Goal: Navigation & Orientation: Find specific page/section

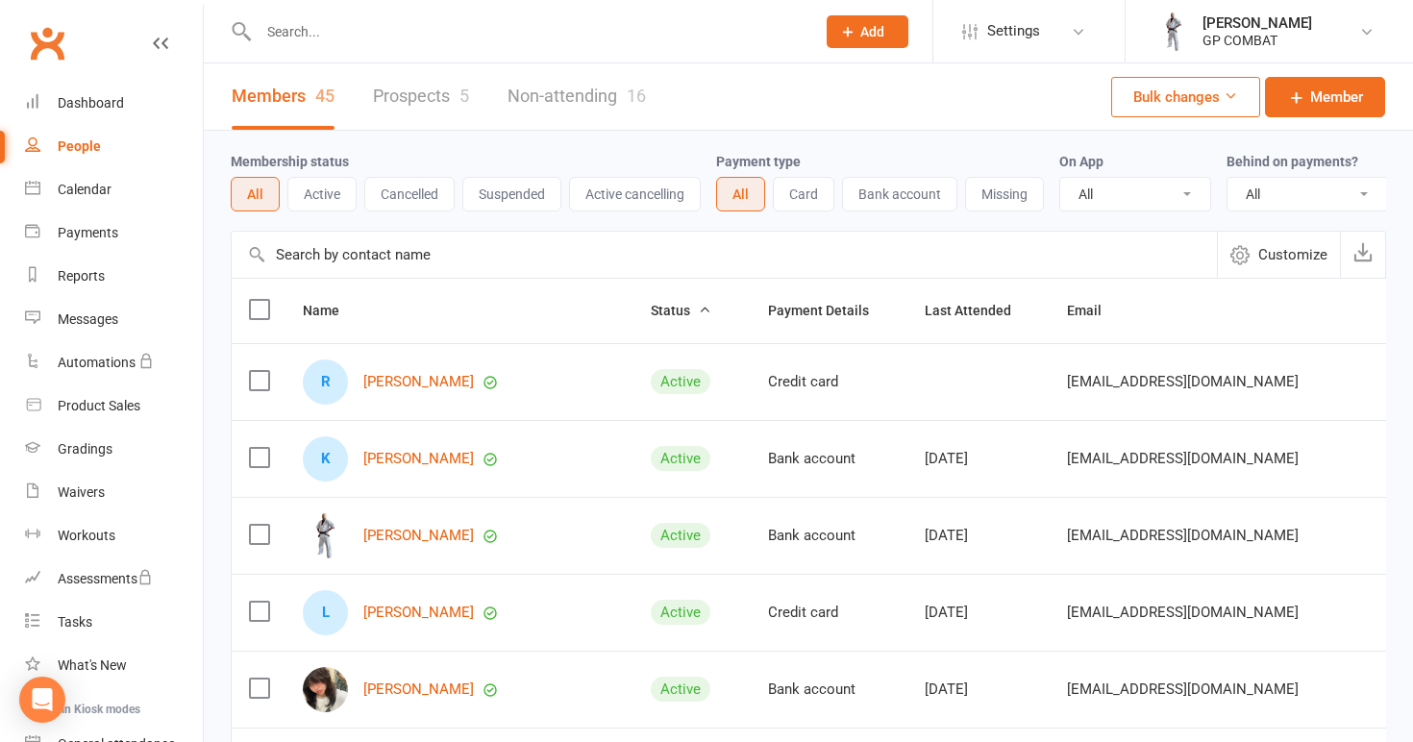
select select "100"
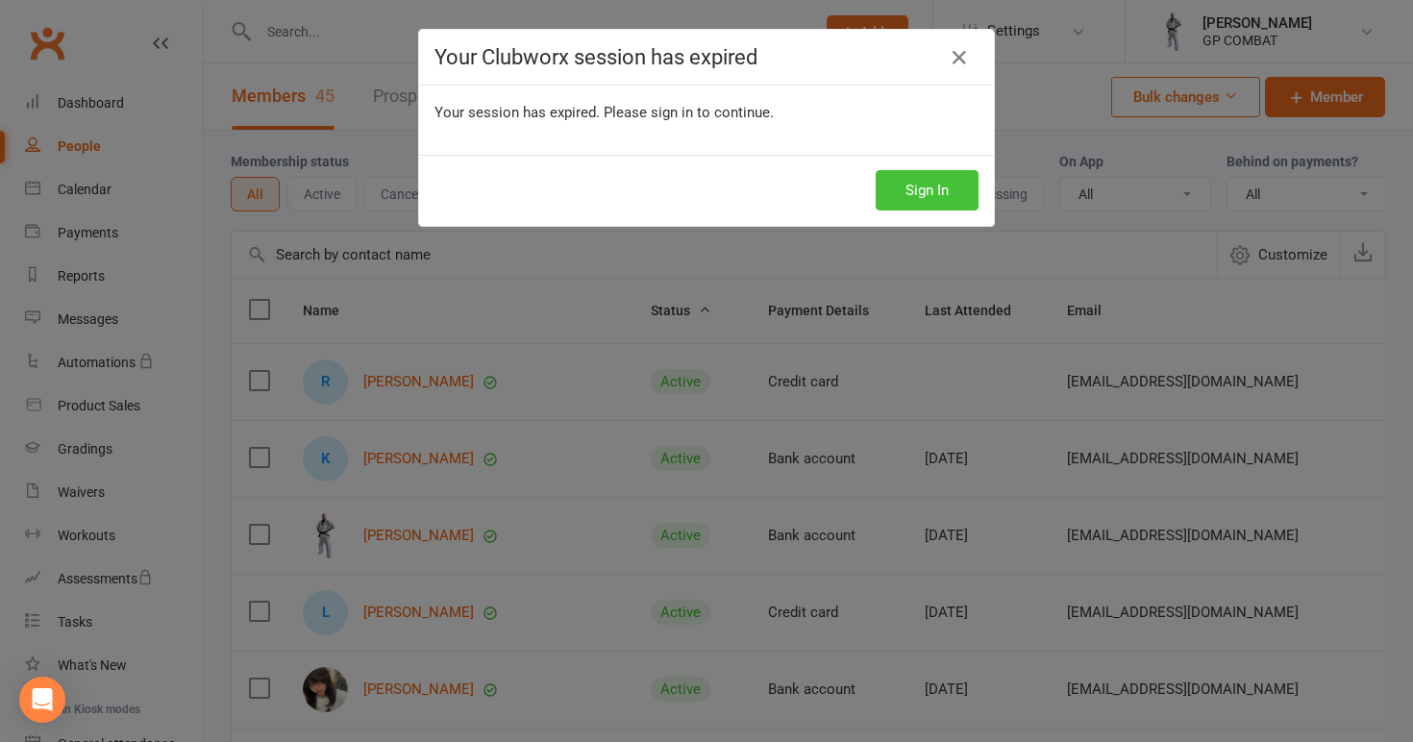
click at [917, 194] on button "Sign In" at bounding box center [927, 190] width 103 height 40
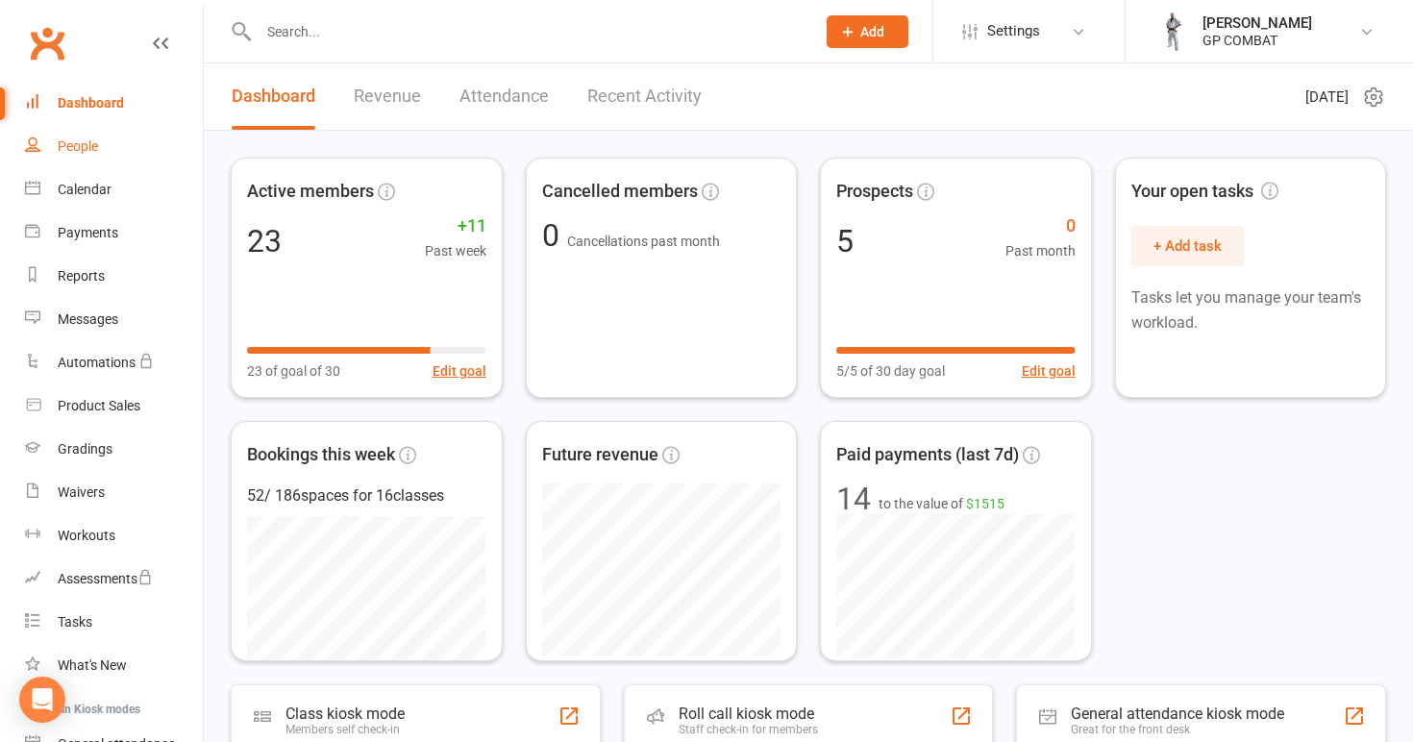
click at [91, 145] on div "People" at bounding box center [78, 145] width 40 height 15
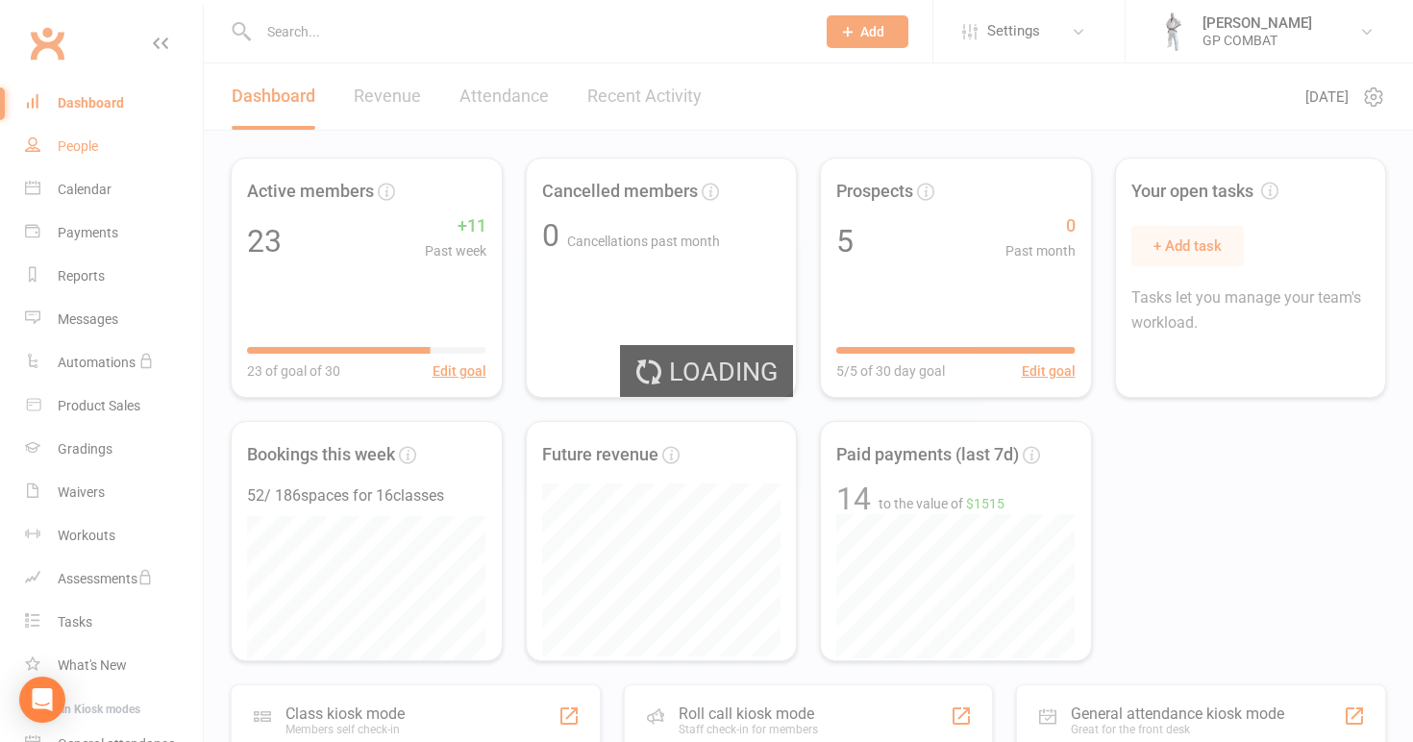
select select "100"
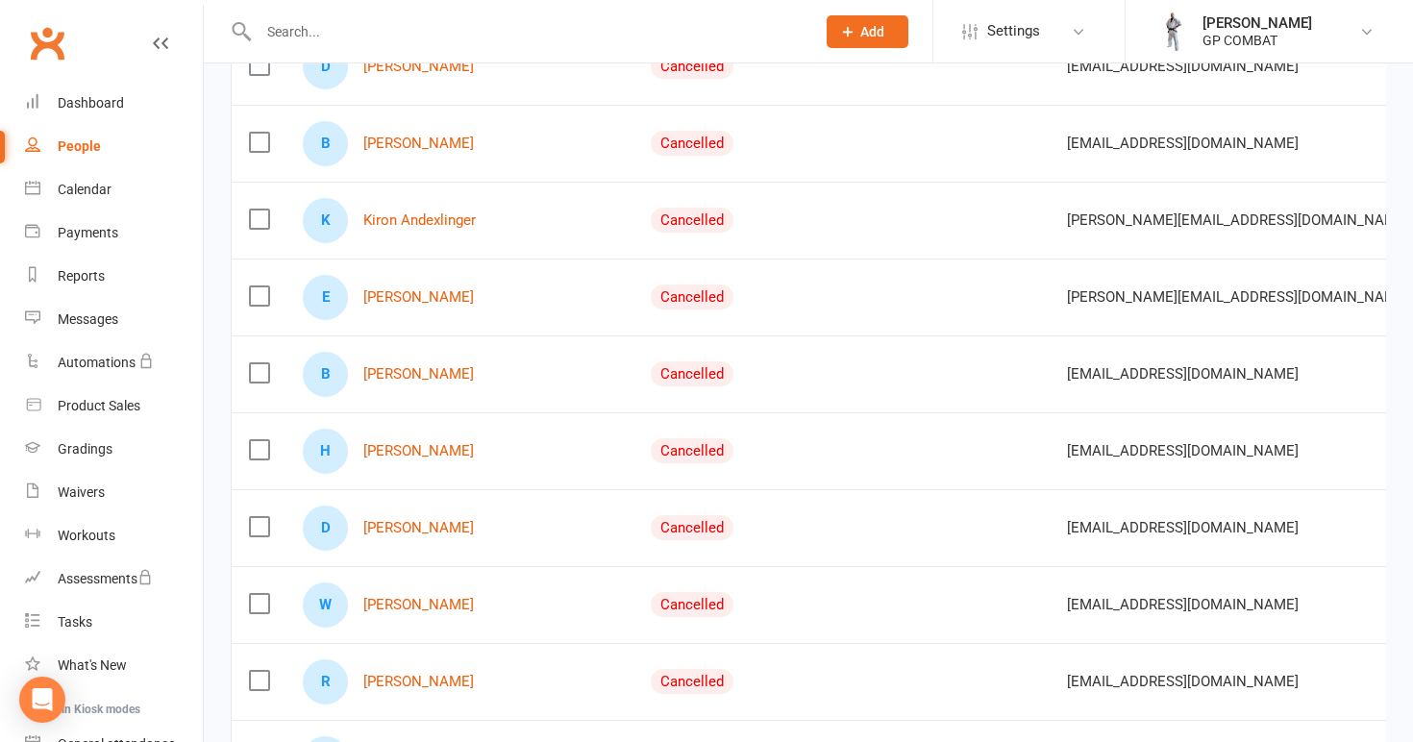
scroll to position [2623, 0]
click at [402, 443] on link "[PERSON_NAME]" at bounding box center [418, 450] width 111 height 16
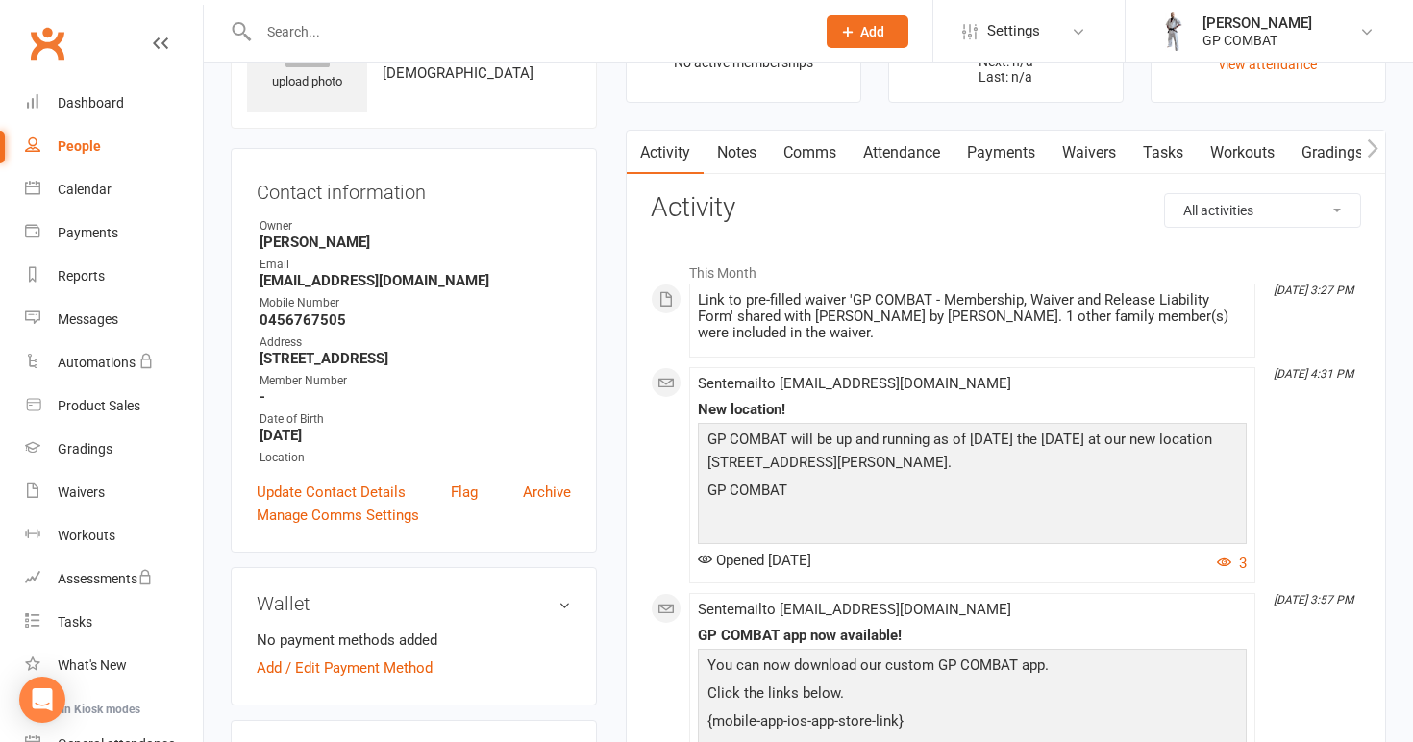
scroll to position [119, 0]
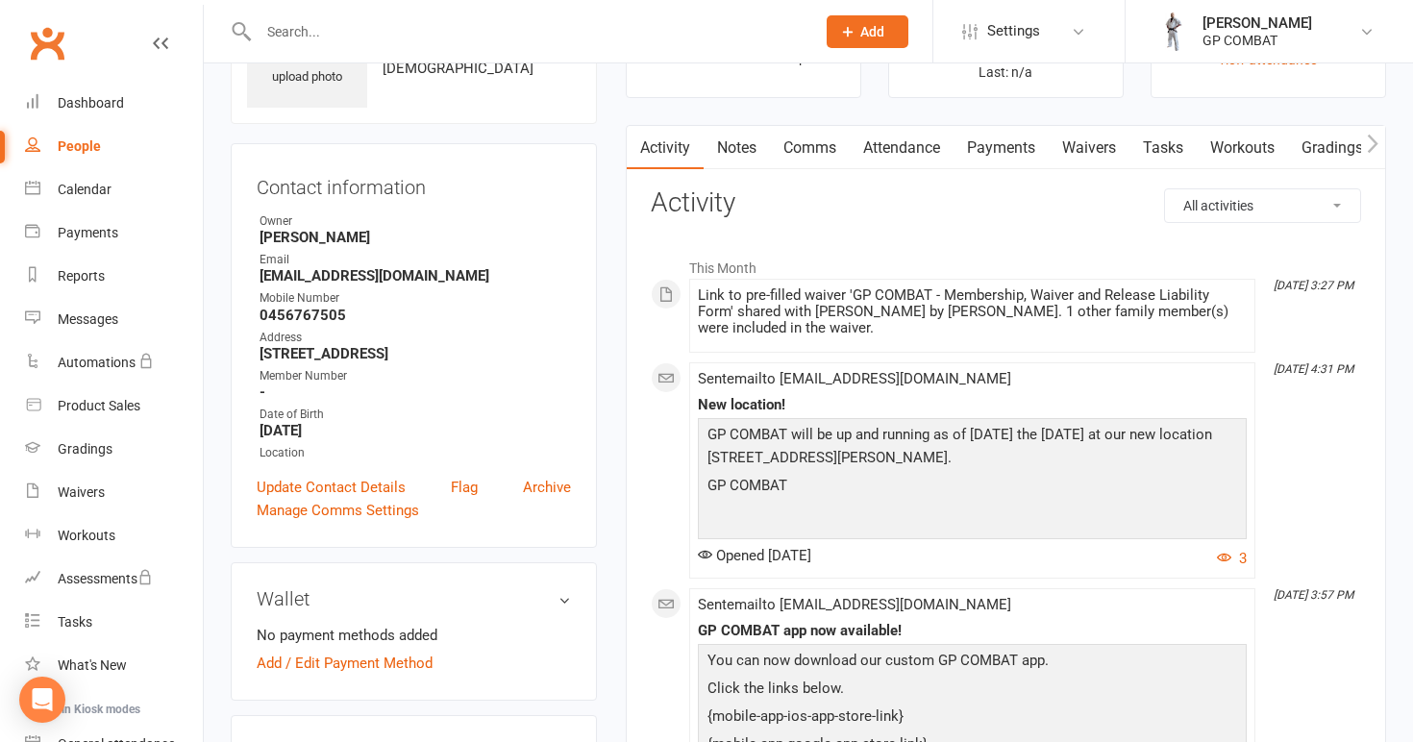
click at [84, 137] on link "People" at bounding box center [114, 146] width 178 height 43
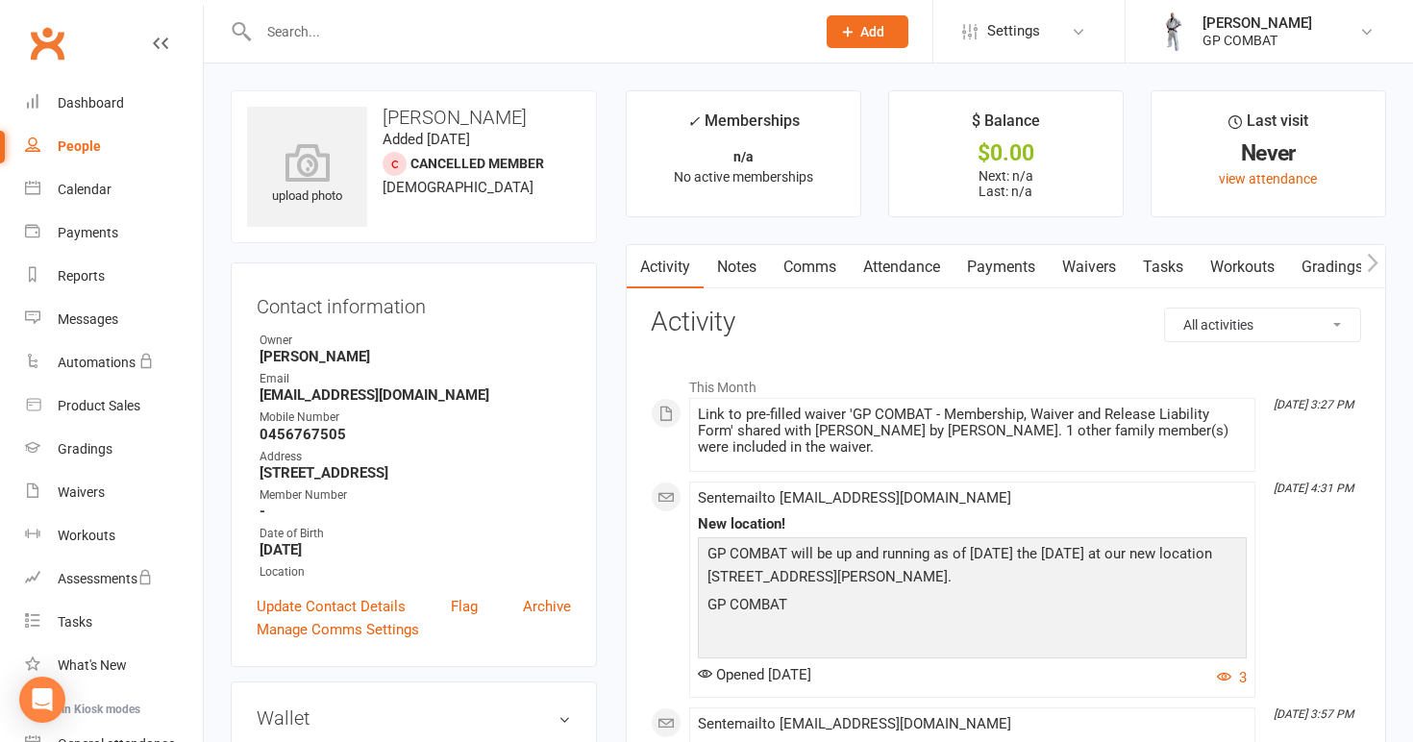
select select "100"
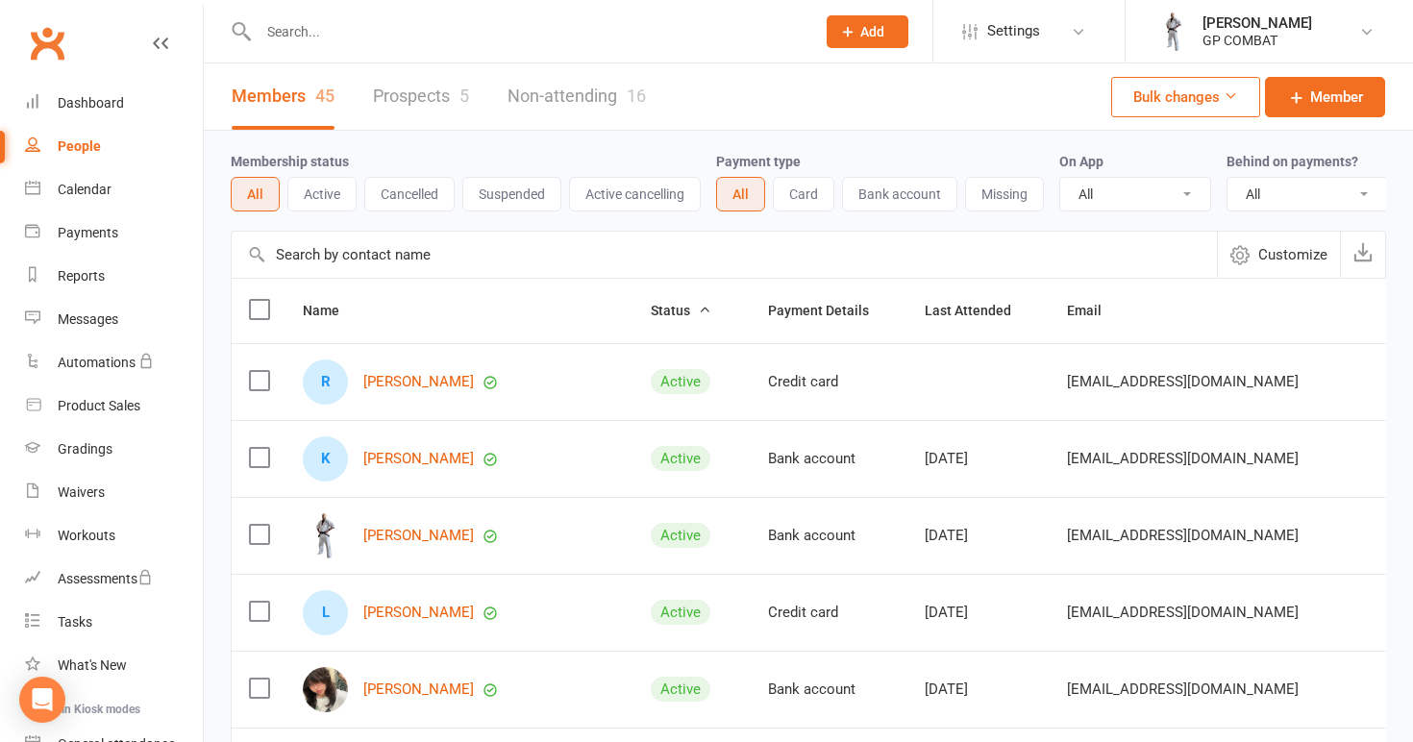
click at [592, 98] on link "Non-attending 16" at bounding box center [576, 96] width 138 height 66
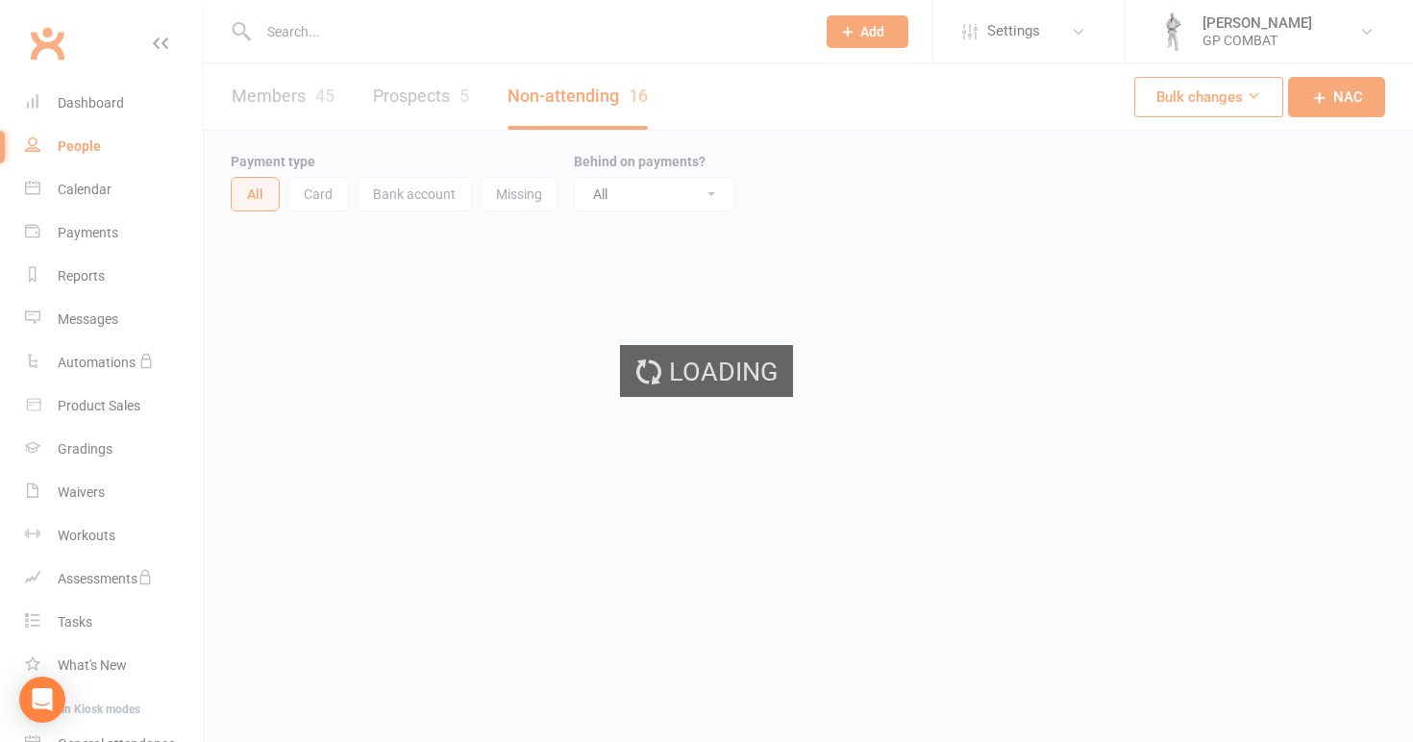
select select "100"
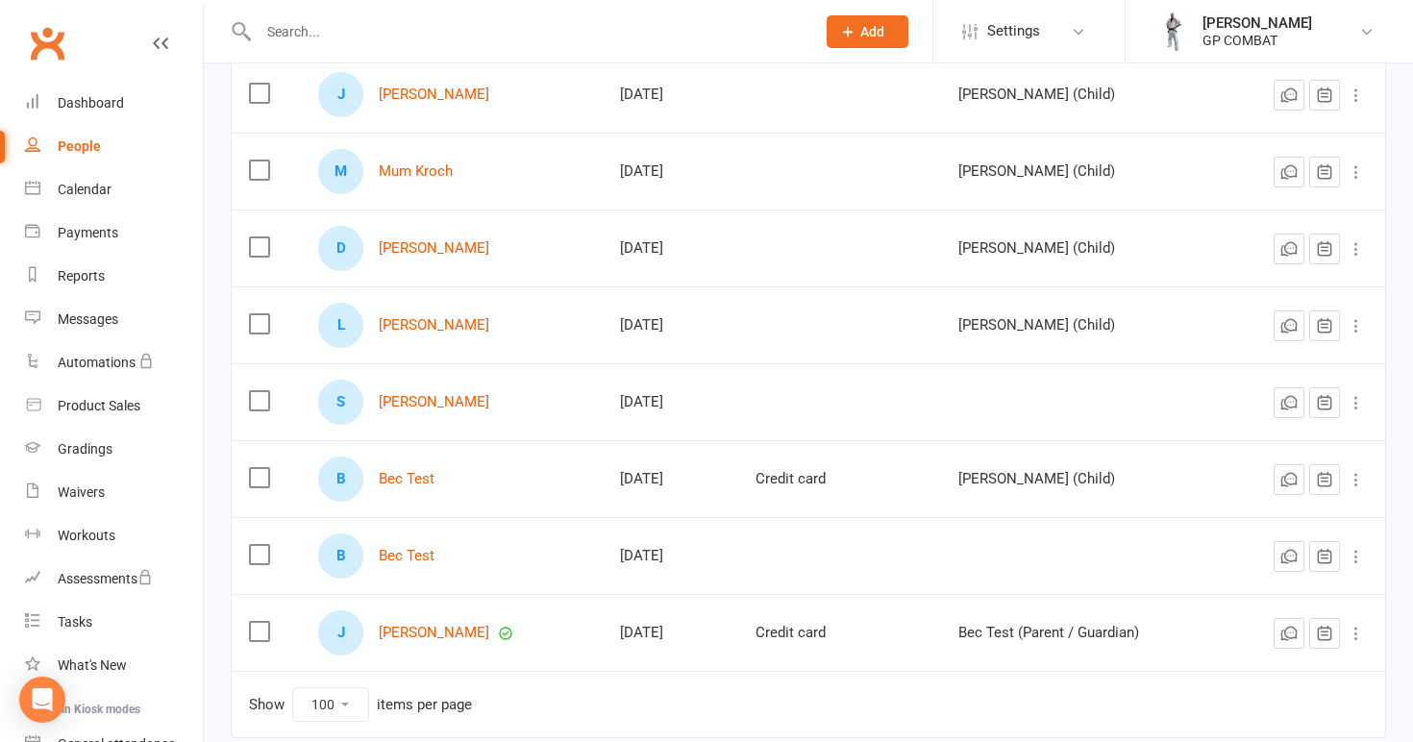
scroll to position [903, 0]
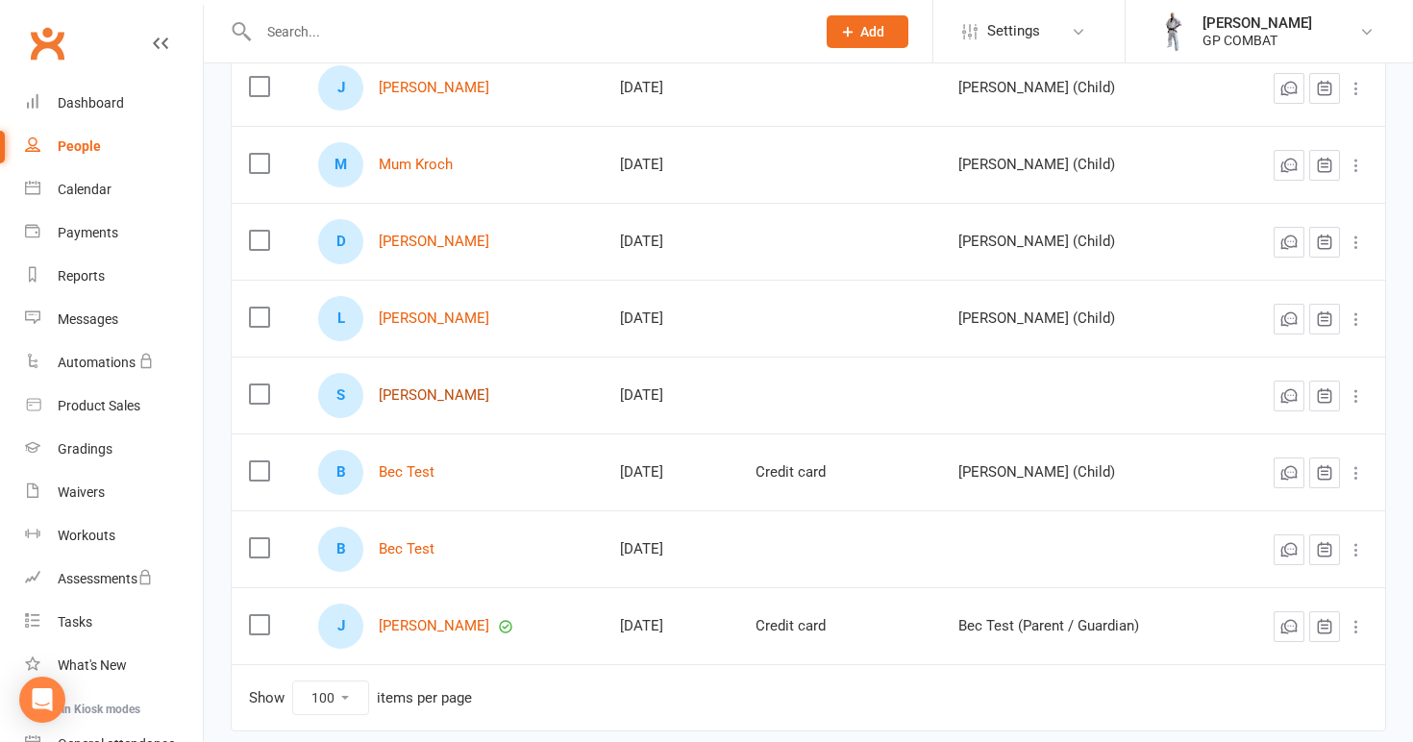
click at [457, 387] on link "[PERSON_NAME]" at bounding box center [434, 395] width 111 height 16
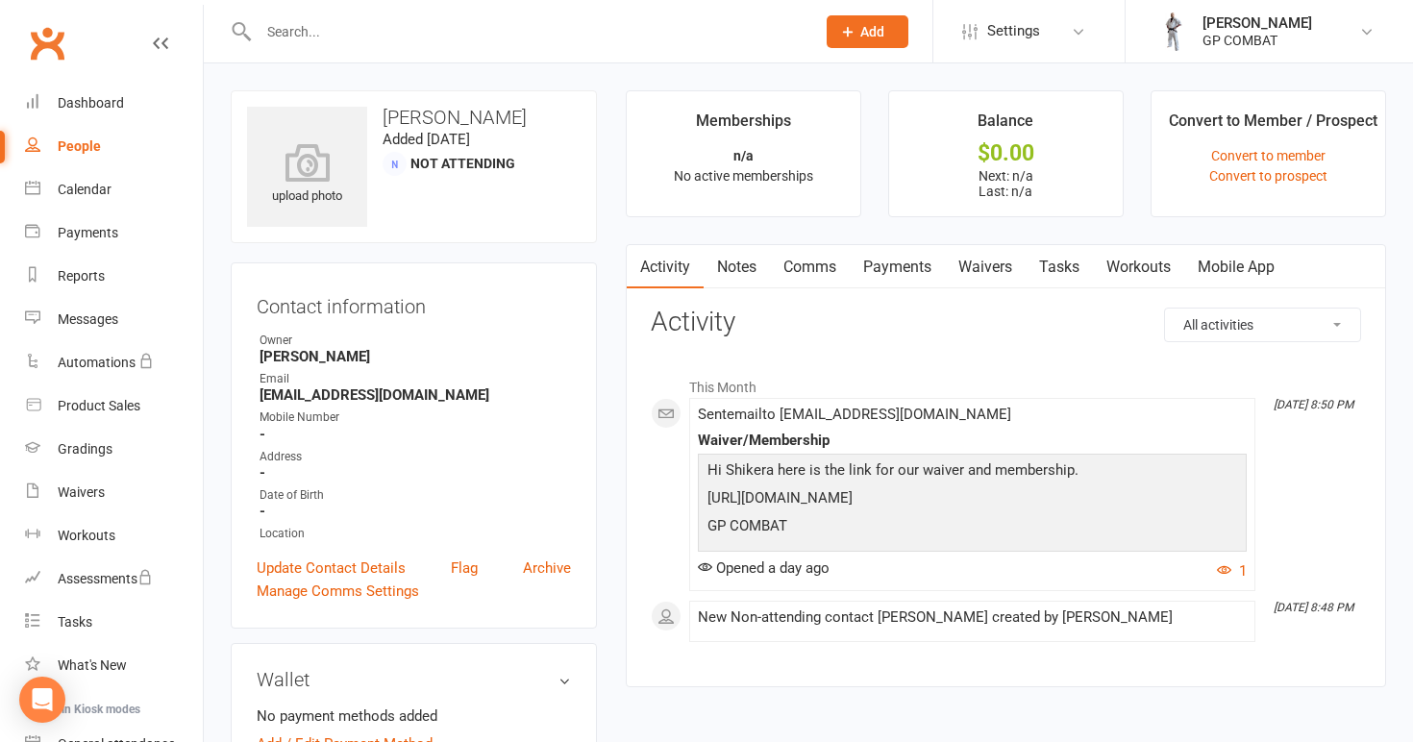
click at [98, 148] on div "People" at bounding box center [79, 145] width 43 height 15
select select "100"
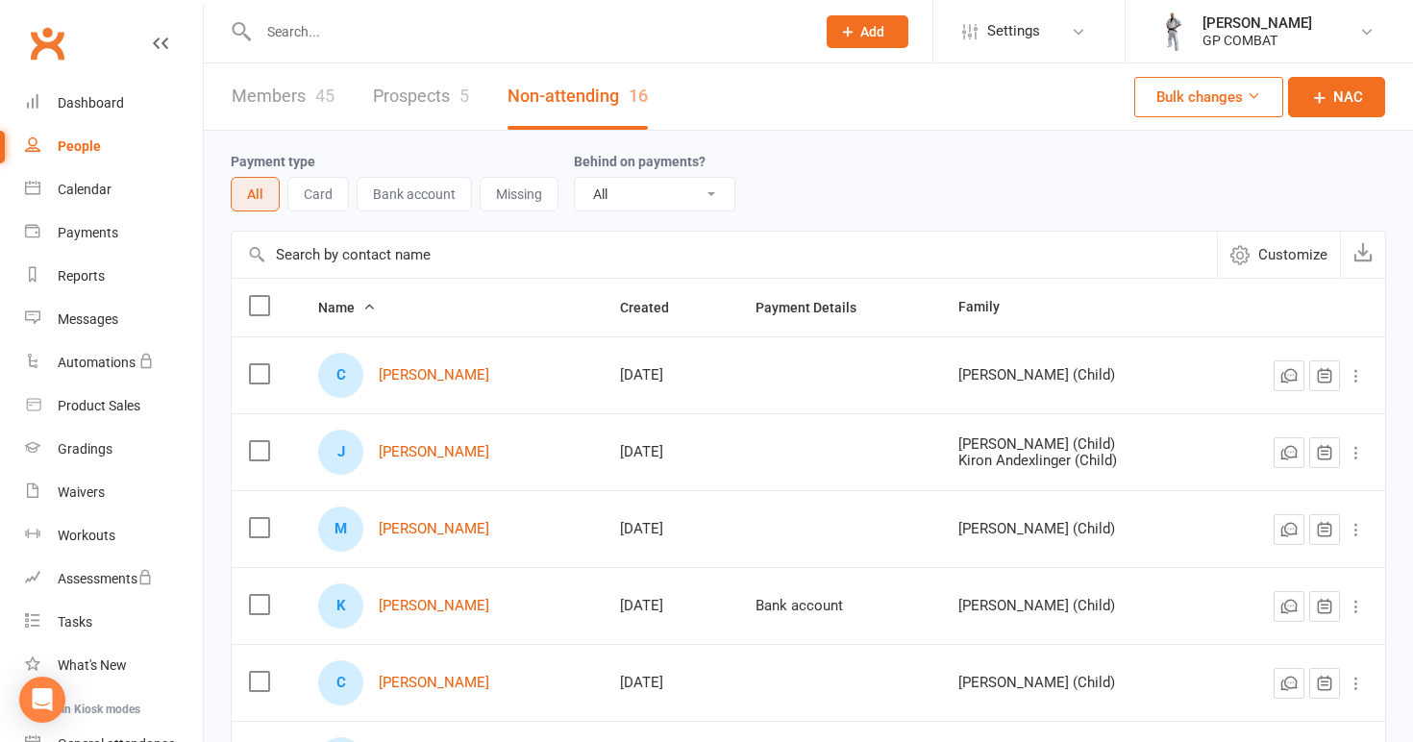
click at [298, 97] on link "Members 45" at bounding box center [283, 96] width 103 height 66
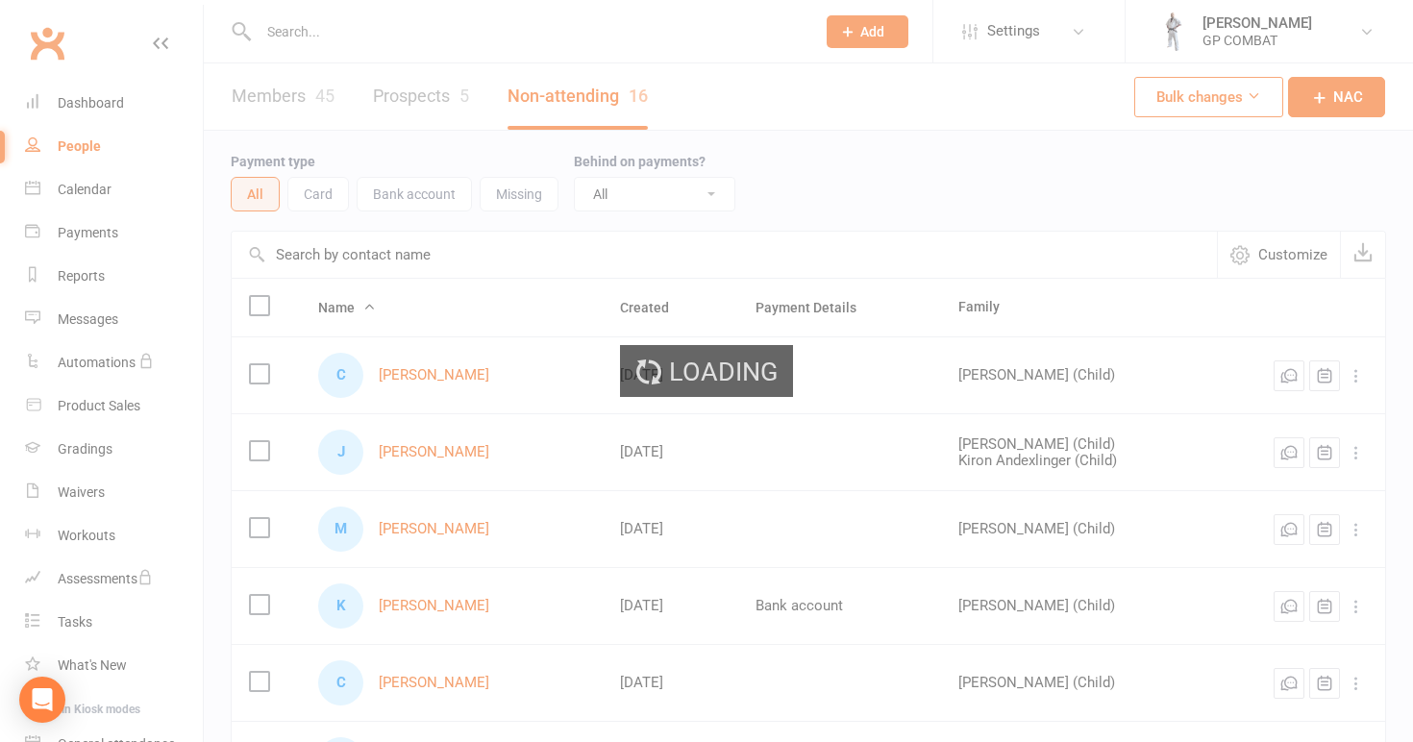
select select "100"
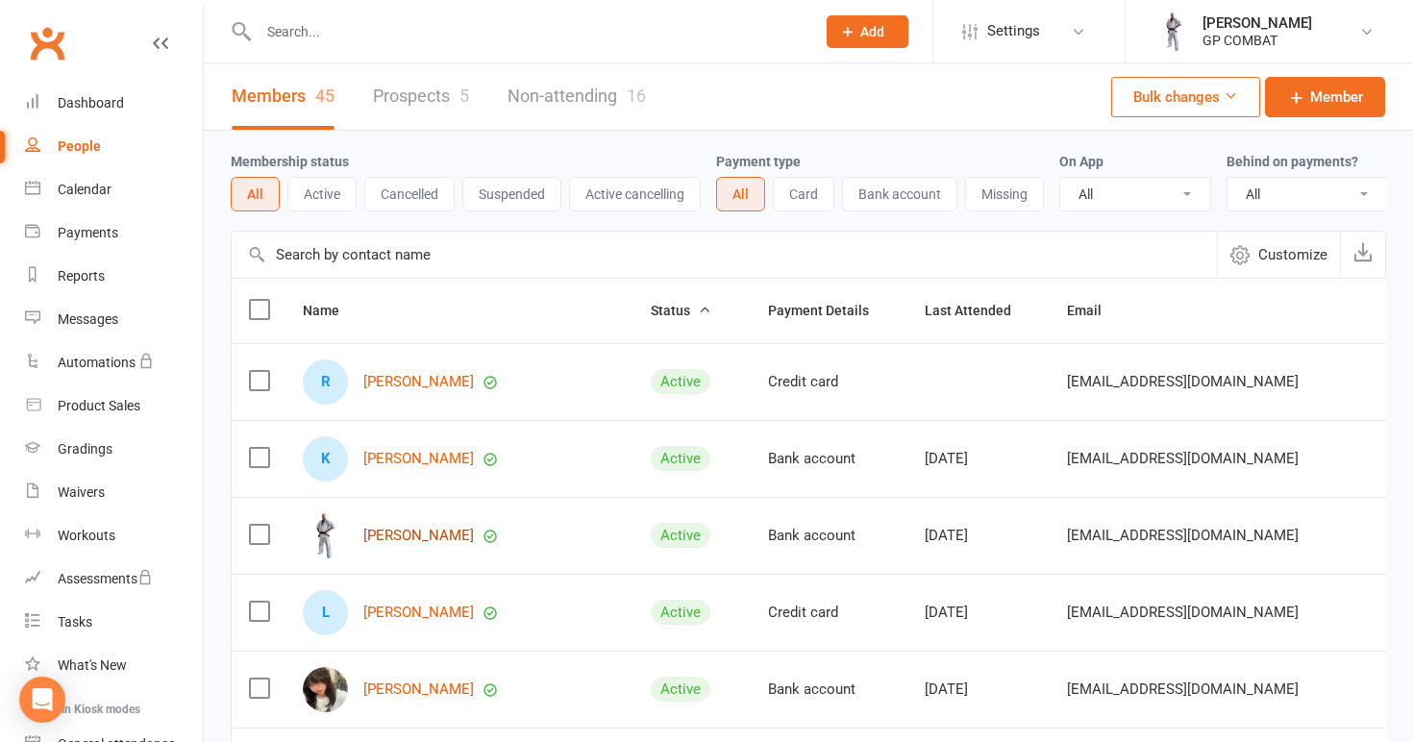
click at [402, 534] on link "[PERSON_NAME]" at bounding box center [418, 536] width 111 height 16
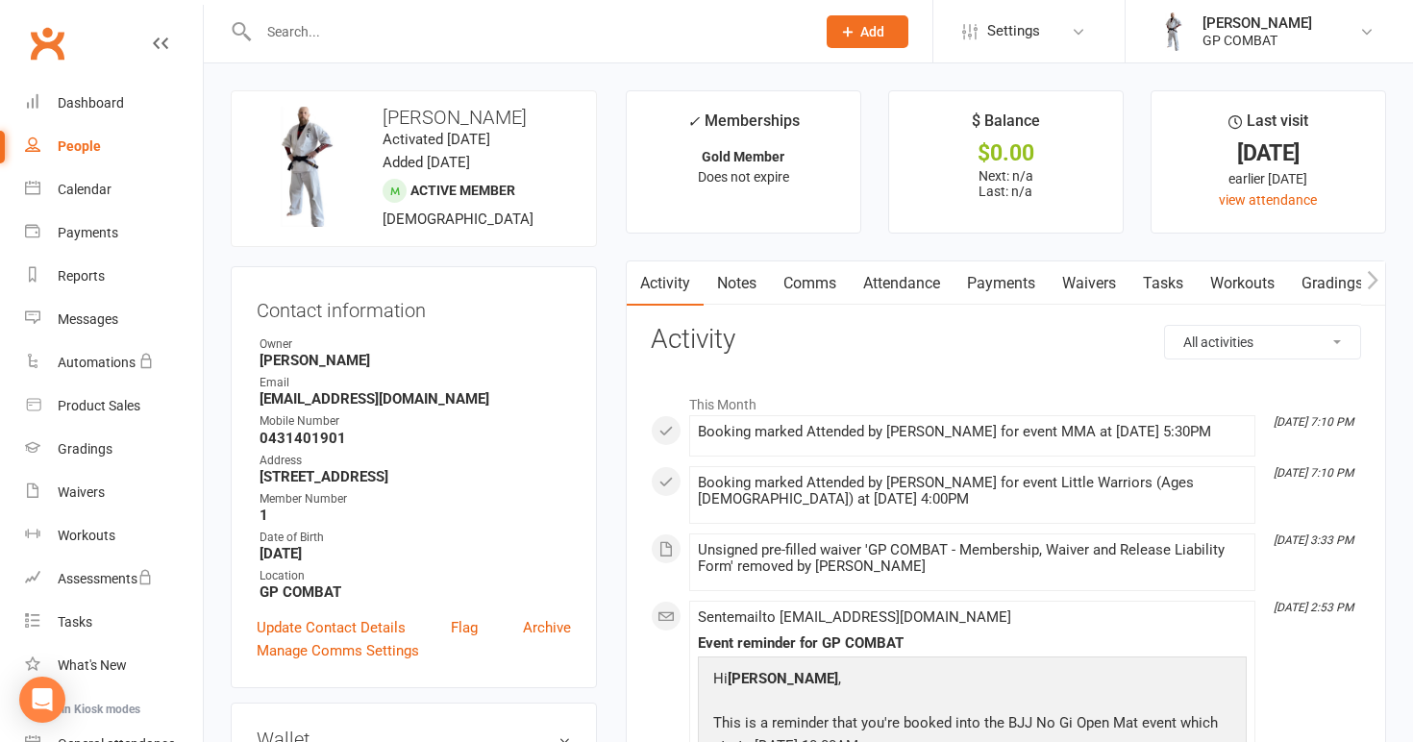
click at [95, 139] on div "People" at bounding box center [79, 145] width 43 height 15
select select "100"
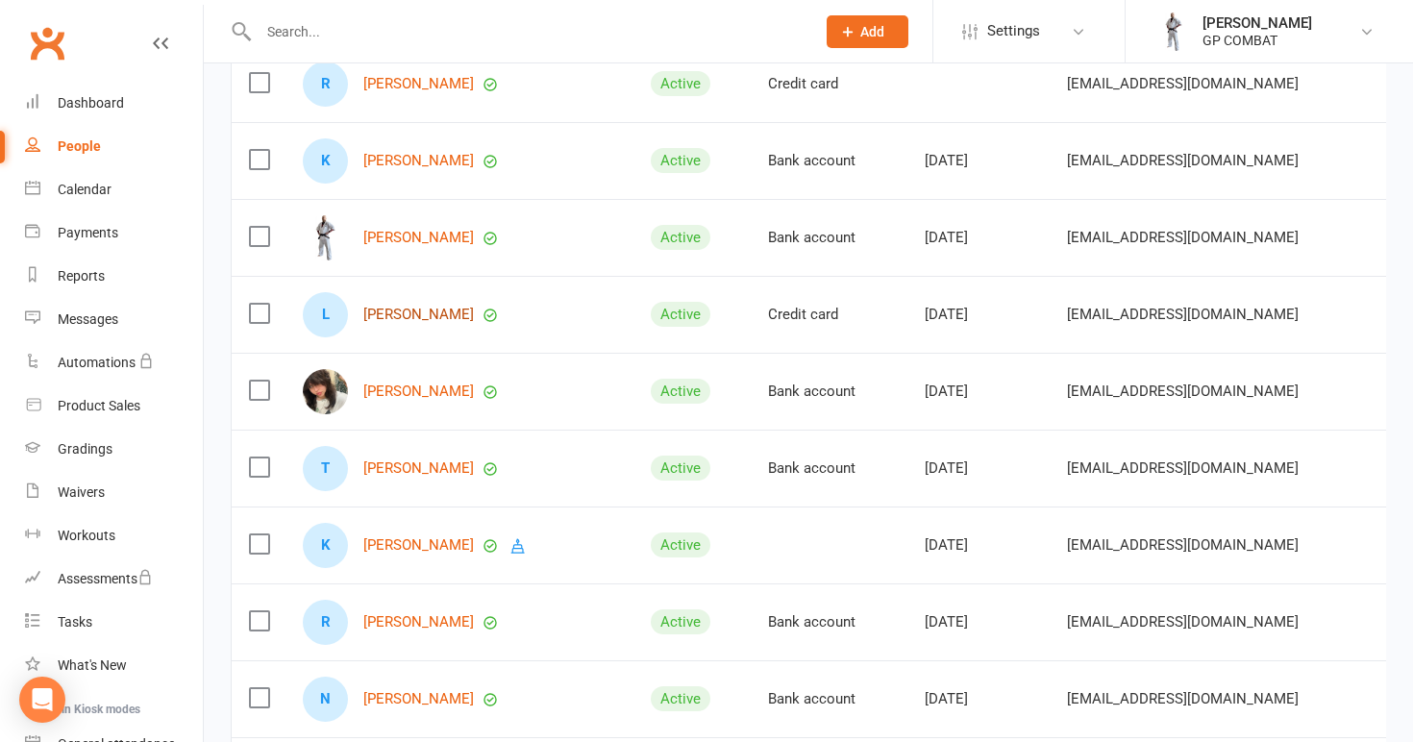
scroll to position [310, 0]
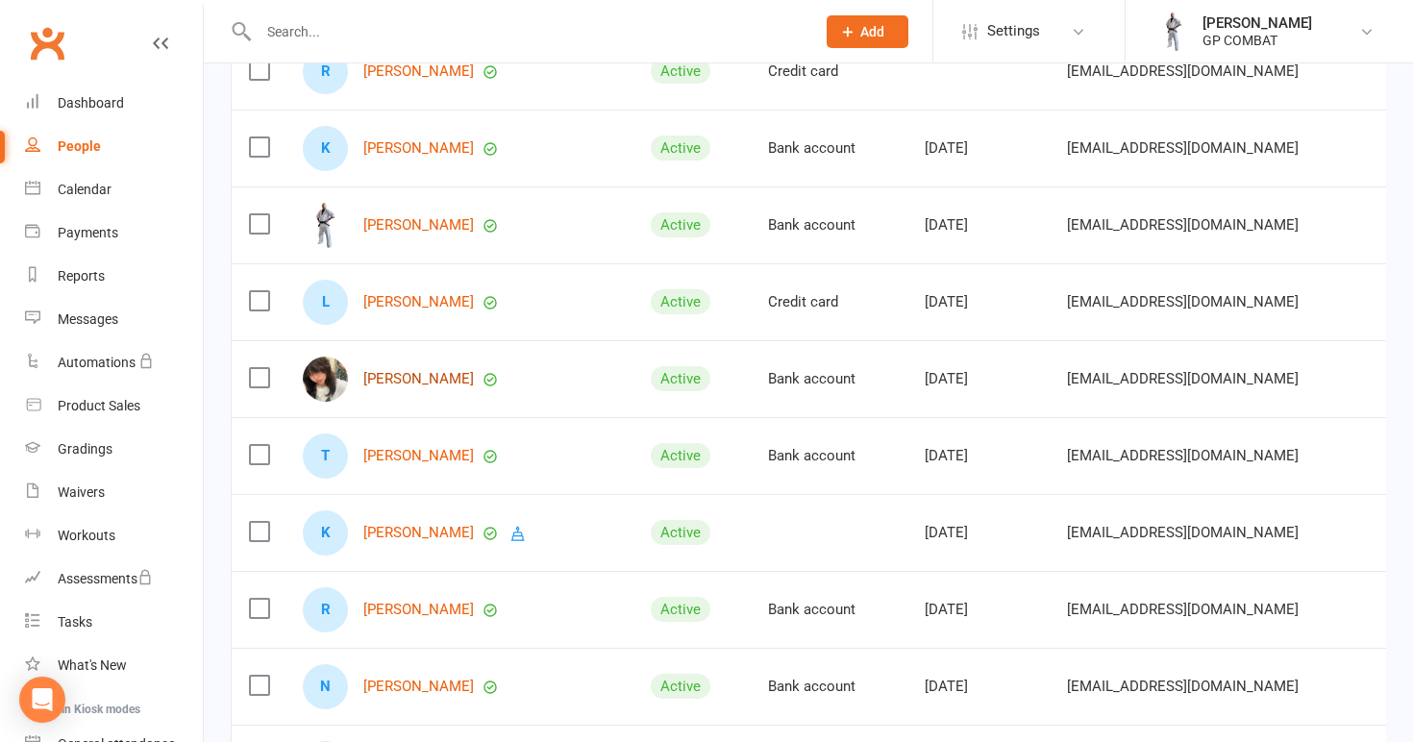
click at [423, 380] on link "[PERSON_NAME]" at bounding box center [418, 379] width 111 height 16
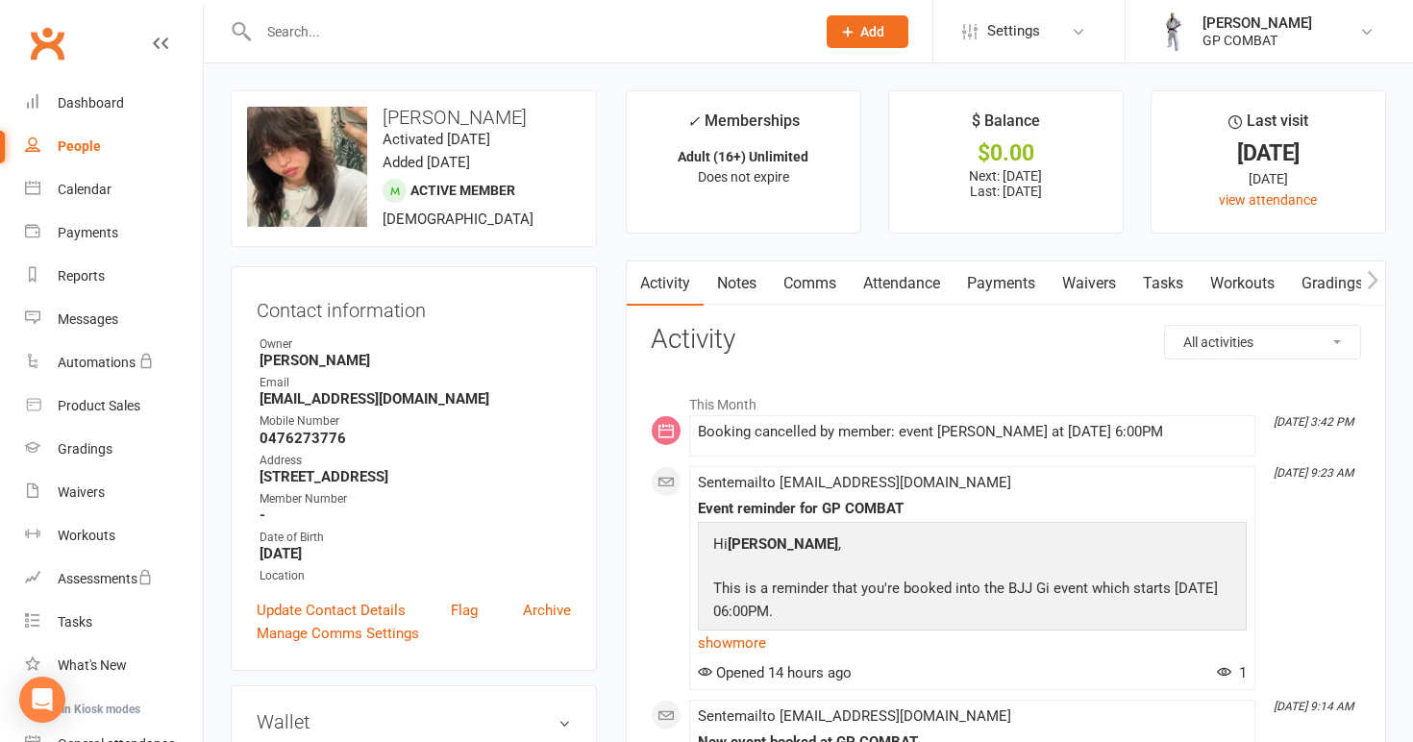
click at [109, 151] on link "People" at bounding box center [114, 146] width 178 height 43
select select "100"
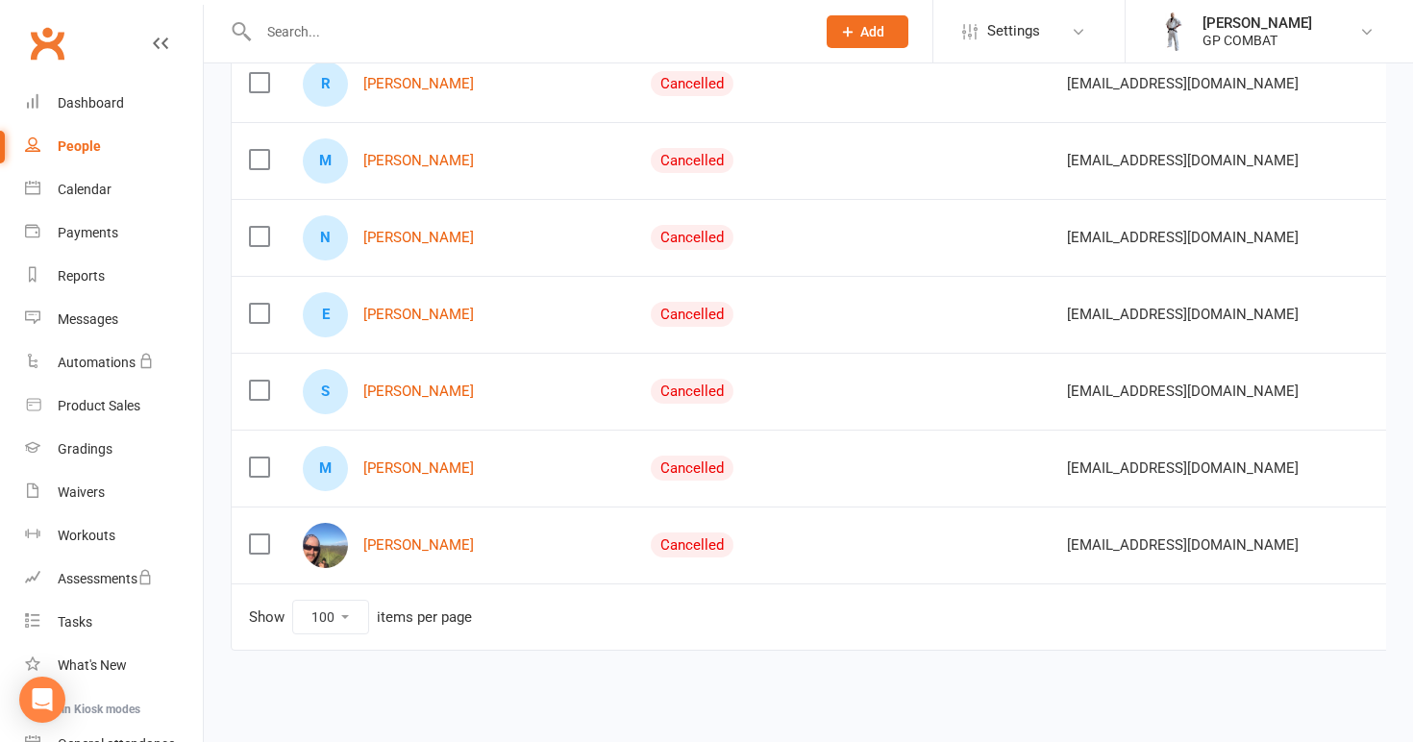
scroll to position [3206, 0]
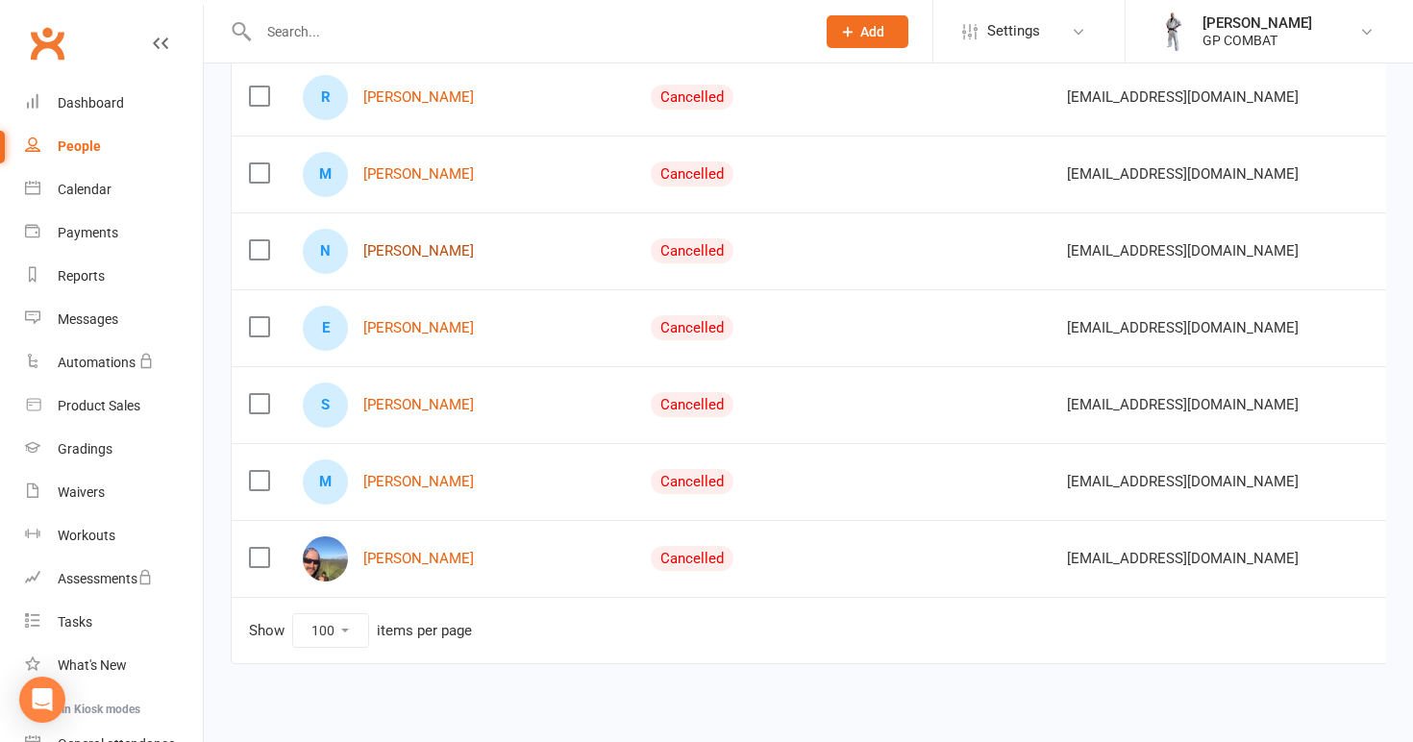
click at [424, 255] on link "[PERSON_NAME]" at bounding box center [418, 251] width 111 height 16
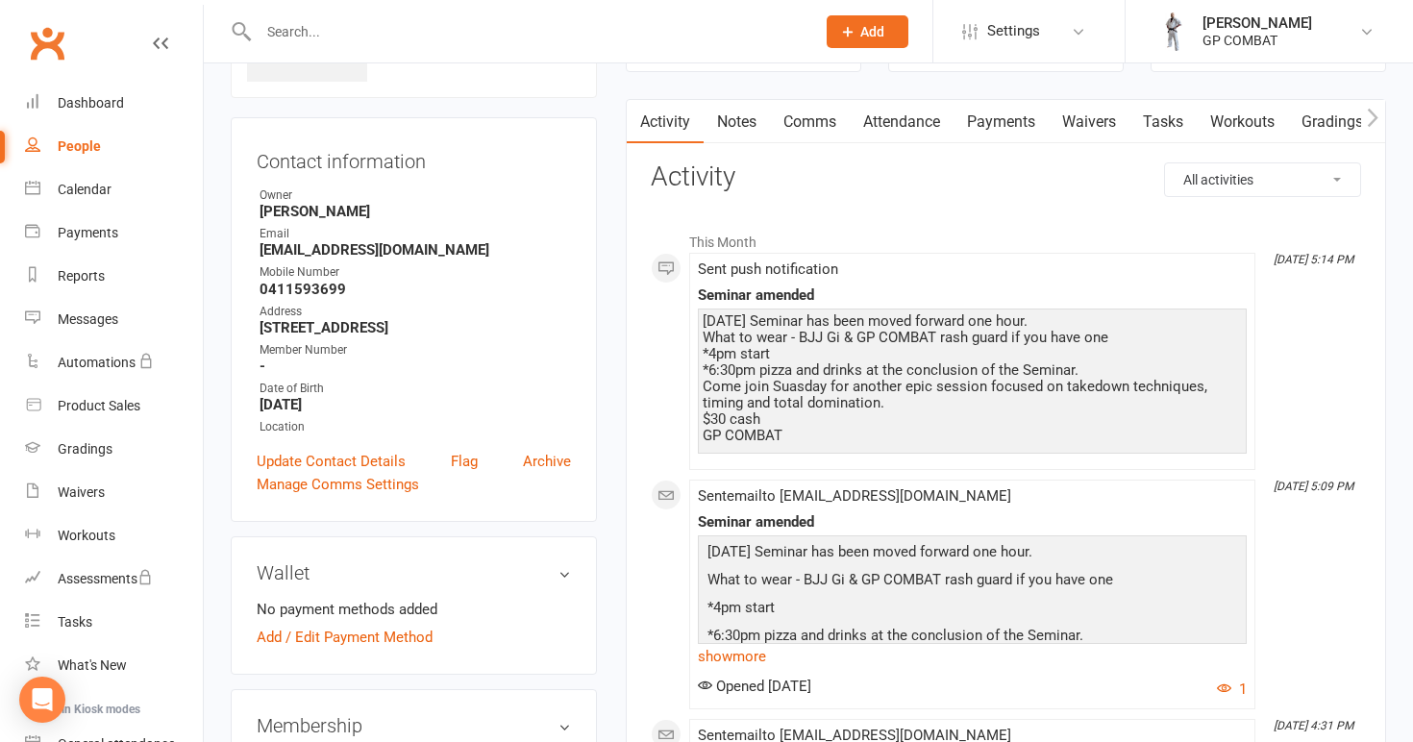
scroll to position [132, 0]
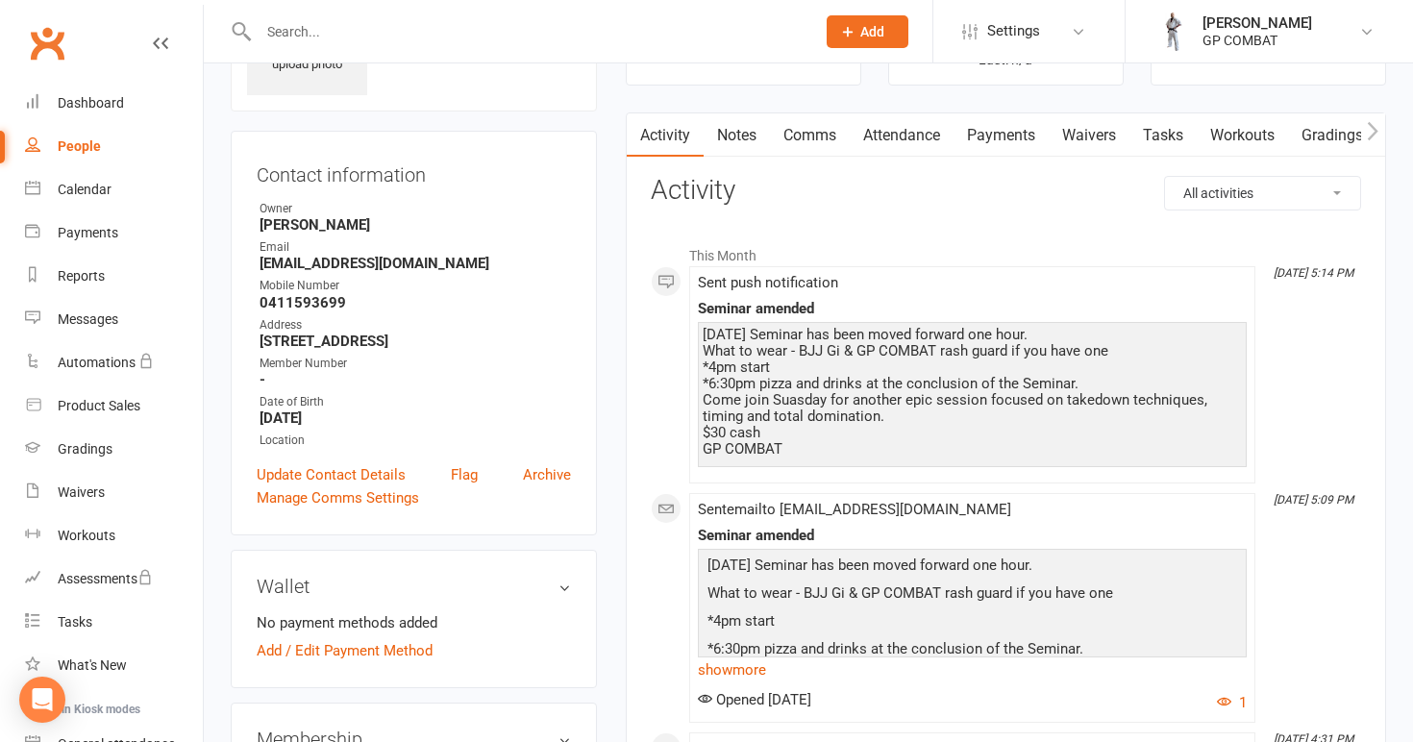
click at [82, 146] on div "People" at bounding box center [79, 145] width 43 height 15
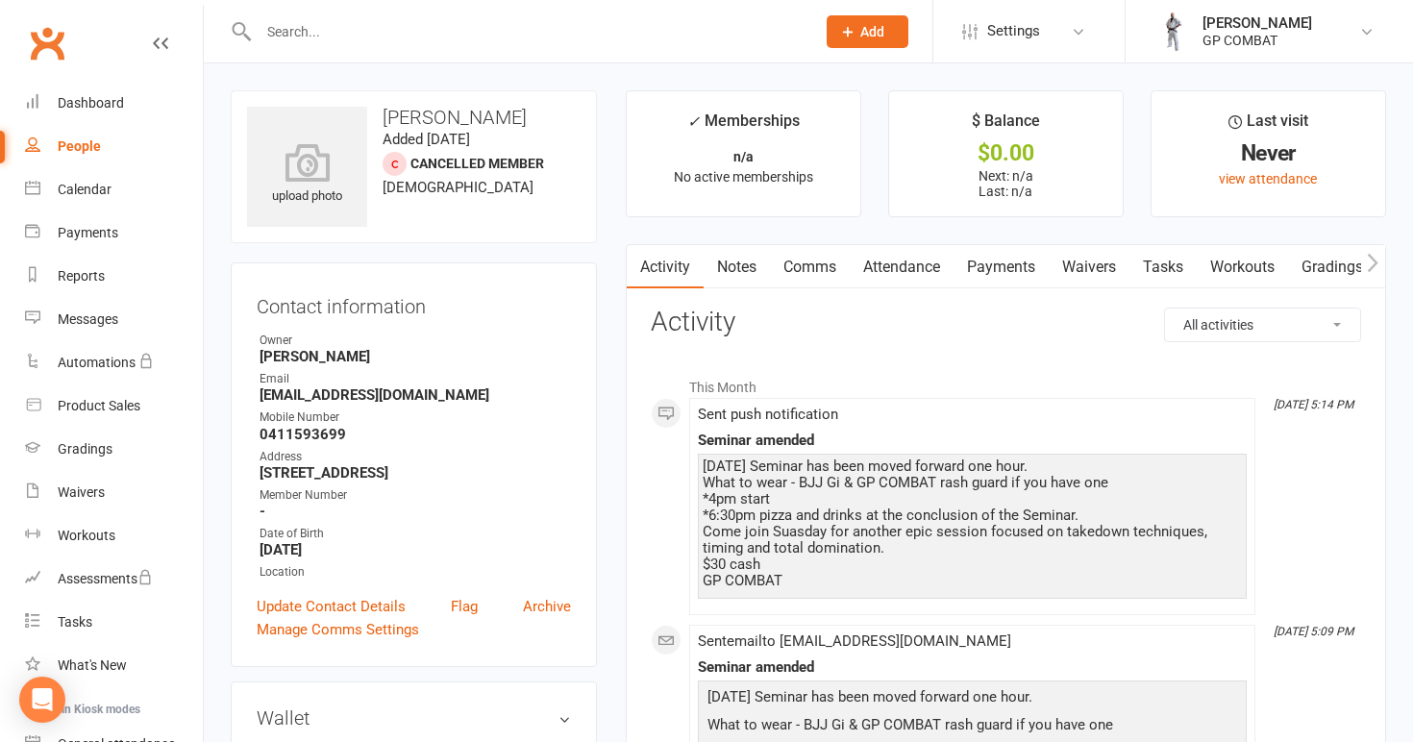
select select "100"
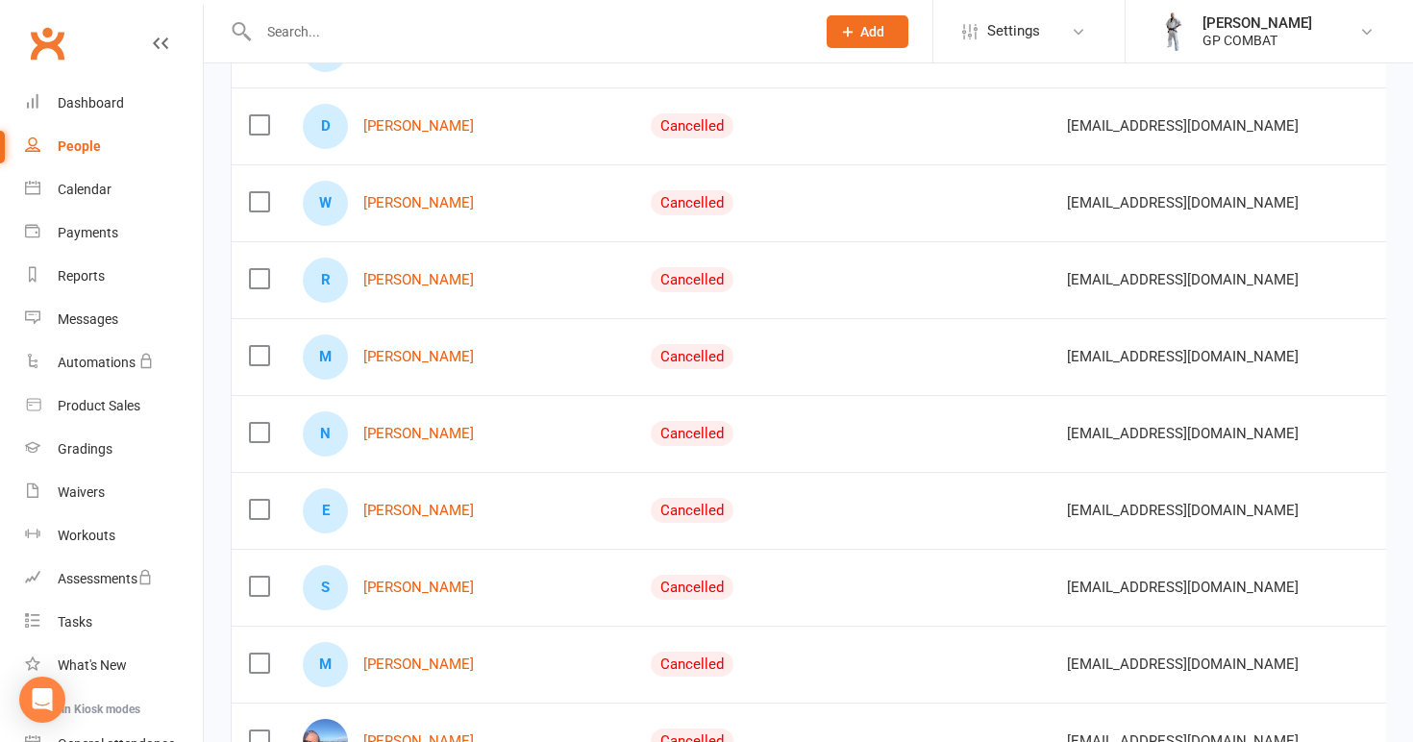
scroll to position [3054, 0]
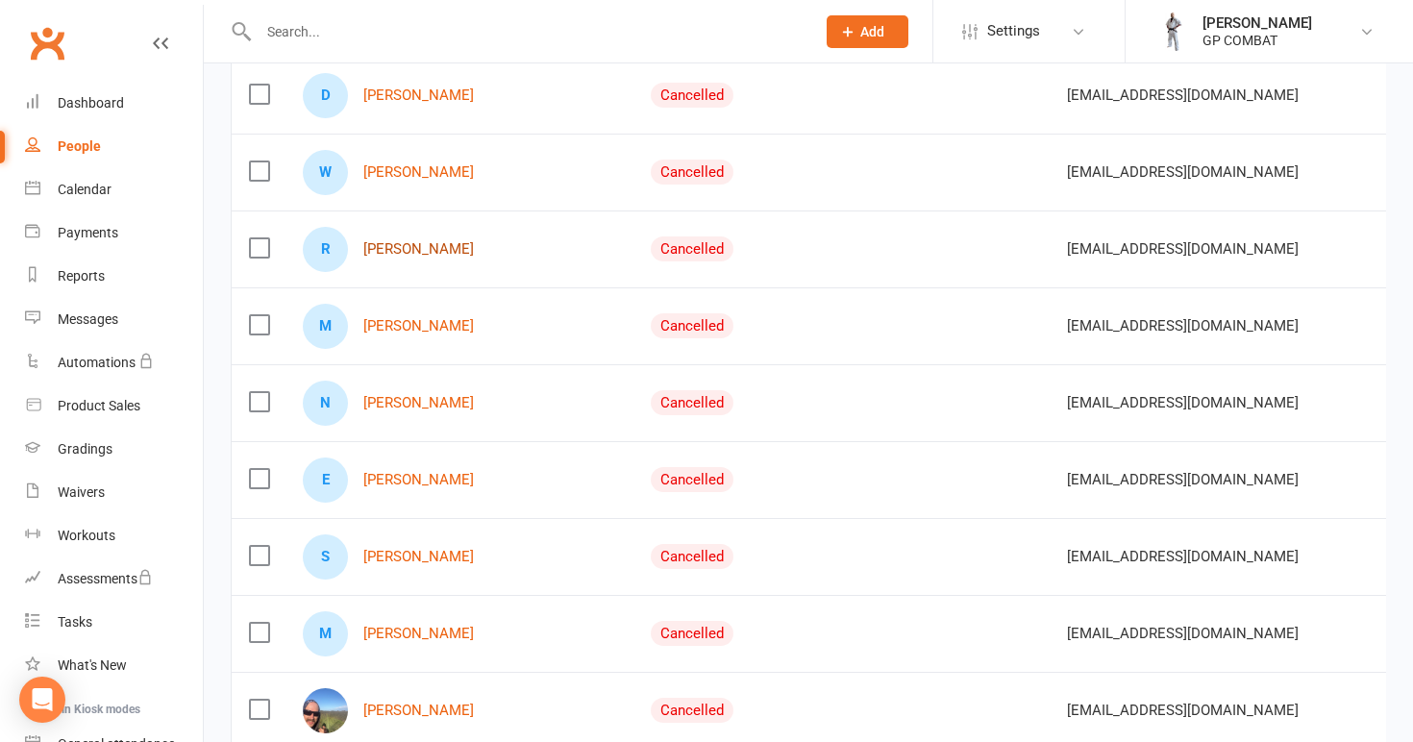
click at [407, 244] on link "[PERSON_NAME]" at bounding box center [418, 249] width 111 height 16
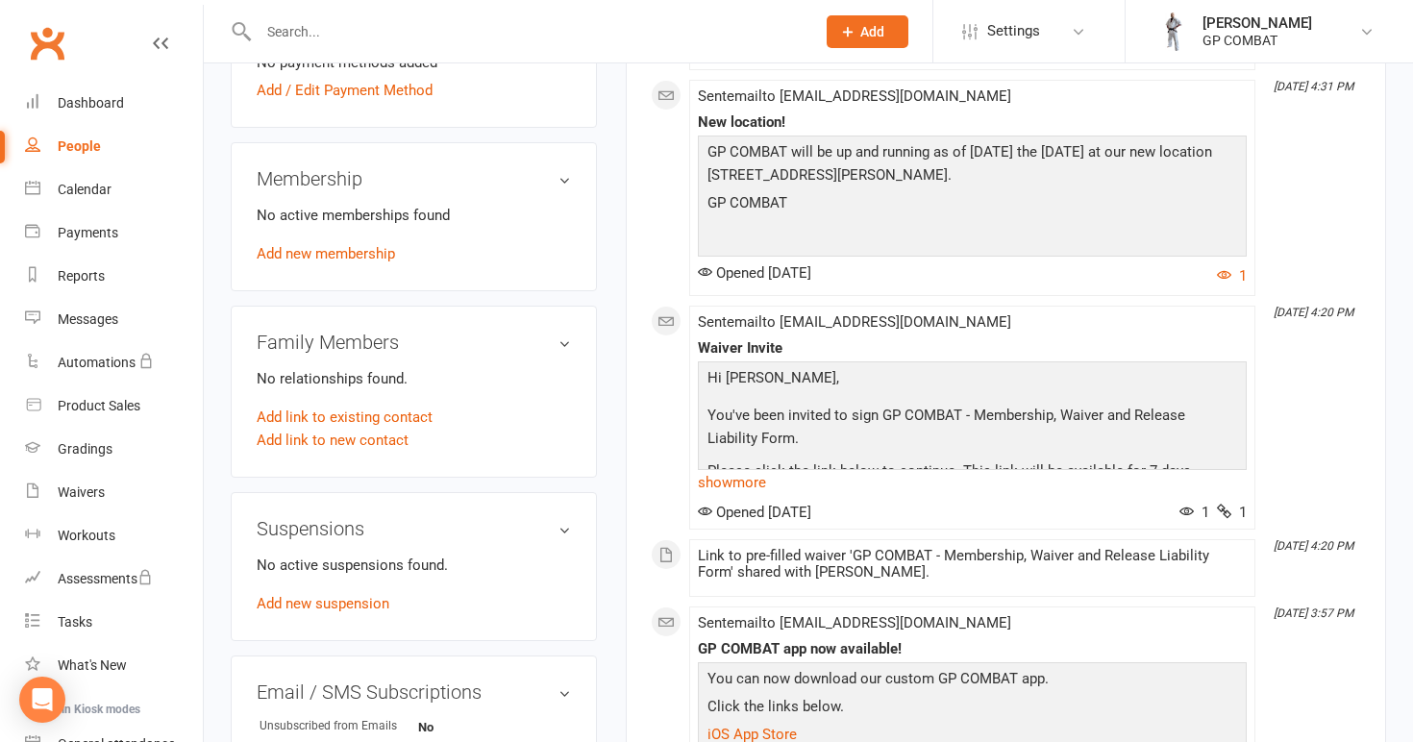
scroll to position [696, 0]
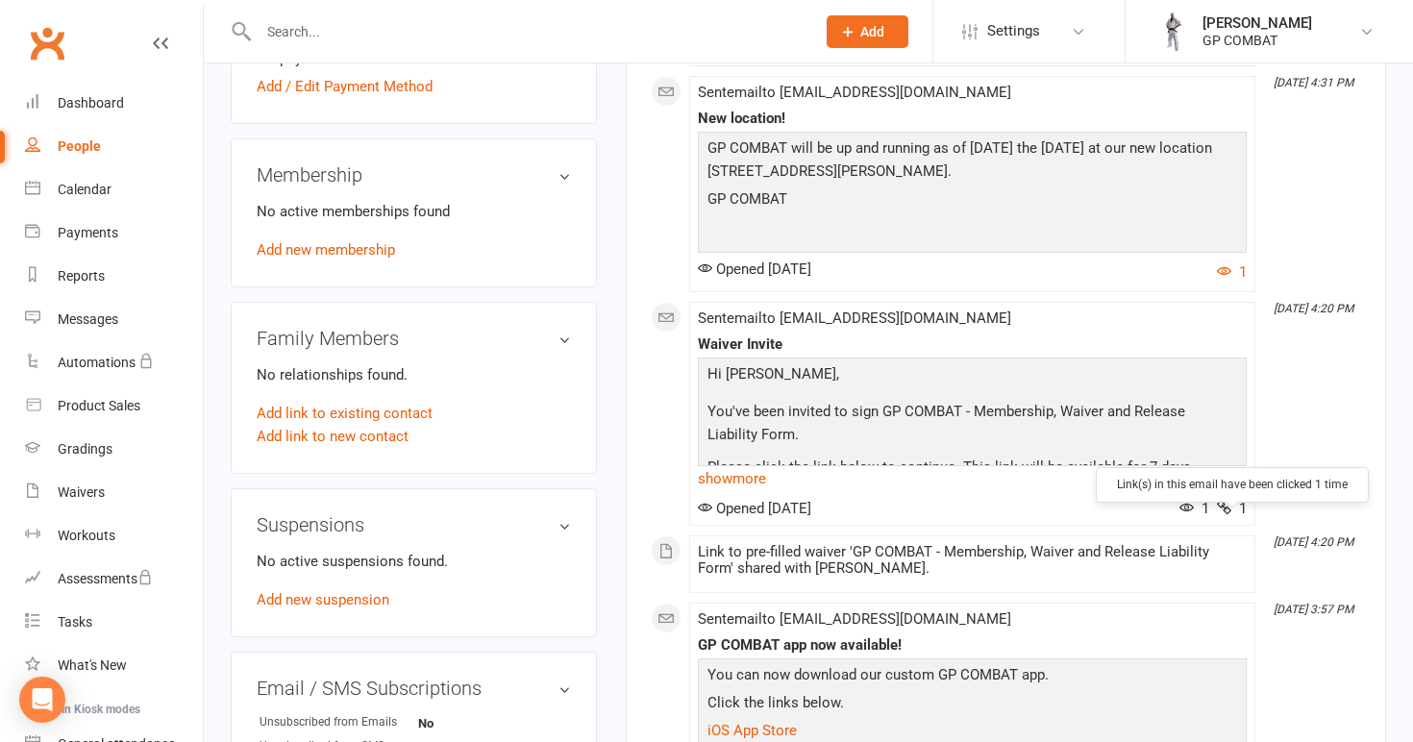
click at [1226, 514] on icon at bounding box center [1224, 507] width 14 height 14
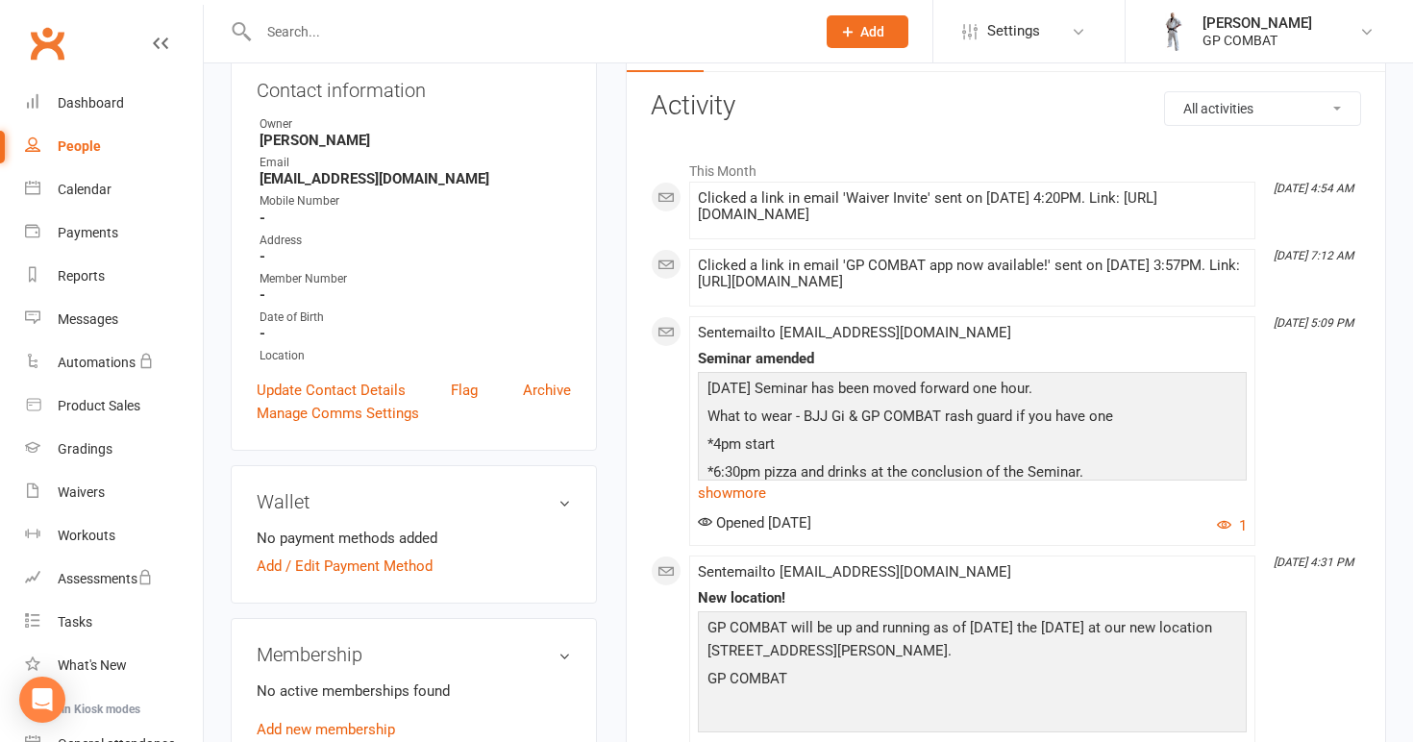
scroll to position [211, 0]
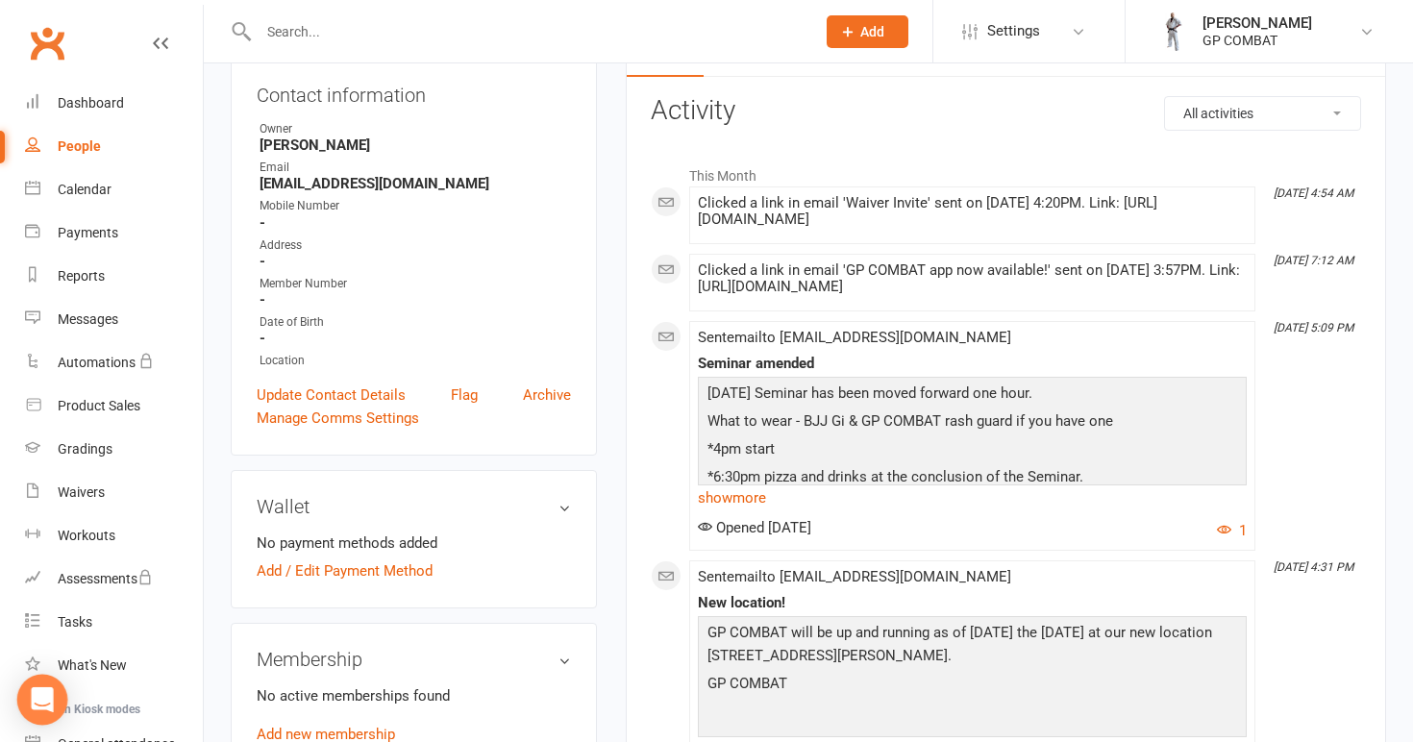
click at [45, 708] on icon "Open Intercom Messenger" at bounding box center [42, 699] width 25 height 25
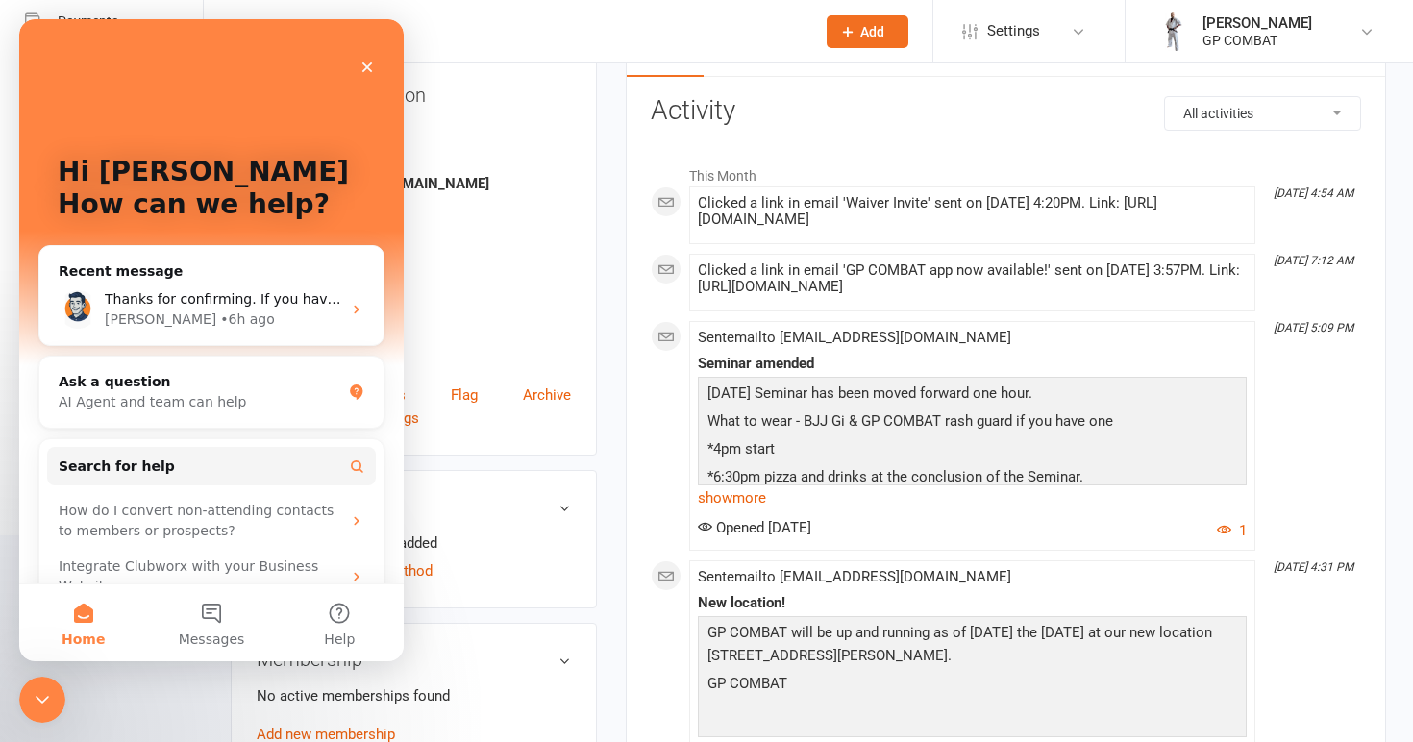
scroll to position [0, 0]
click at [212, 306] on span "Thanks for confirming. If you have any other questions or need help with anythi…" at bounding box center [460, 298] width 710 height 15
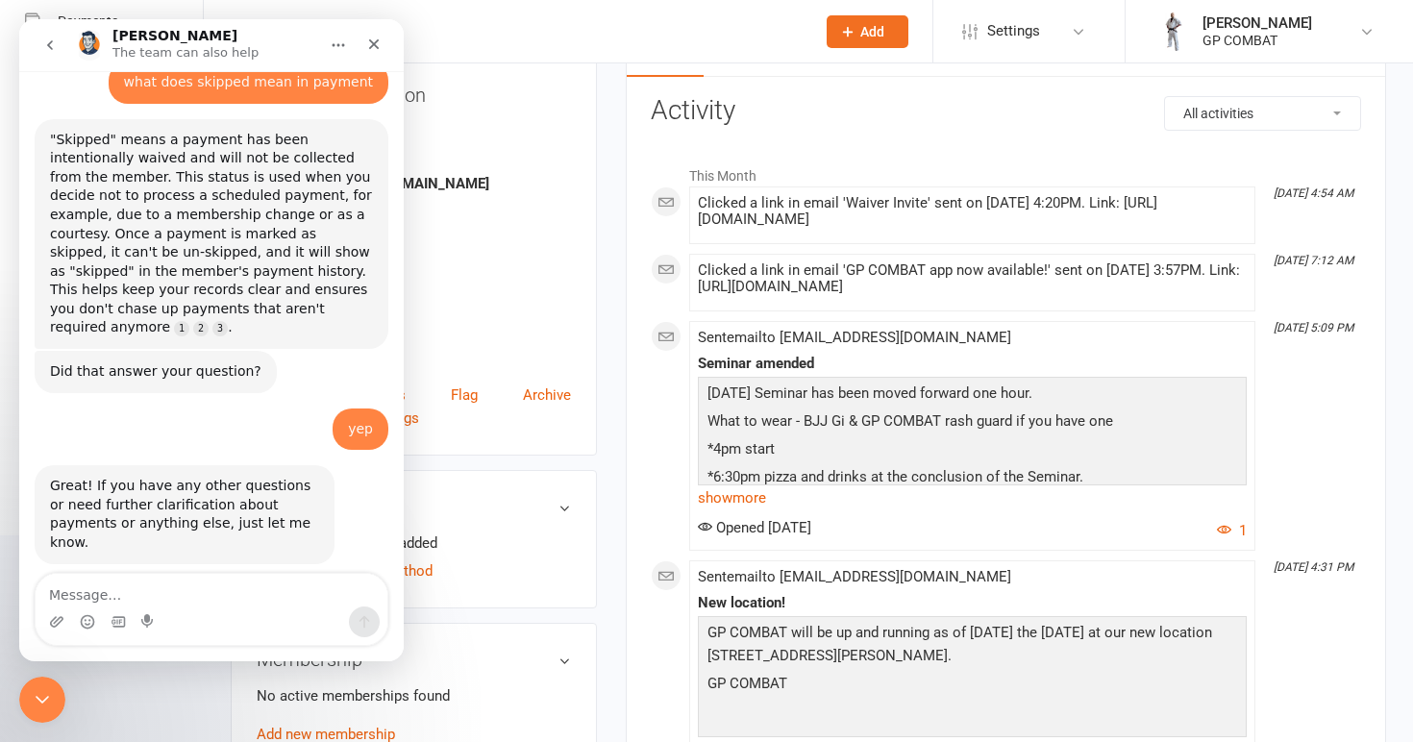
scroll to position [6117, 0]
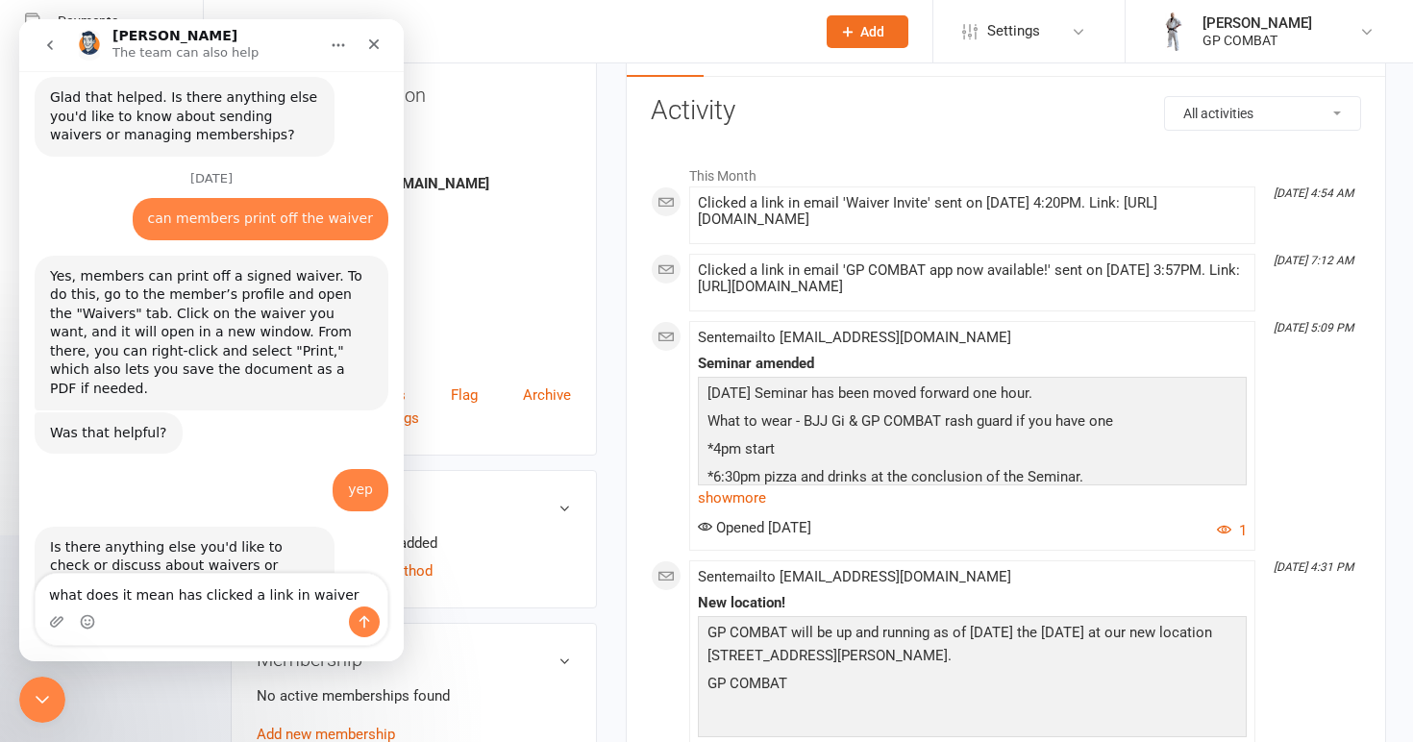
click at [288, 593] on textarea "what does it mean has clicked a link in waiver" at bounding box center [212, 590] width 352 height 33
type textarea "what does it mean has clicked a link in email waiver"
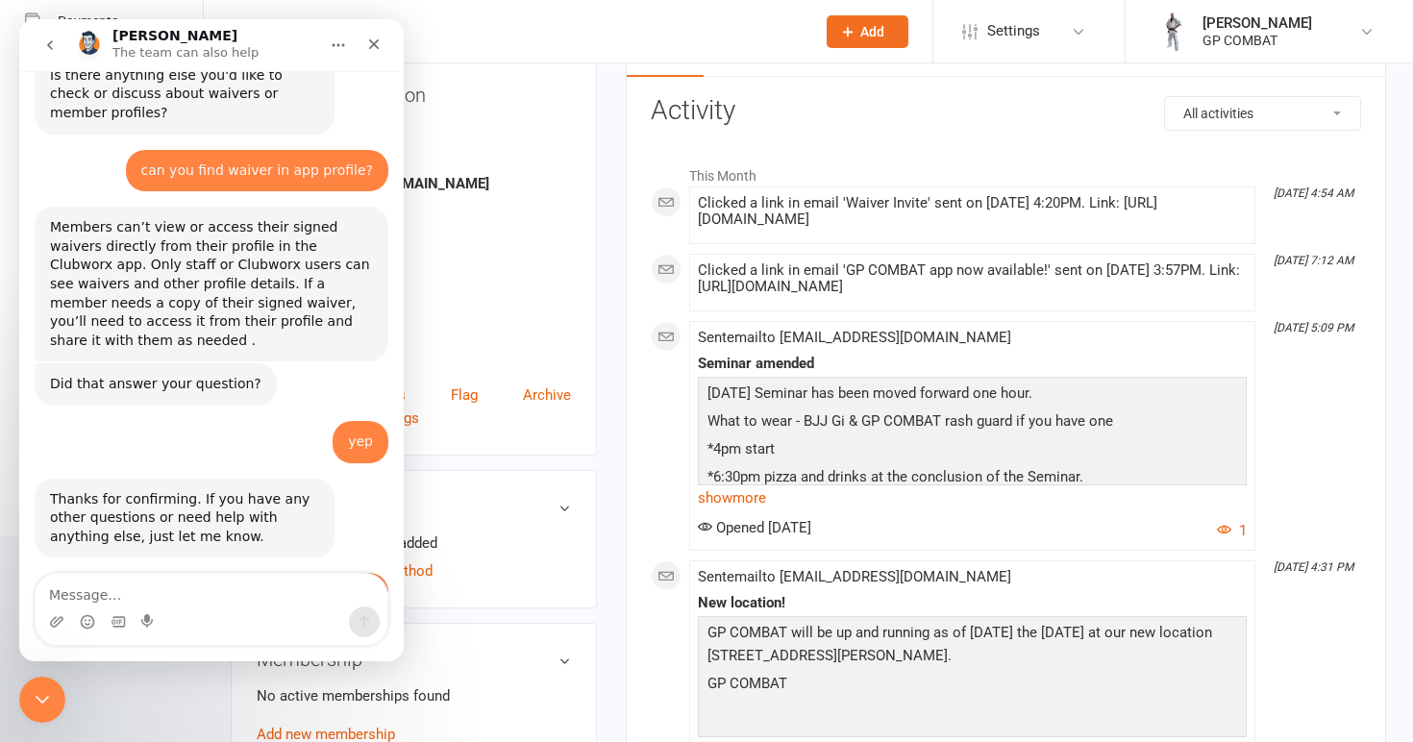
scroll to position [6587, 0]
type textarea "yep"
click at [378, 47] on icon "Close" at bounding box center [374, 44] width 11 height 11
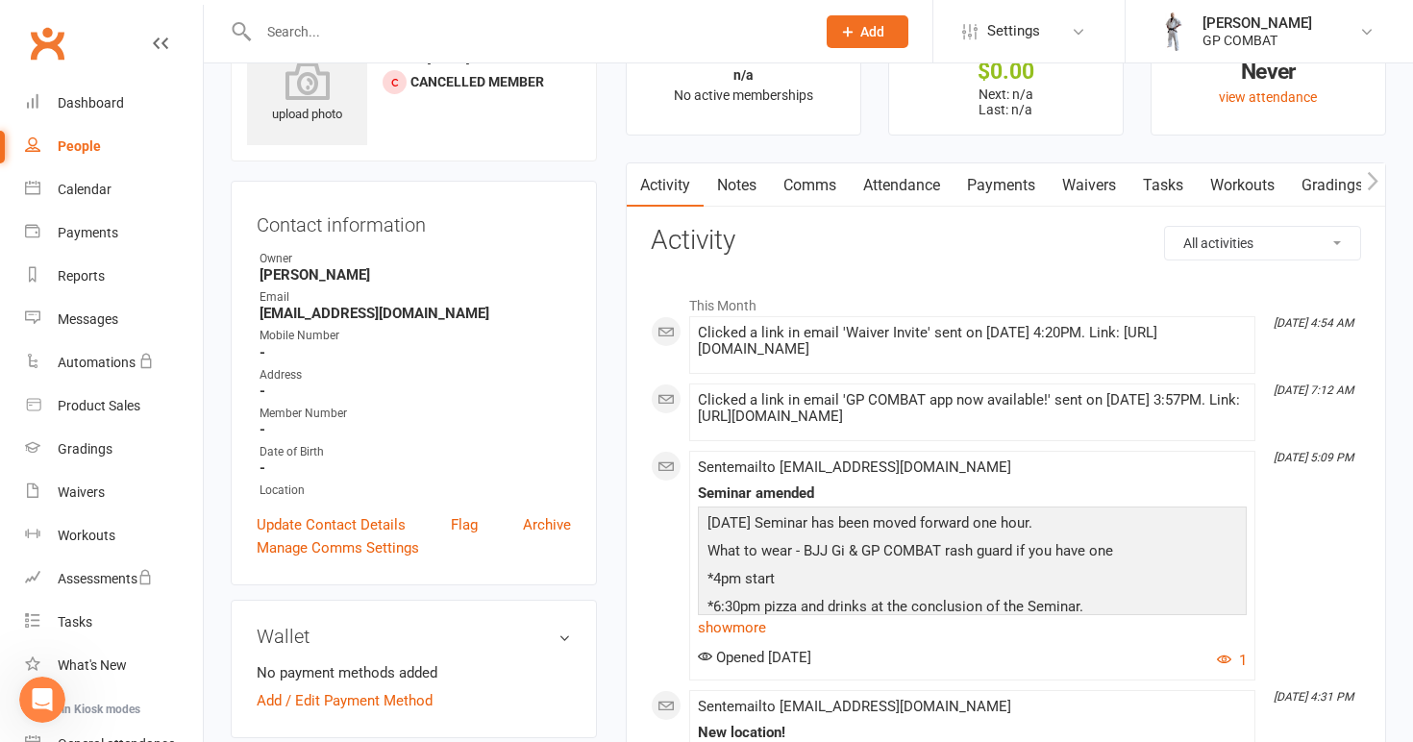
scroll to position [0, 0]
click at [100, 148] on link "People" at bounding box center [114, 146] width 178 height 43
select select "100"
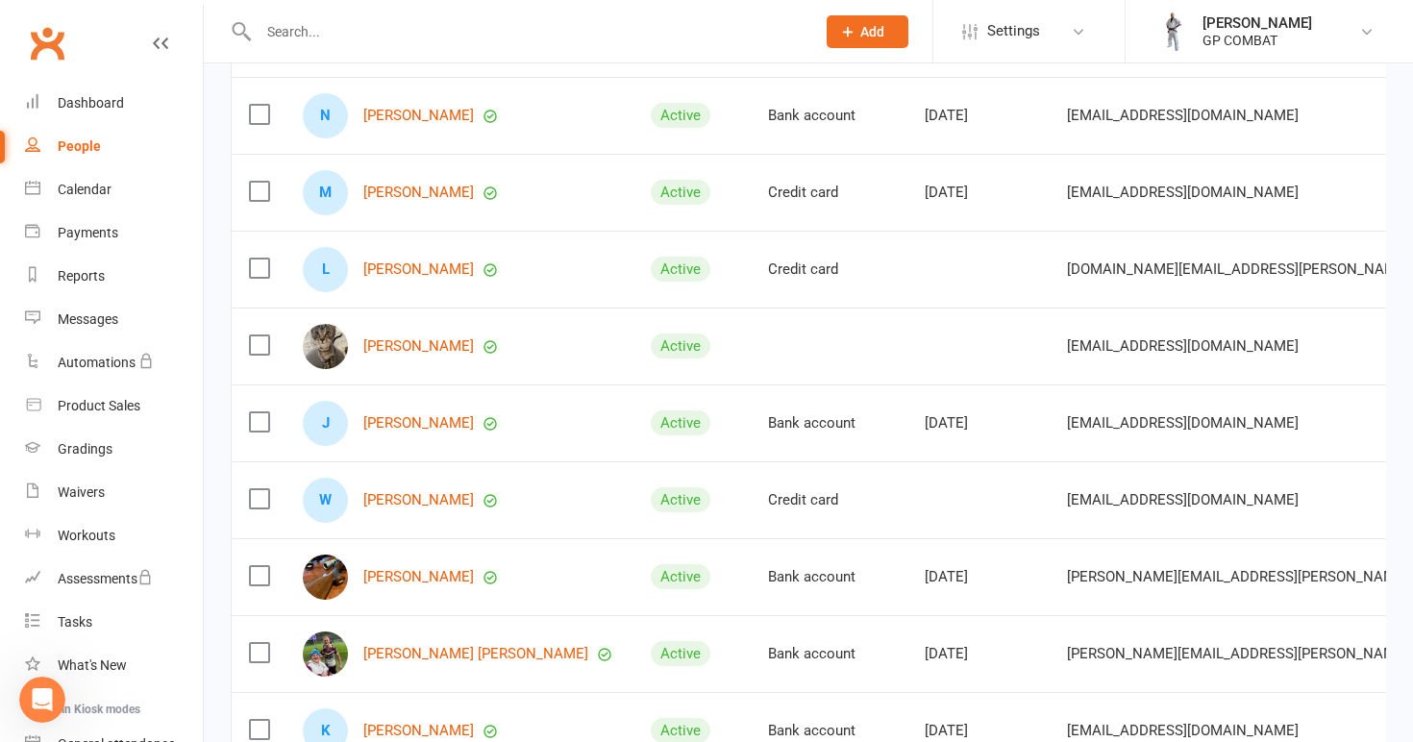
scroll to position [894, 0]
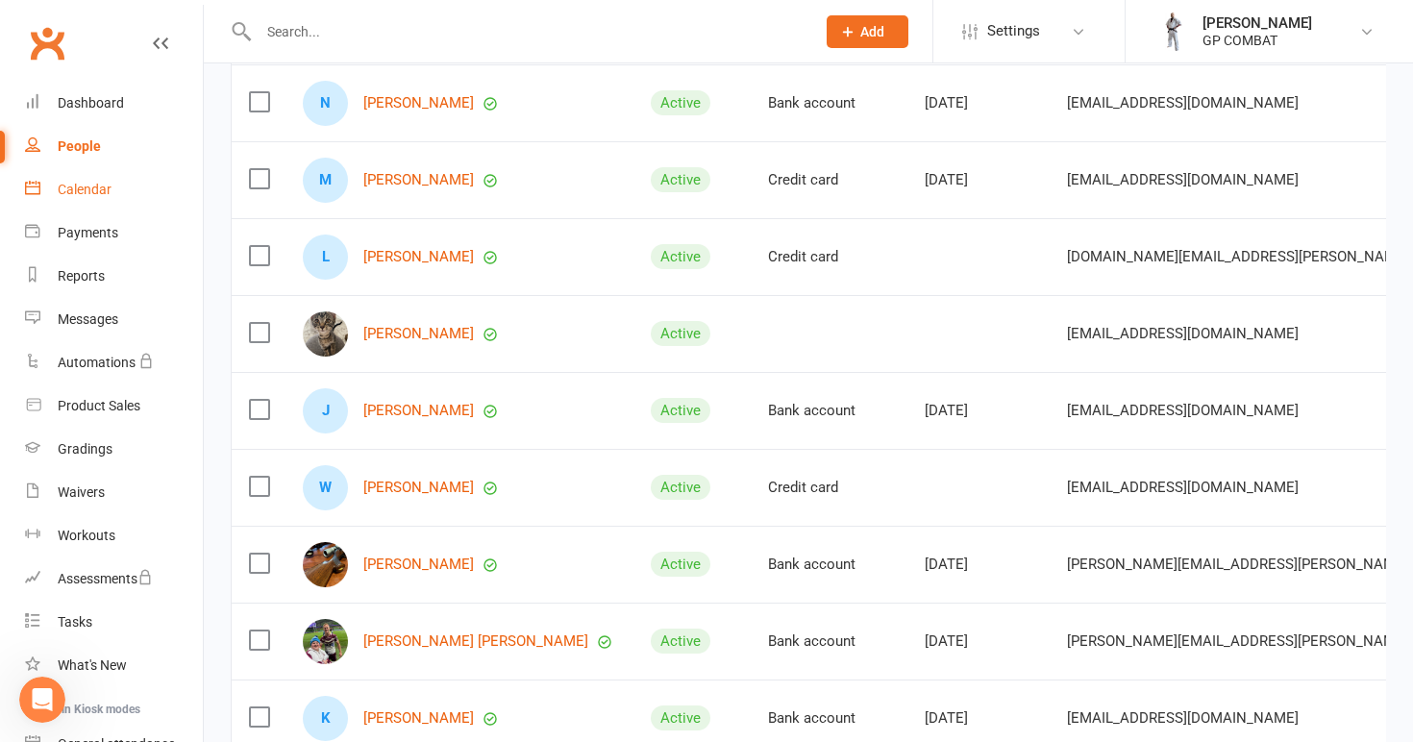
click at [97, 196] on div "Calendar" at bounding box center [85, 189] width 54 height 15
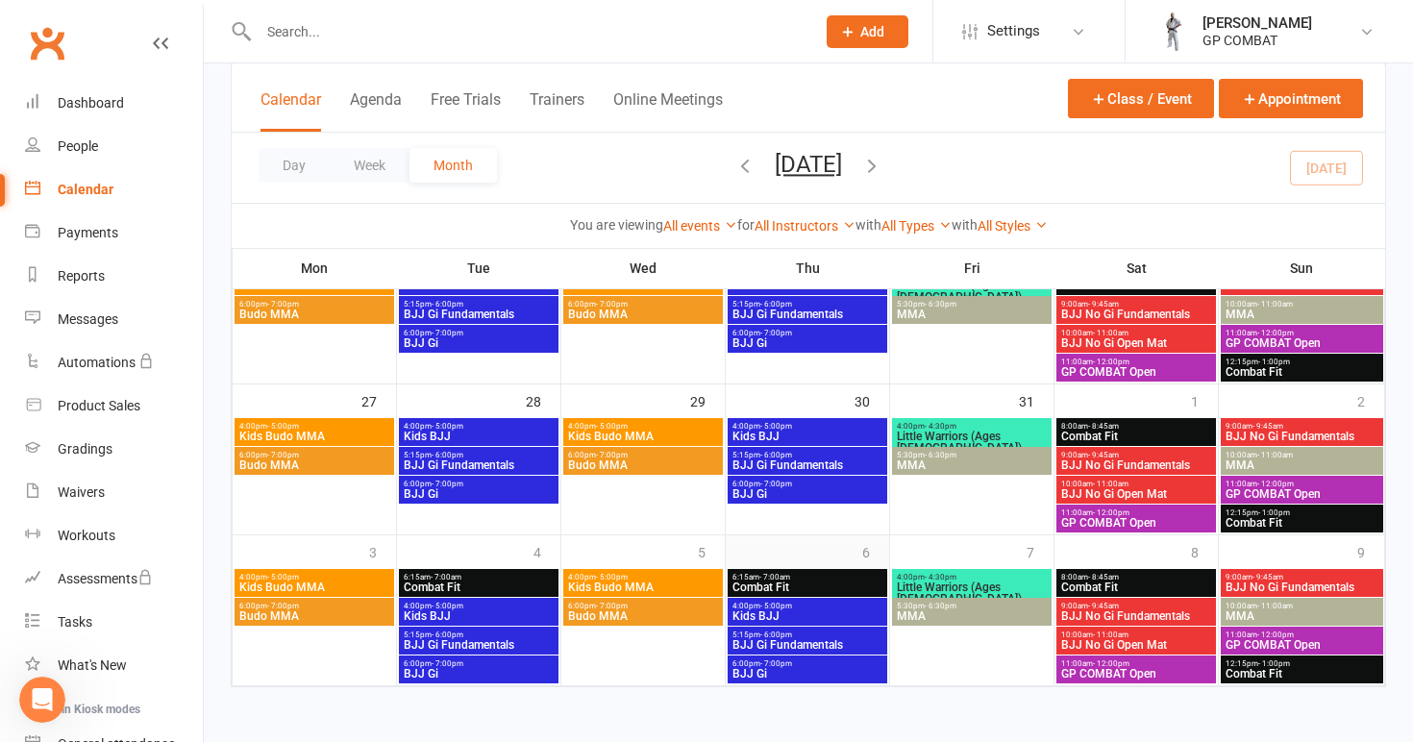
scroll to position [675, 0]
click at [1273, 581] on span "BJJ No Gi Fundamentals" at bounding box center [1301, 587] width 155 height 12
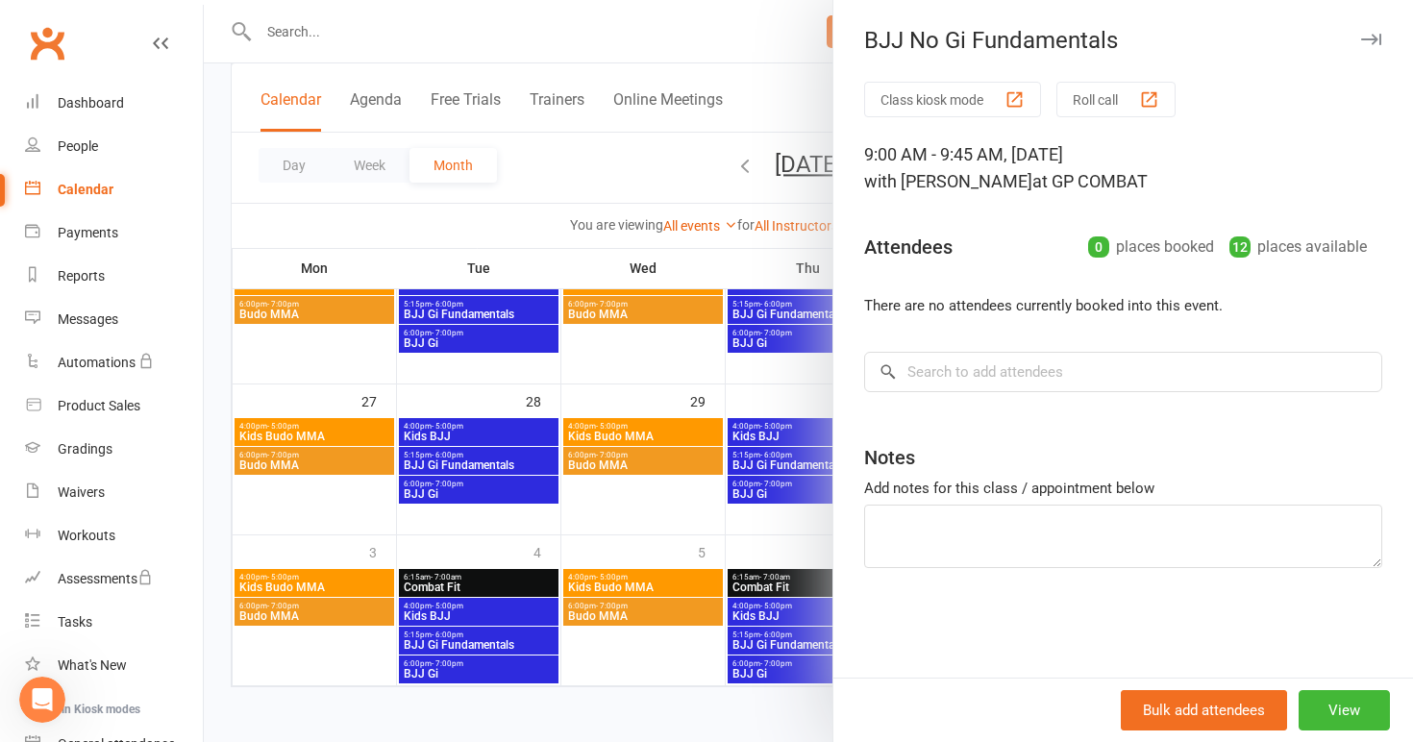
click at [582, 503] on div at bounding box center [808, 371] width 1209 height 742
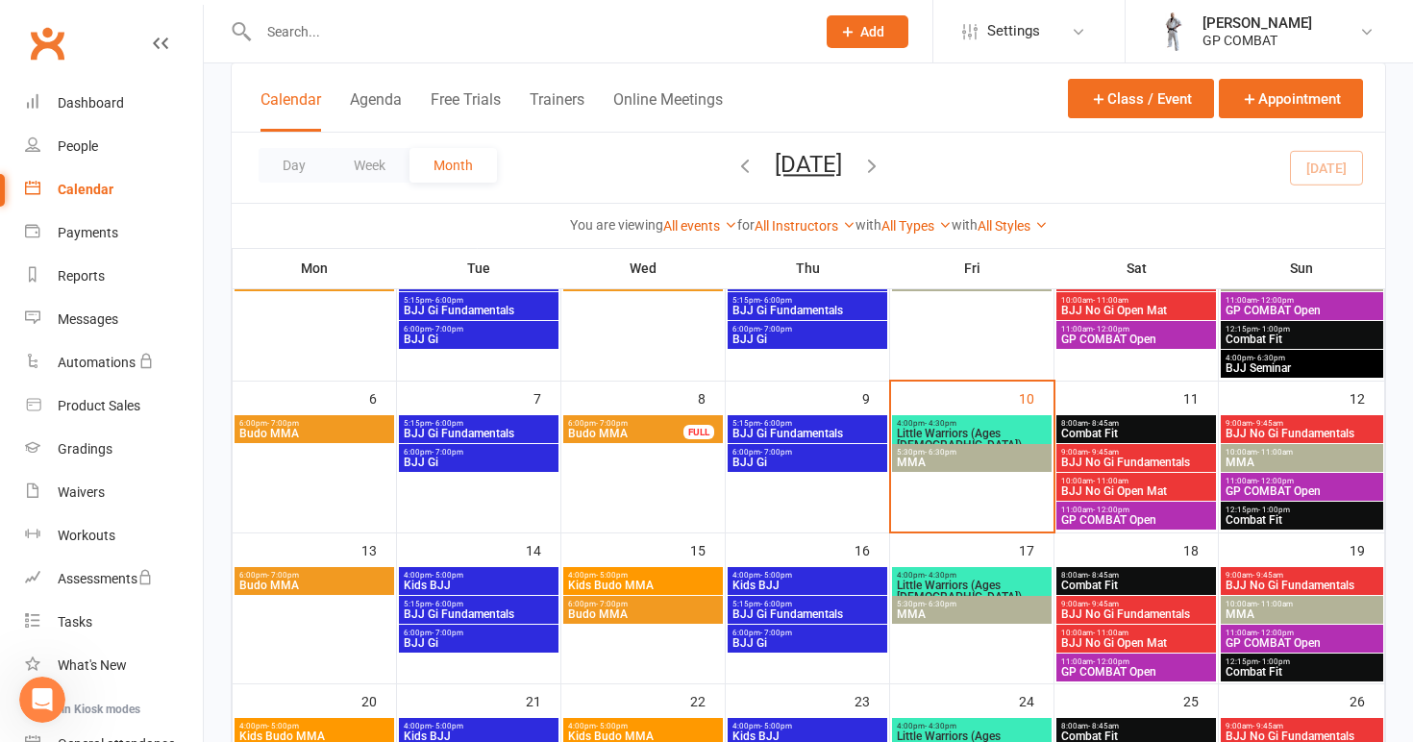
scroll to position [231, 0]
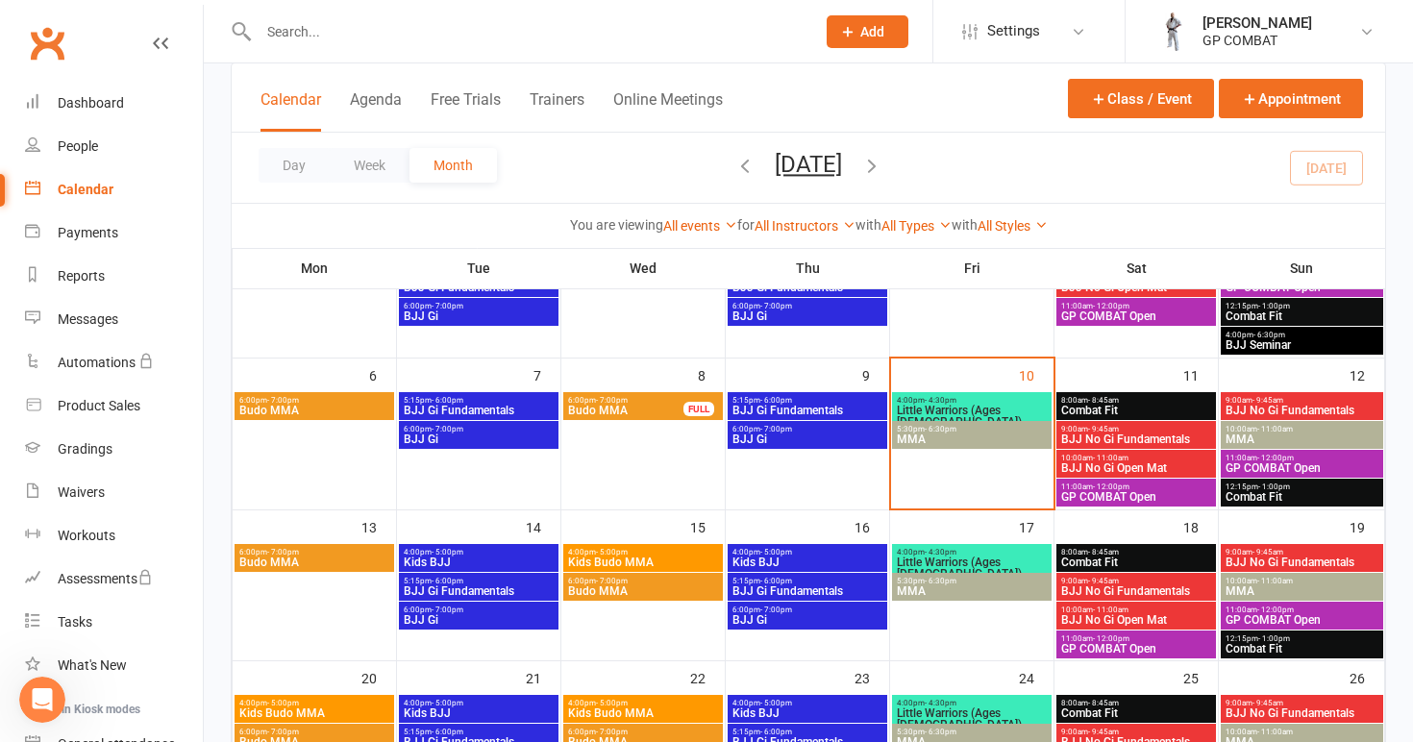
click at [1273, 405] on span "BJJ No Gi Fundamentals" at bounding box center [1301, 411] width 155 height 12
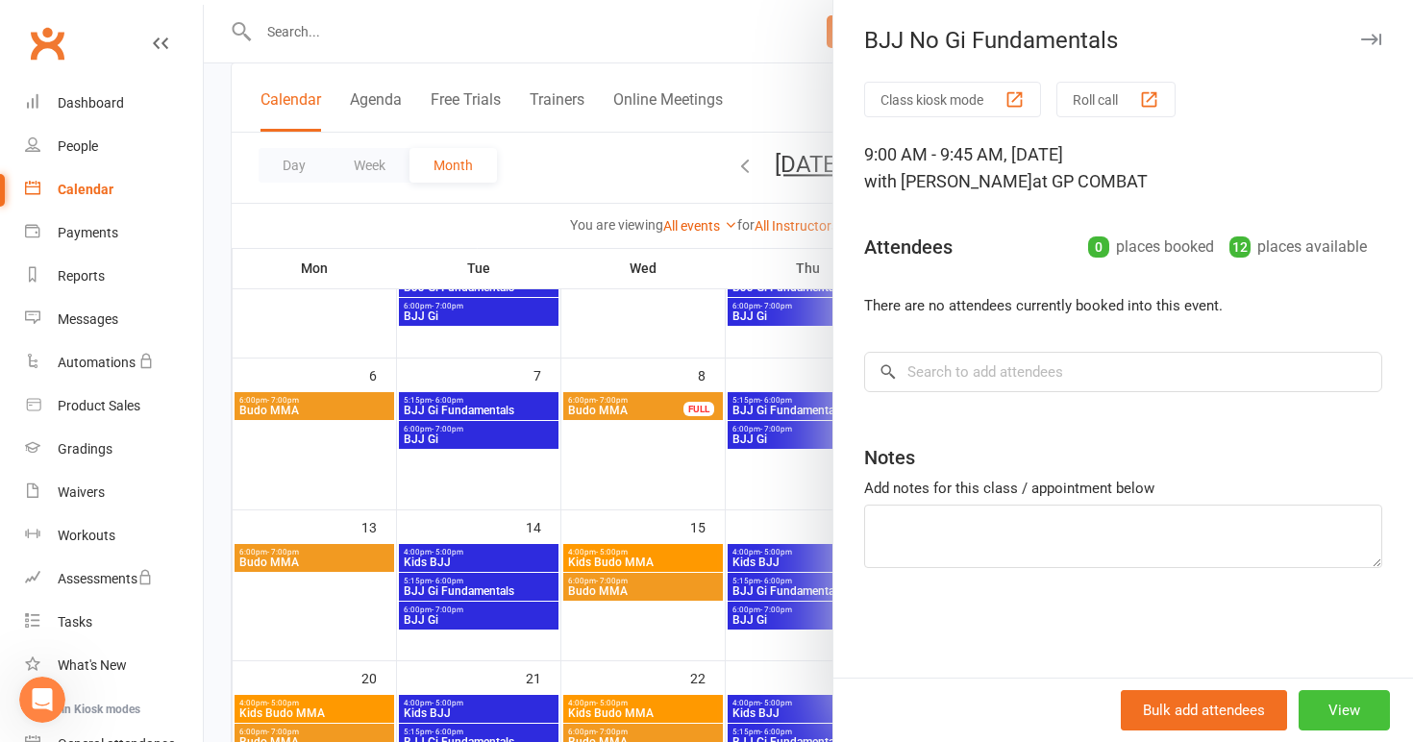
click at [1332, 705] on button "View" at bounding box center [1343, 710] width 91 height 40
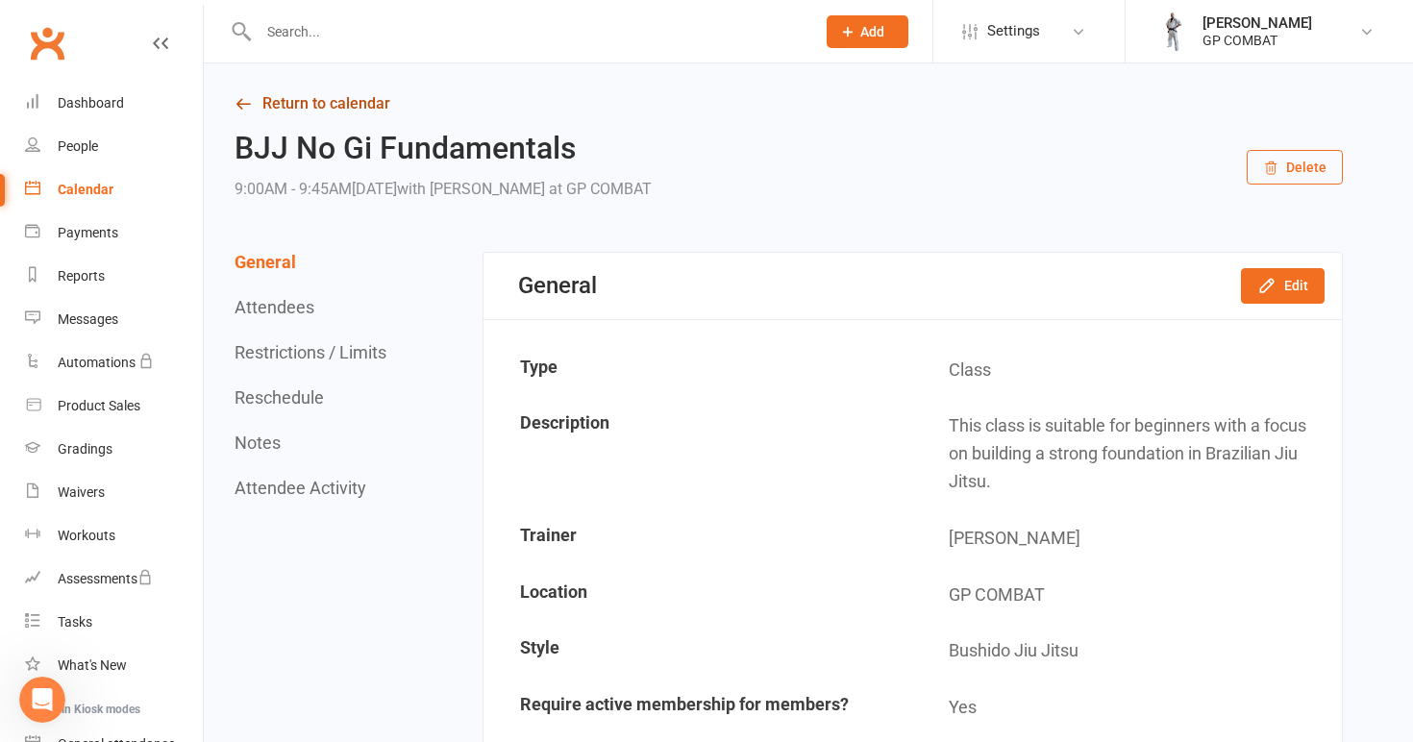
click at [293, 105] on link "Return to calendar" at bounding box center [789, 103] width 1108 height 27
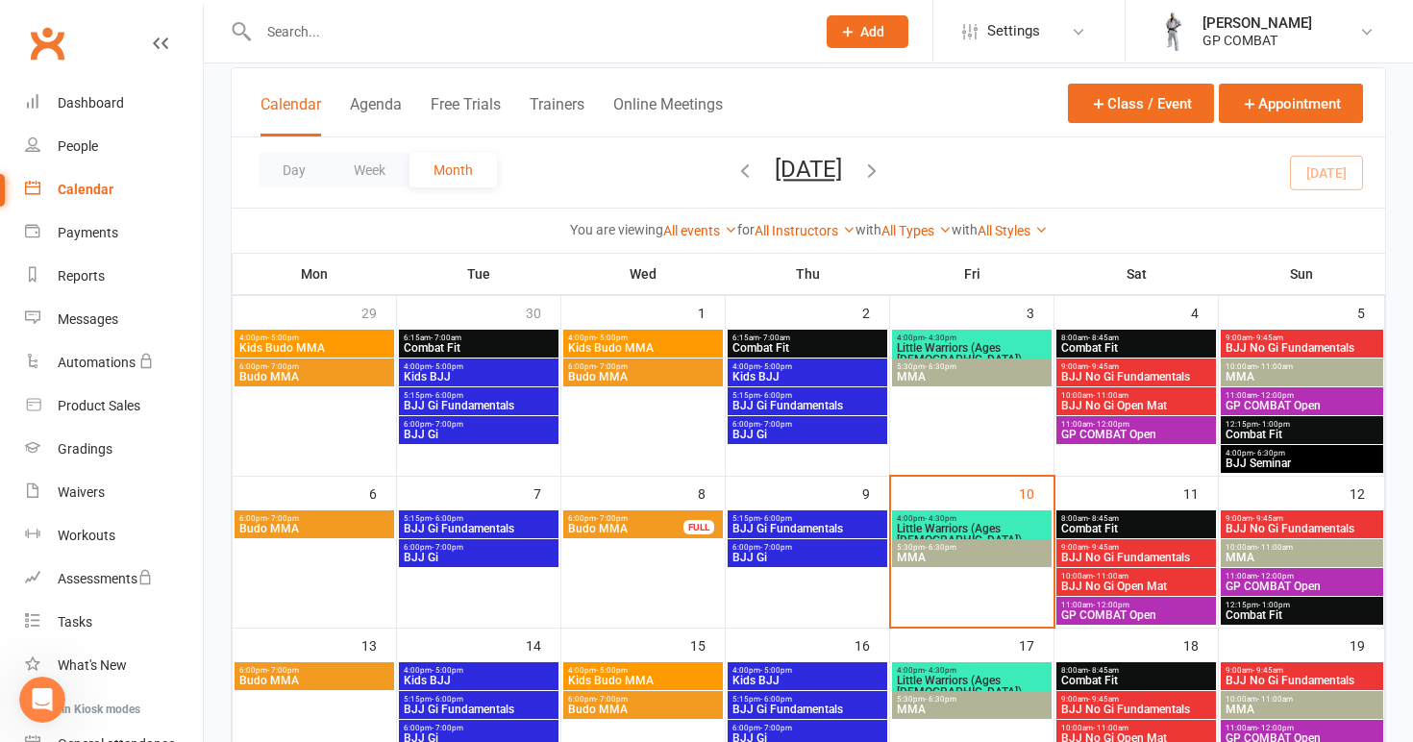
scroll to position [121, 0]
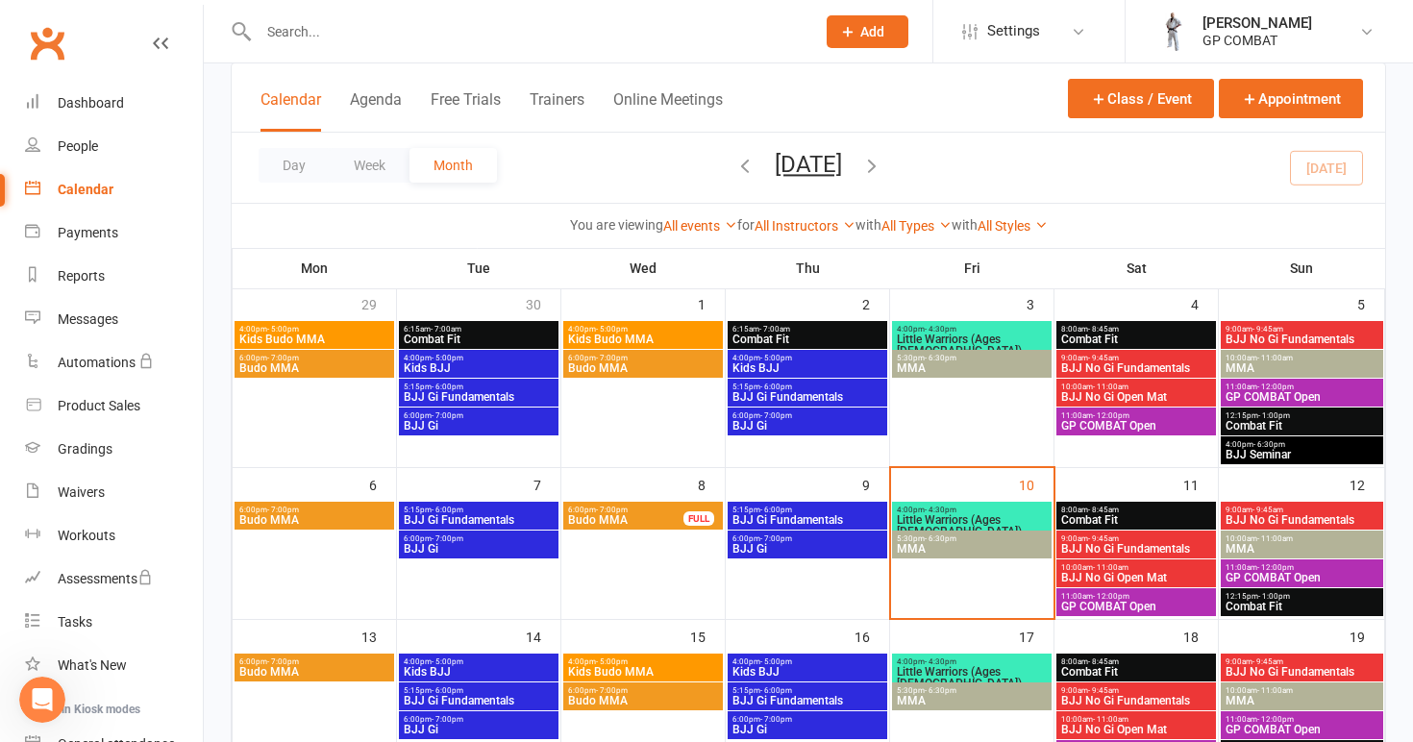
click at [1273, 454] on span "BJJ Seminar" at bounding box center [1301, 455] width 155 height 12
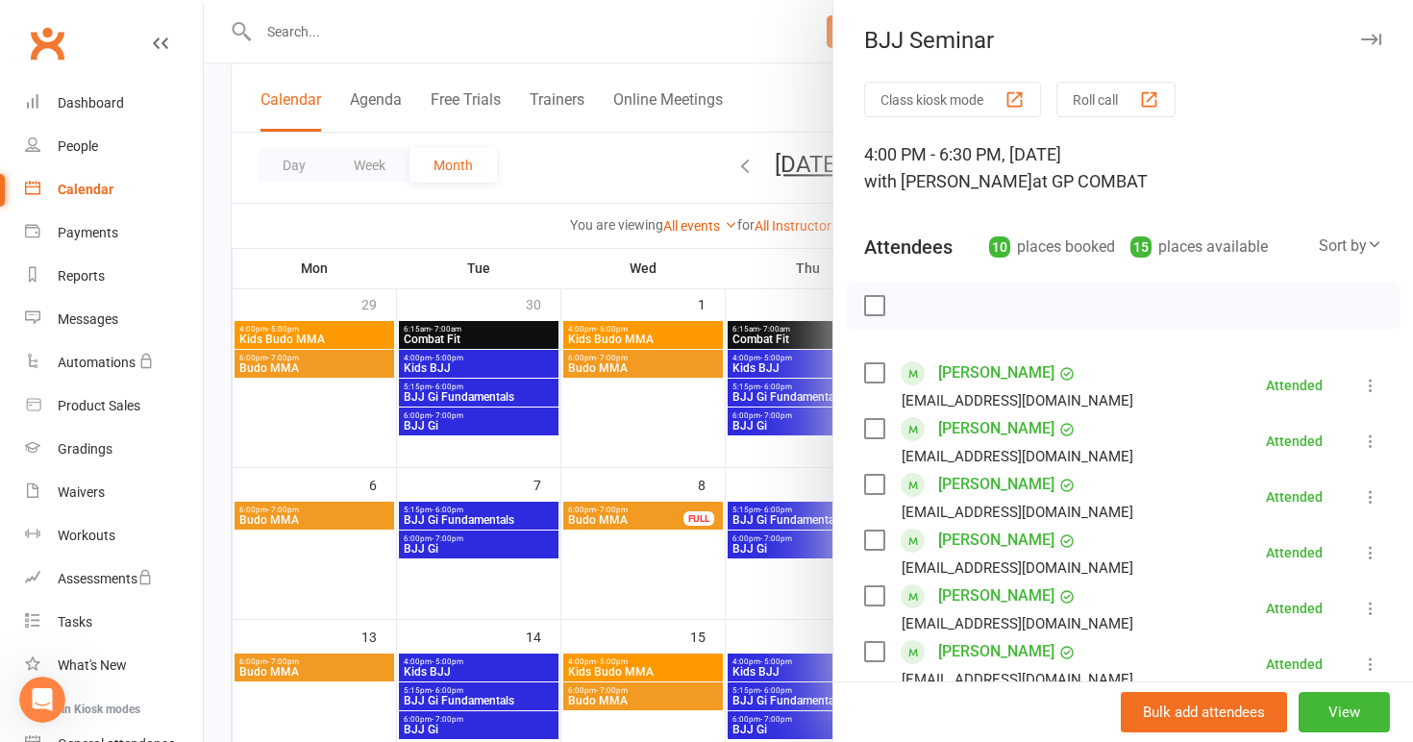
scroll to position [0, 0]
click at [363, 474] on div at bounding box center [808, 371] width 1209 height 742
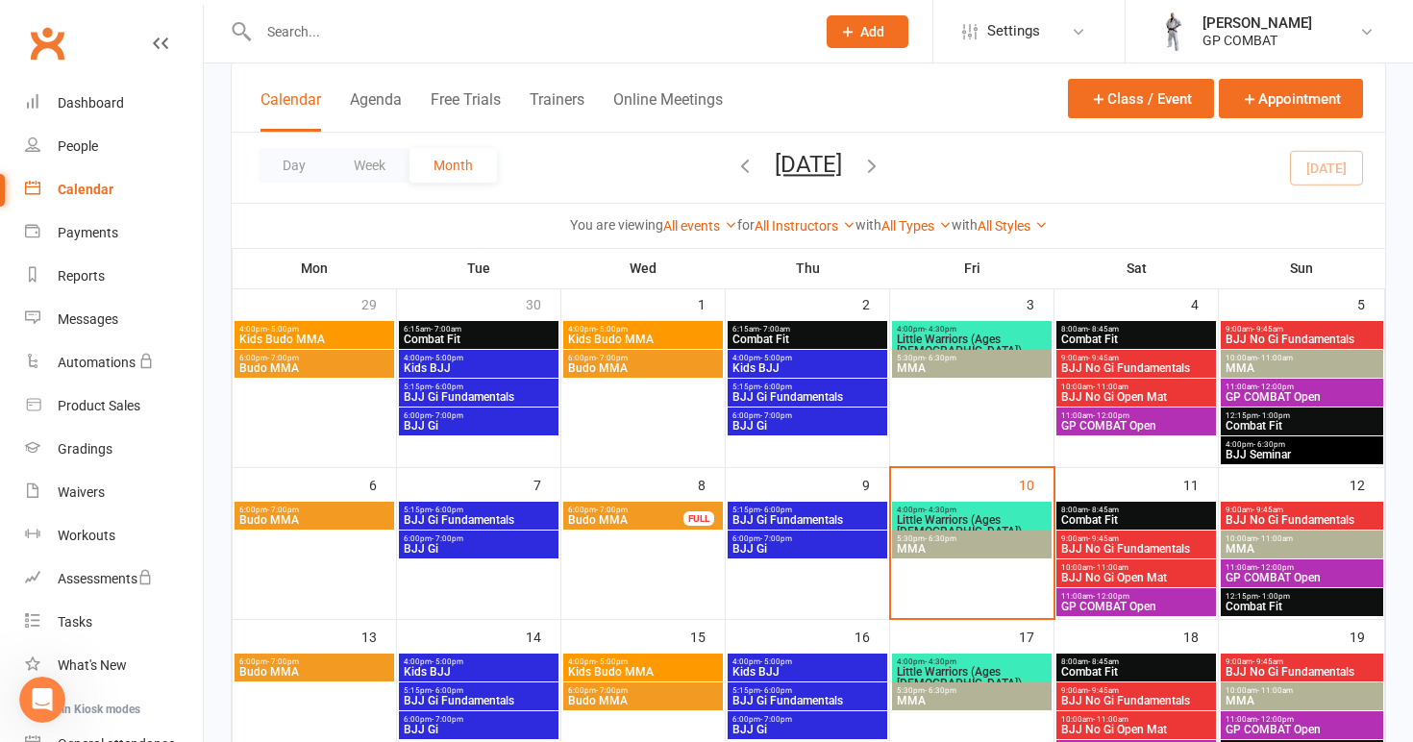
click at [320, 511] on span "6:00pm - 7:00pm" at bounding box center [314, 510] width 152 height 9
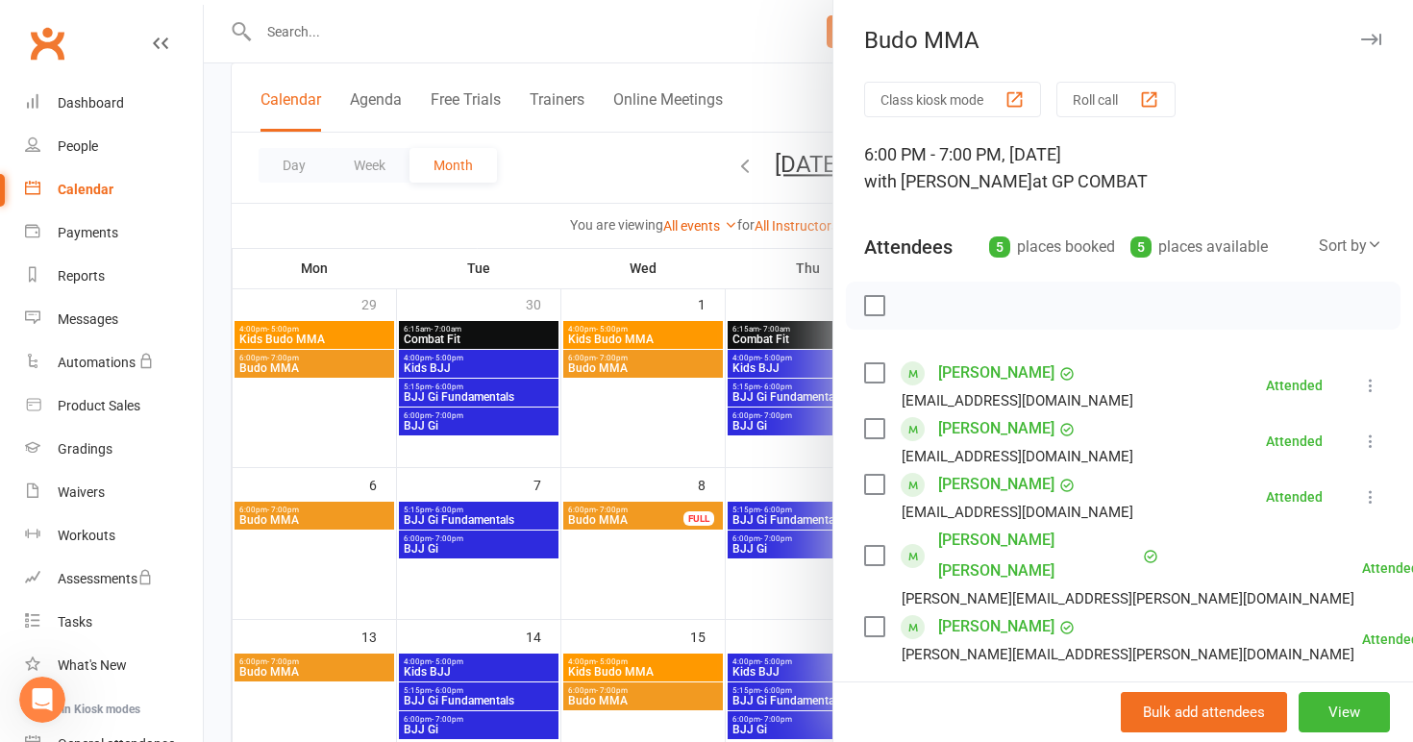
click at [464, 516] on div at bounding box center [808, 371] width 1209 height 742
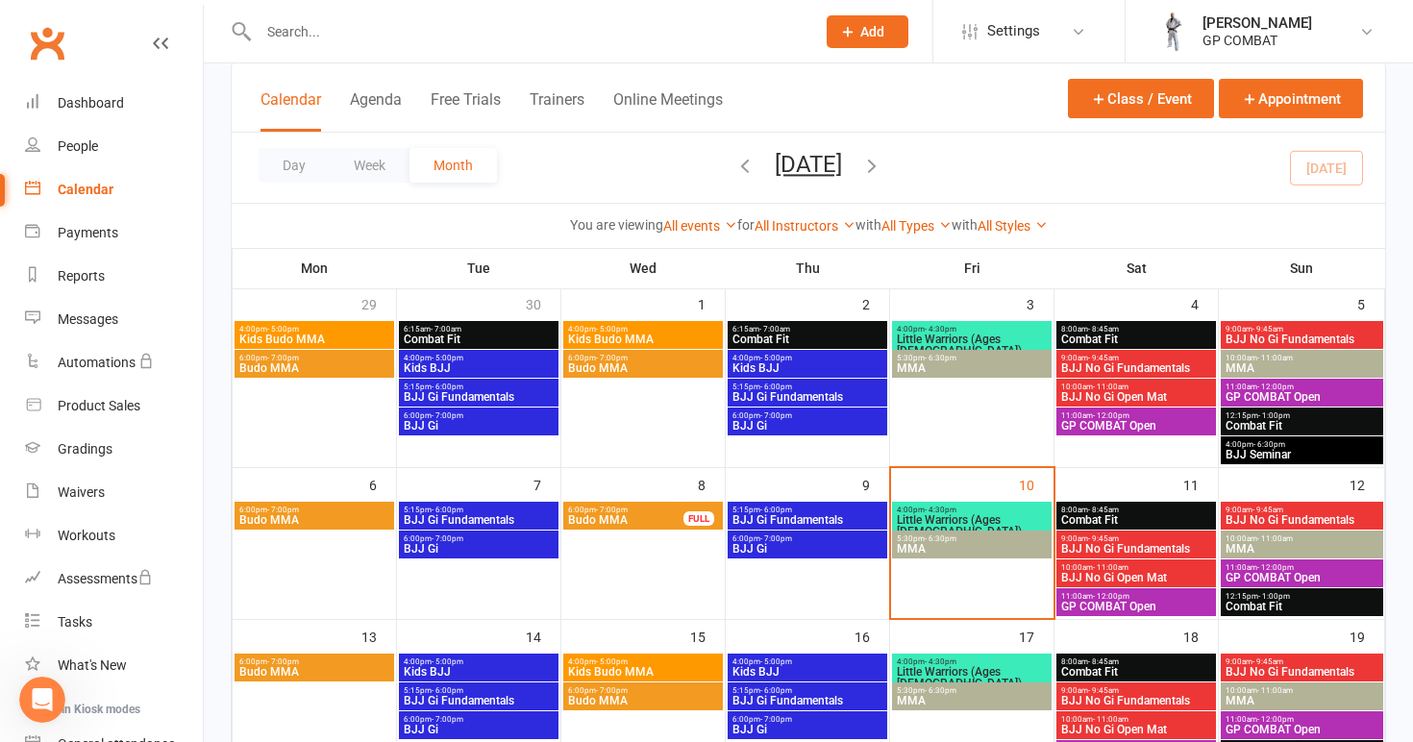
click at [463, 516] on span "BJJ Gi Fundamentals" at bounding box center [479, 520] width 152 height 12
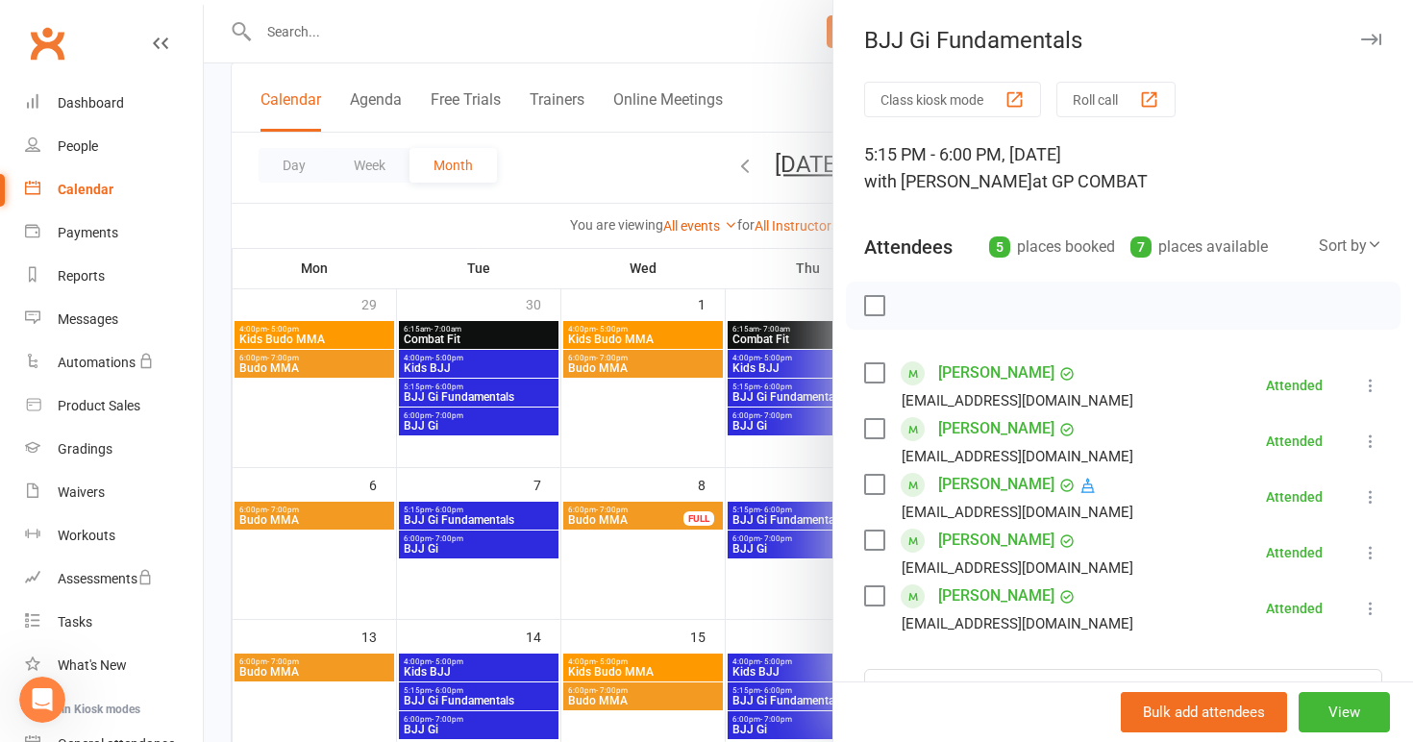
click at [468, 545] on div at bounding box center [808, 371] width 1209 height 742
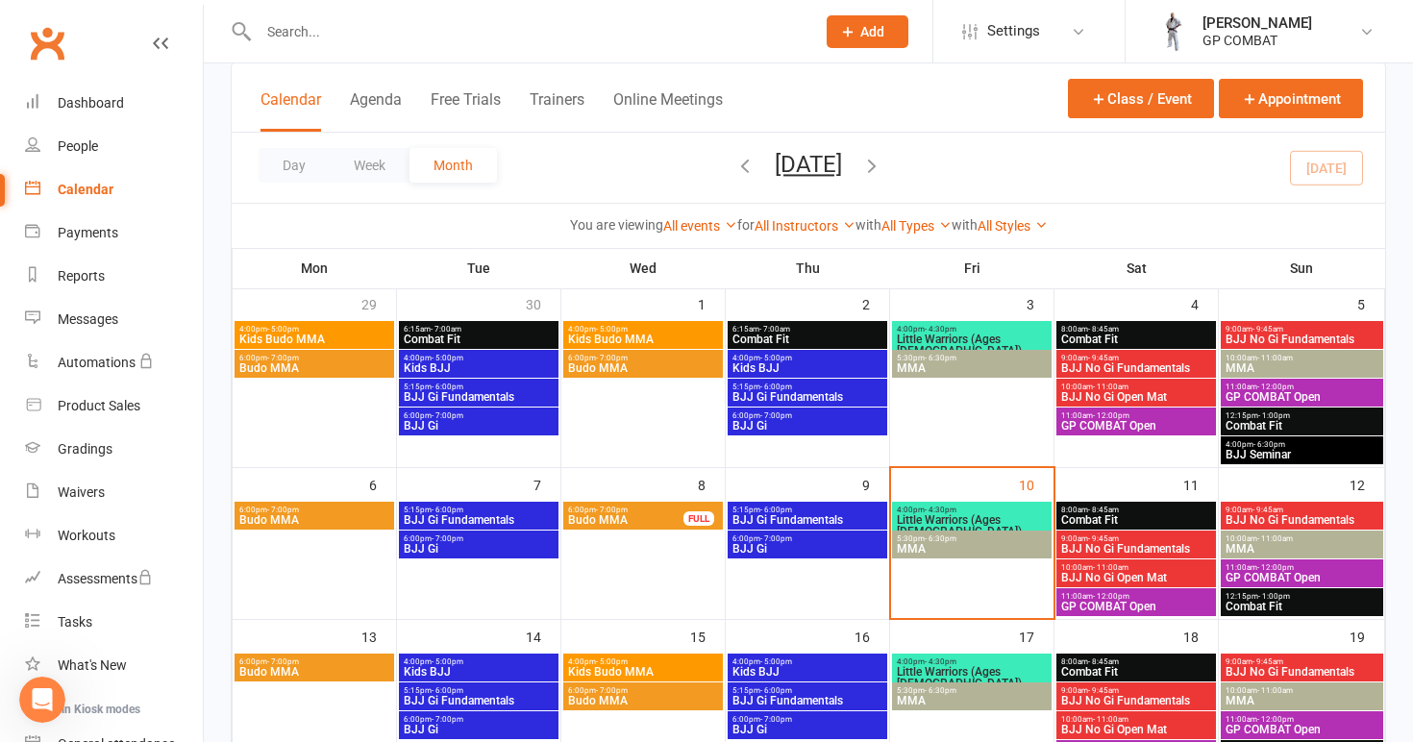
click at [468, 545] on span "BJJ Gi" at bounding box center [479, 549] width 152 height 12
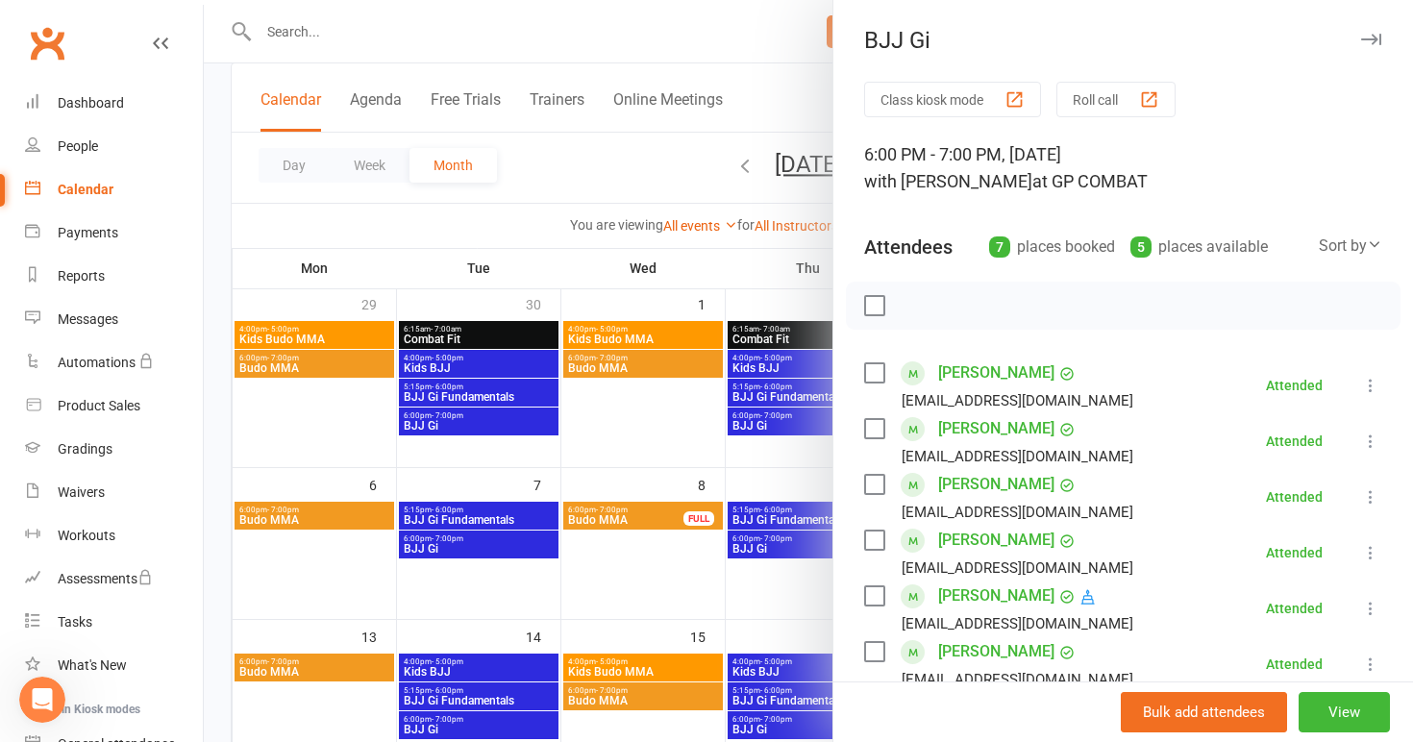
click at [625, 519] on div at bounding box center [808, 371] width 1209 height 742
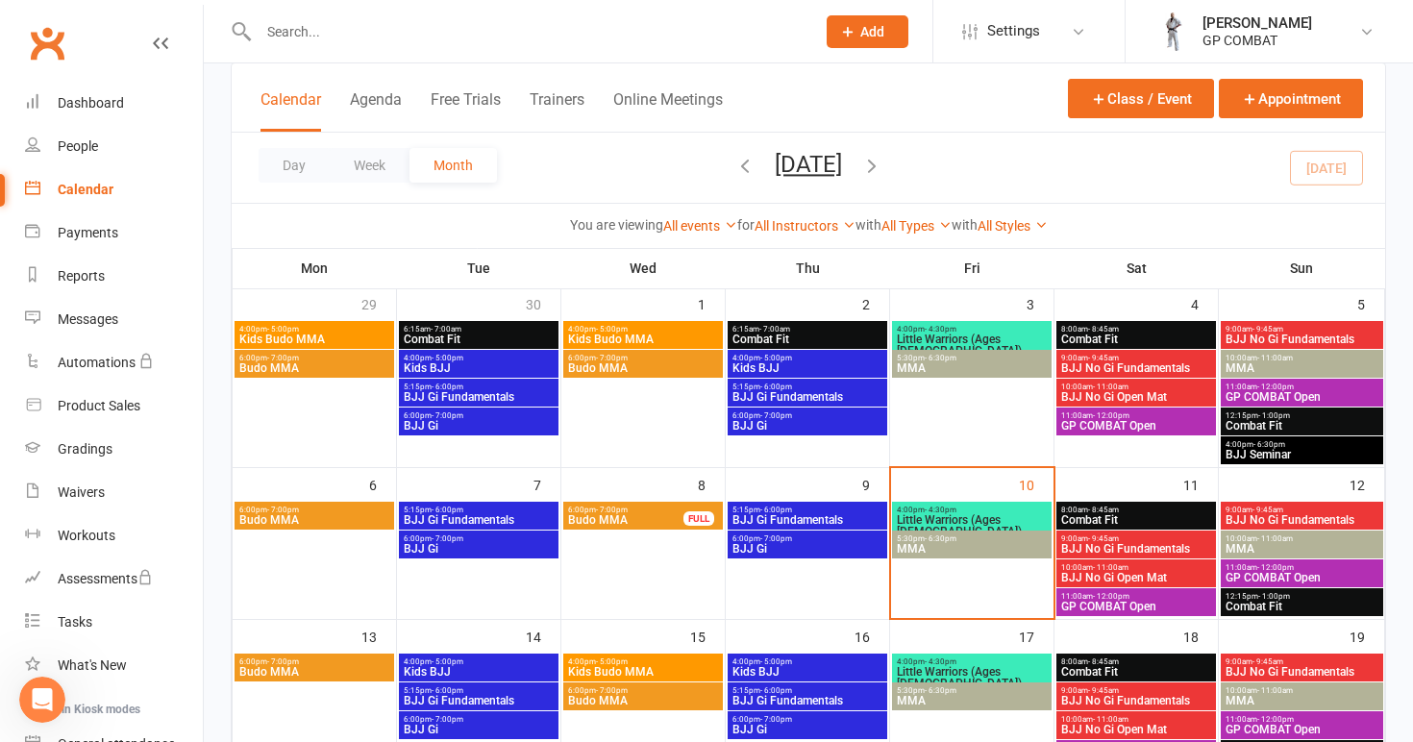
click at [625, 519] on span "Budo MMA" at bounding box center [625, 520] width 117 height 12
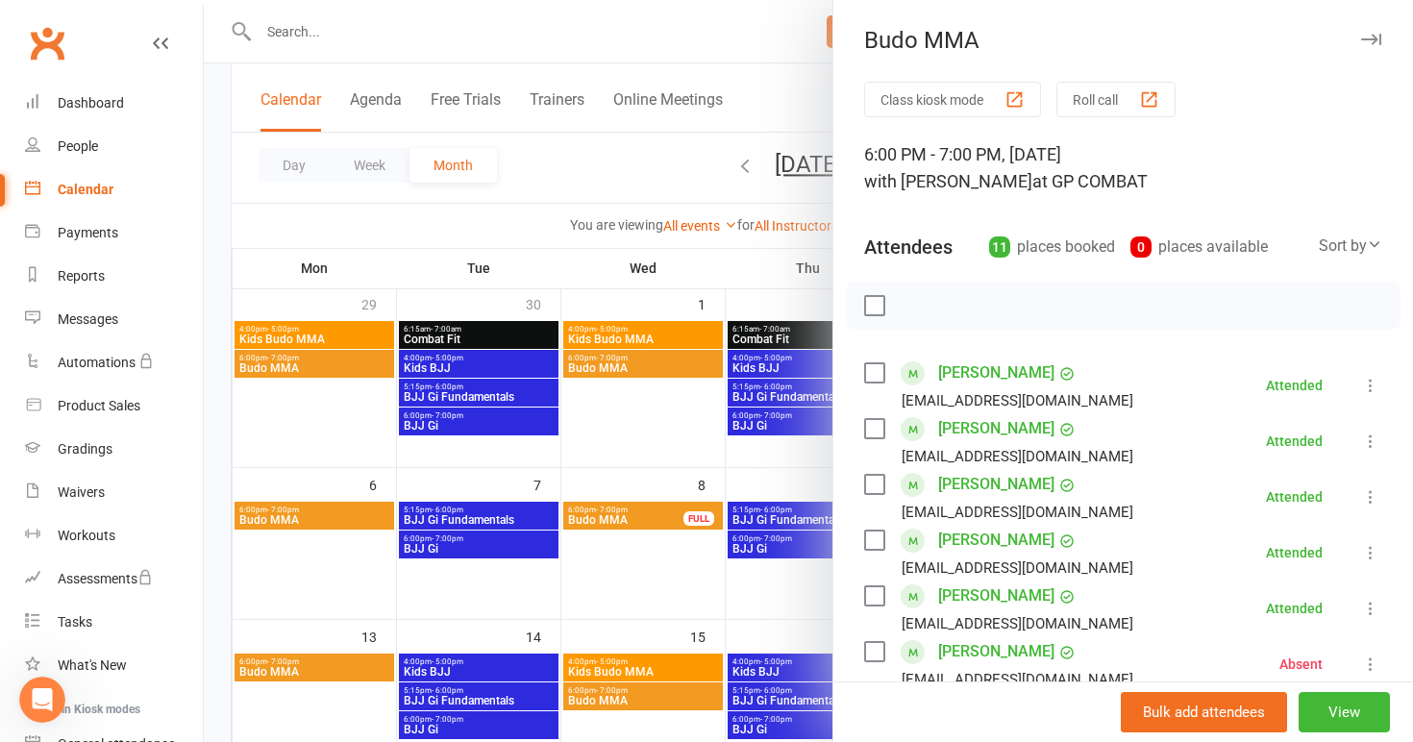
click at [757, 515] on div at bounding box center [808, 371] width 1209 height 742
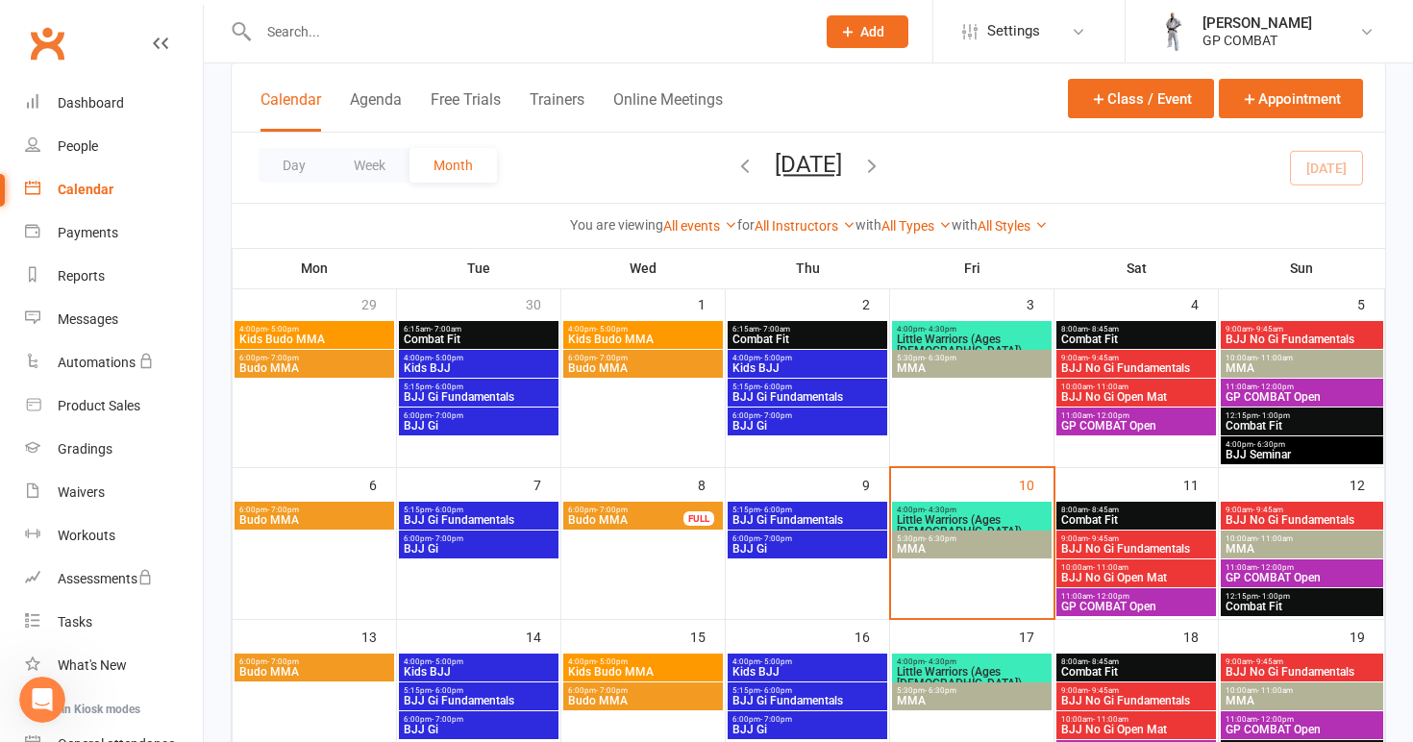
click at [756, 515] on span "BJJ Gi Fundamentals" at bounding box center [807, 520] width 152 height 12
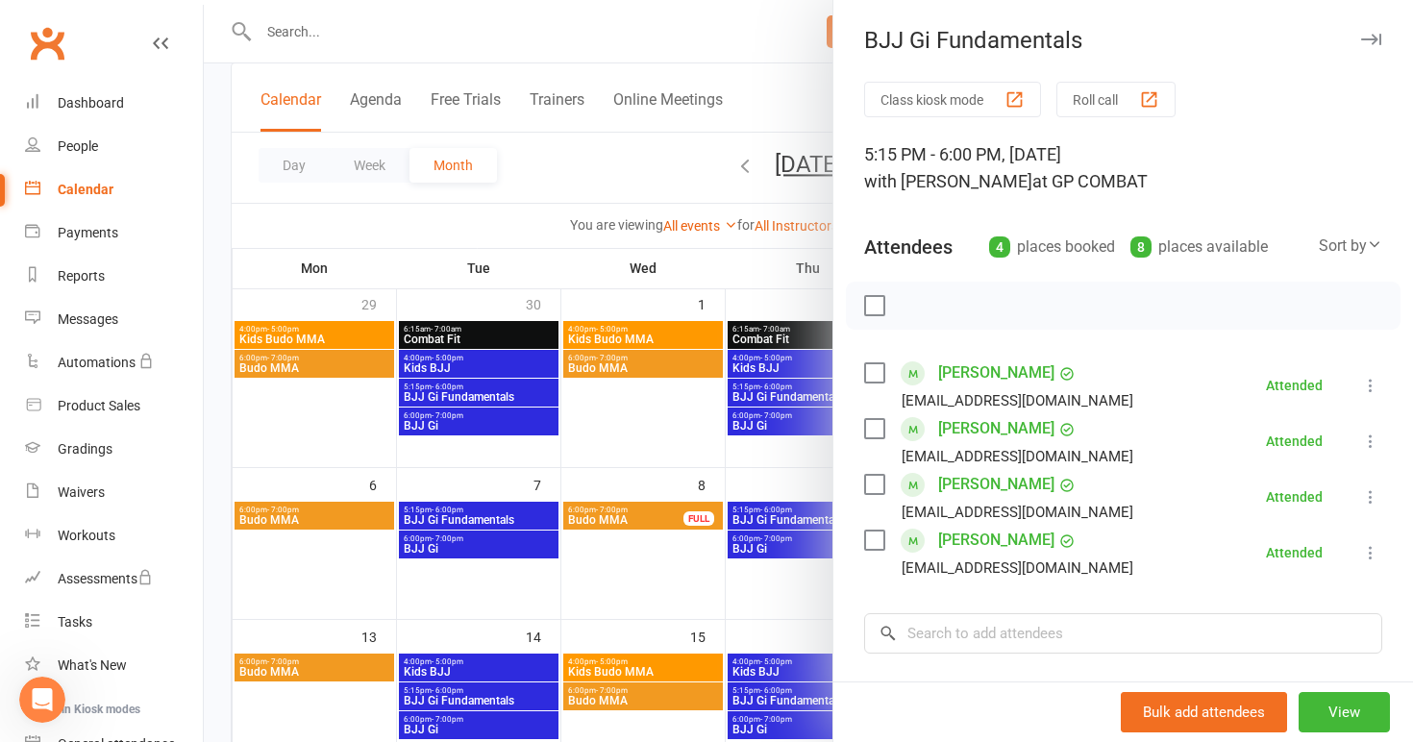
scroll to position [126, 0]
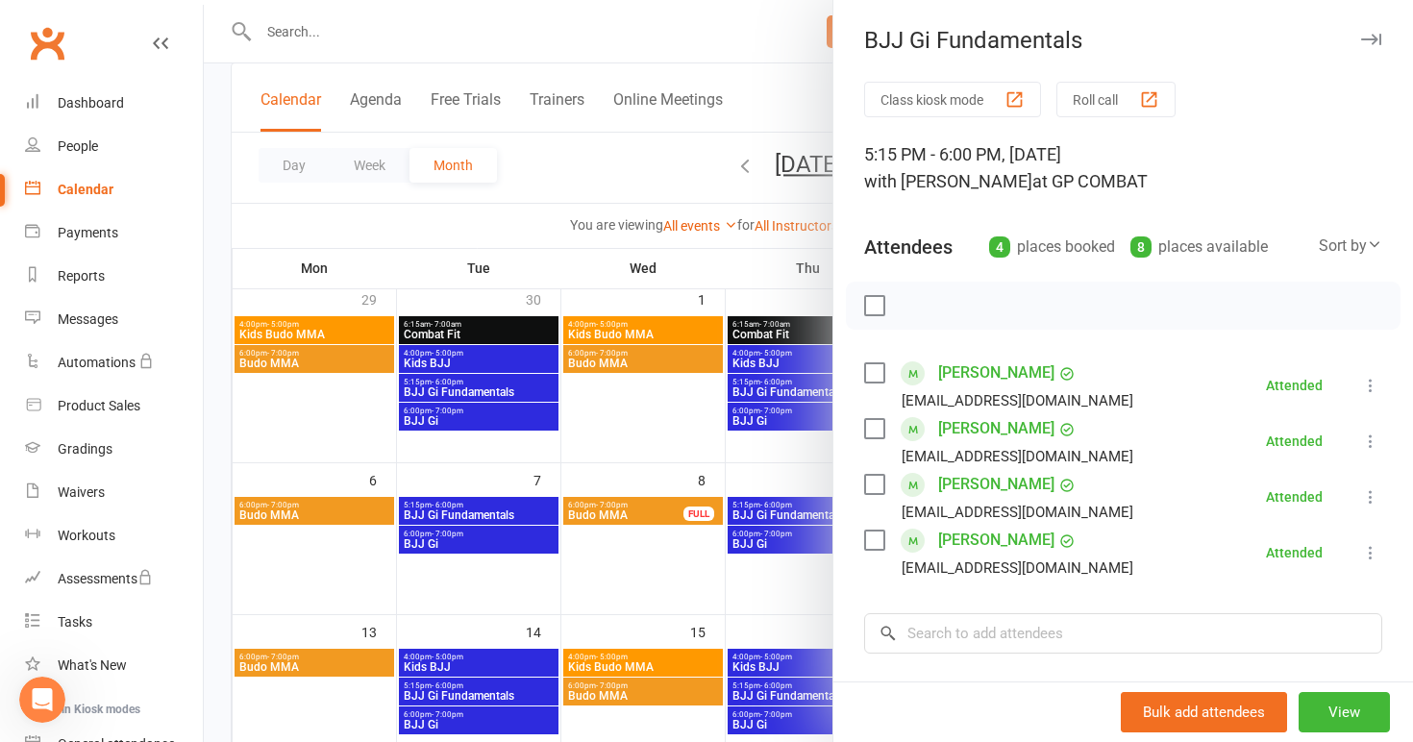
click at [764, 541] on div at bounding box center [808, 371] width 1209 height 742
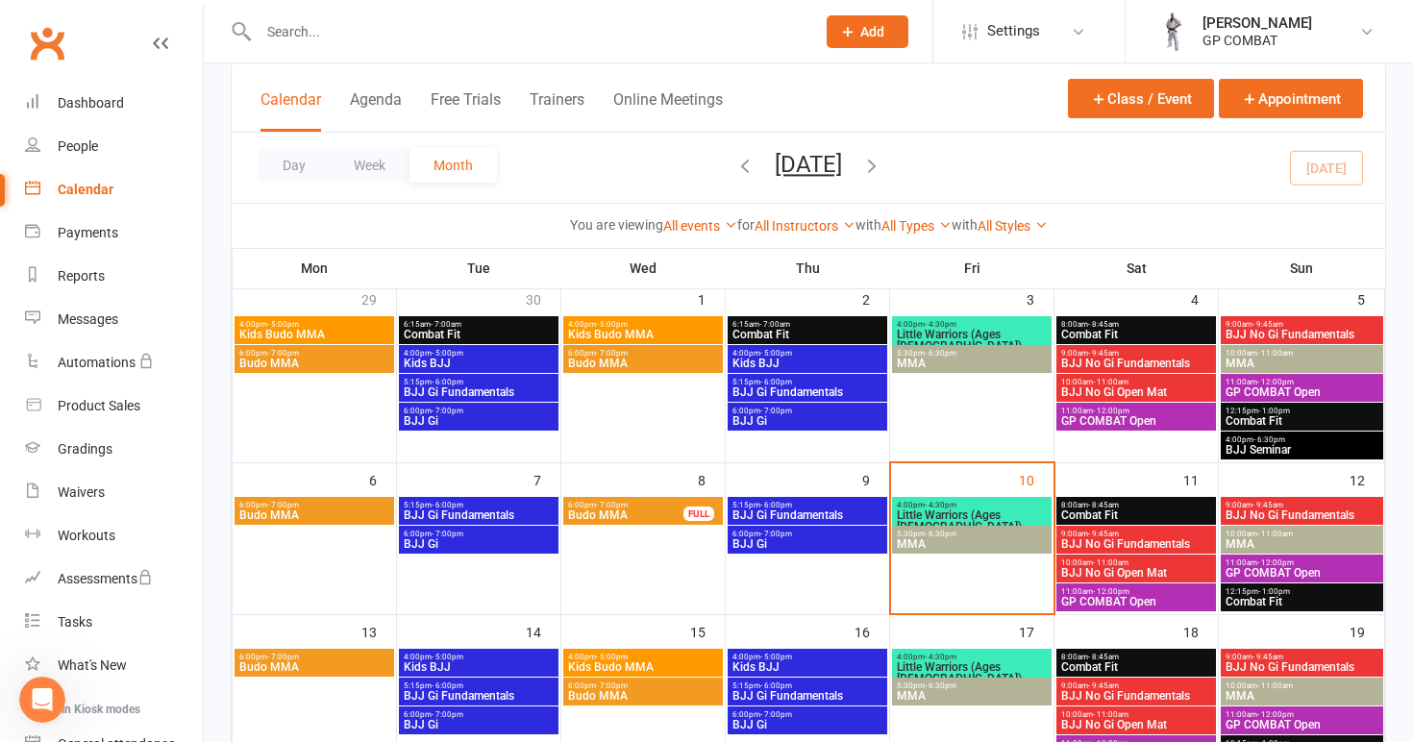
click at [764, 541] on span "BJJ Gi" at bounding box center [807, 544] width 152 height 12
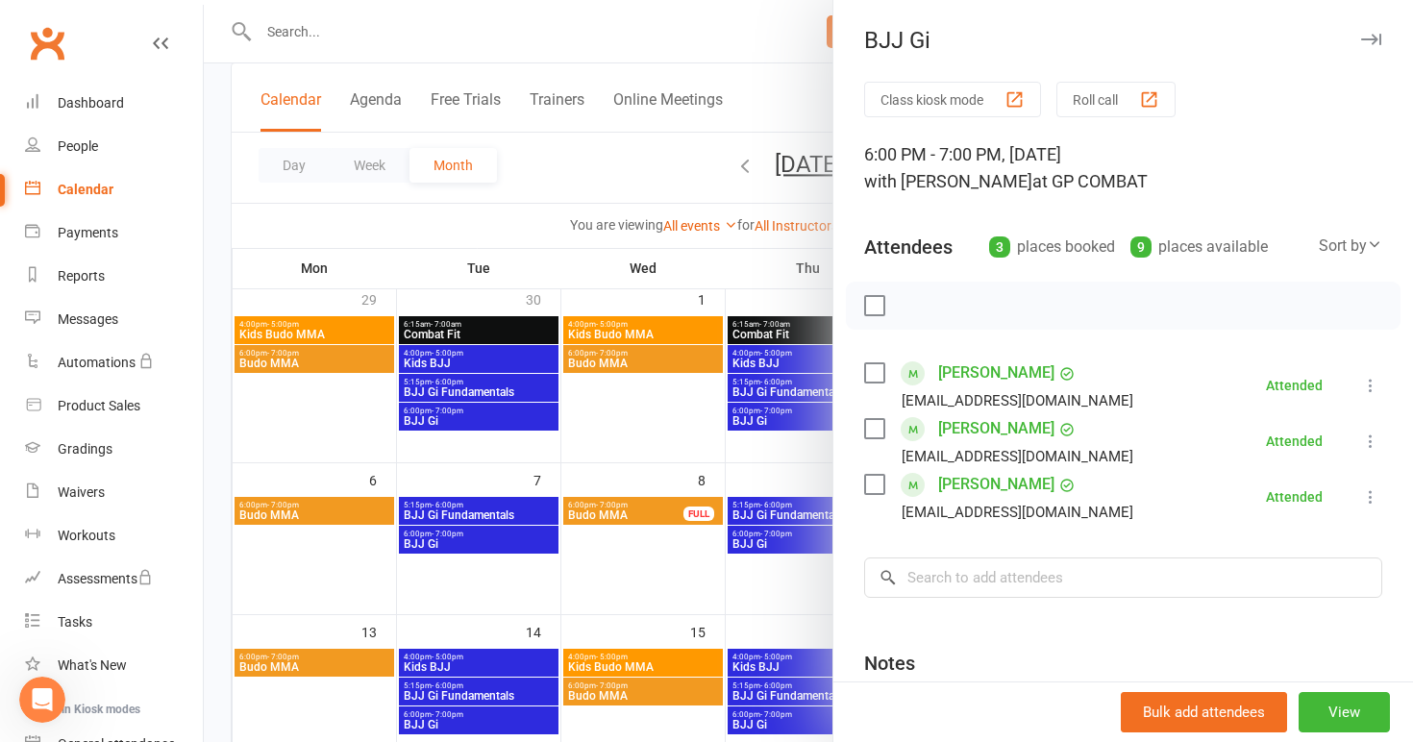
click at [781, 583] on div at bounding box center [808, 371] width 1209 height 742
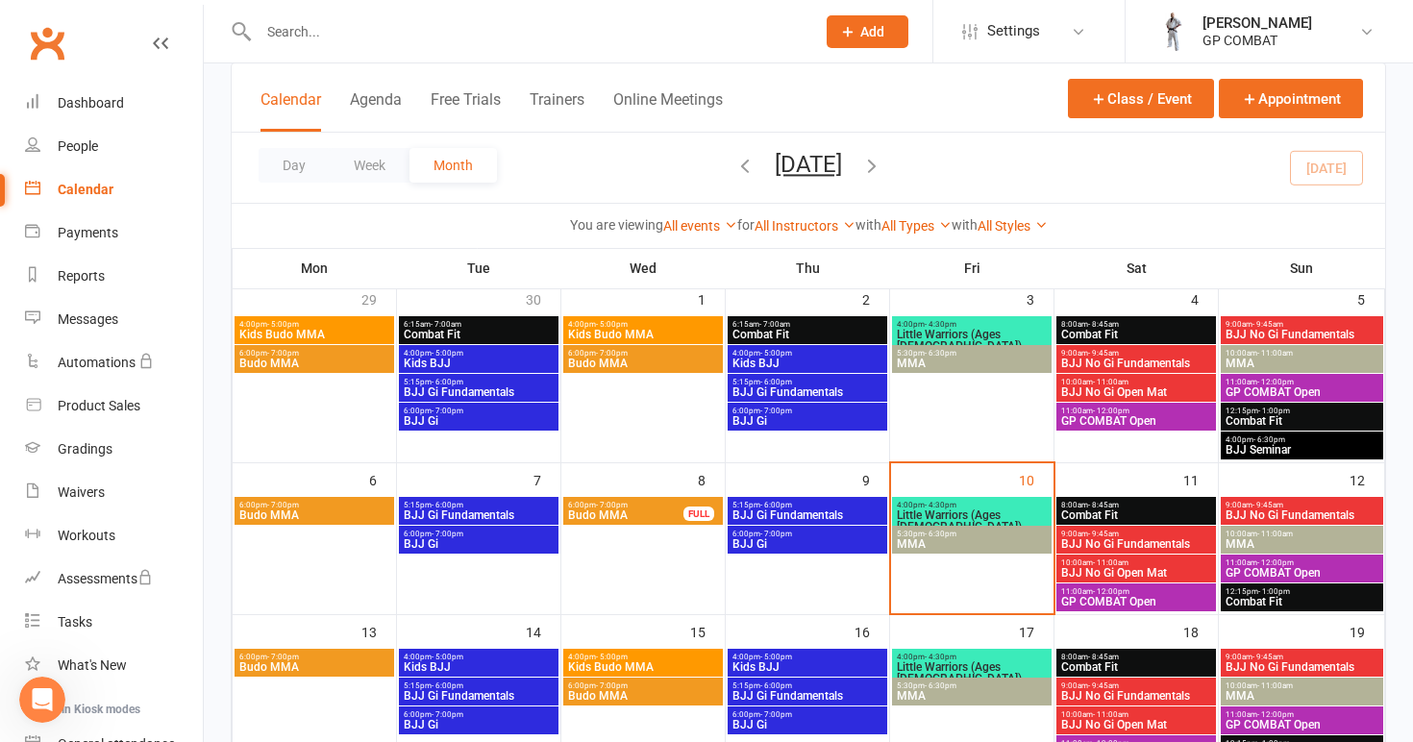
click at [948, 514] on span "Little Warriors (Ages [DEMOGRAPHIC_DATA])" at bounding box center [972, 520] width 152 height 23
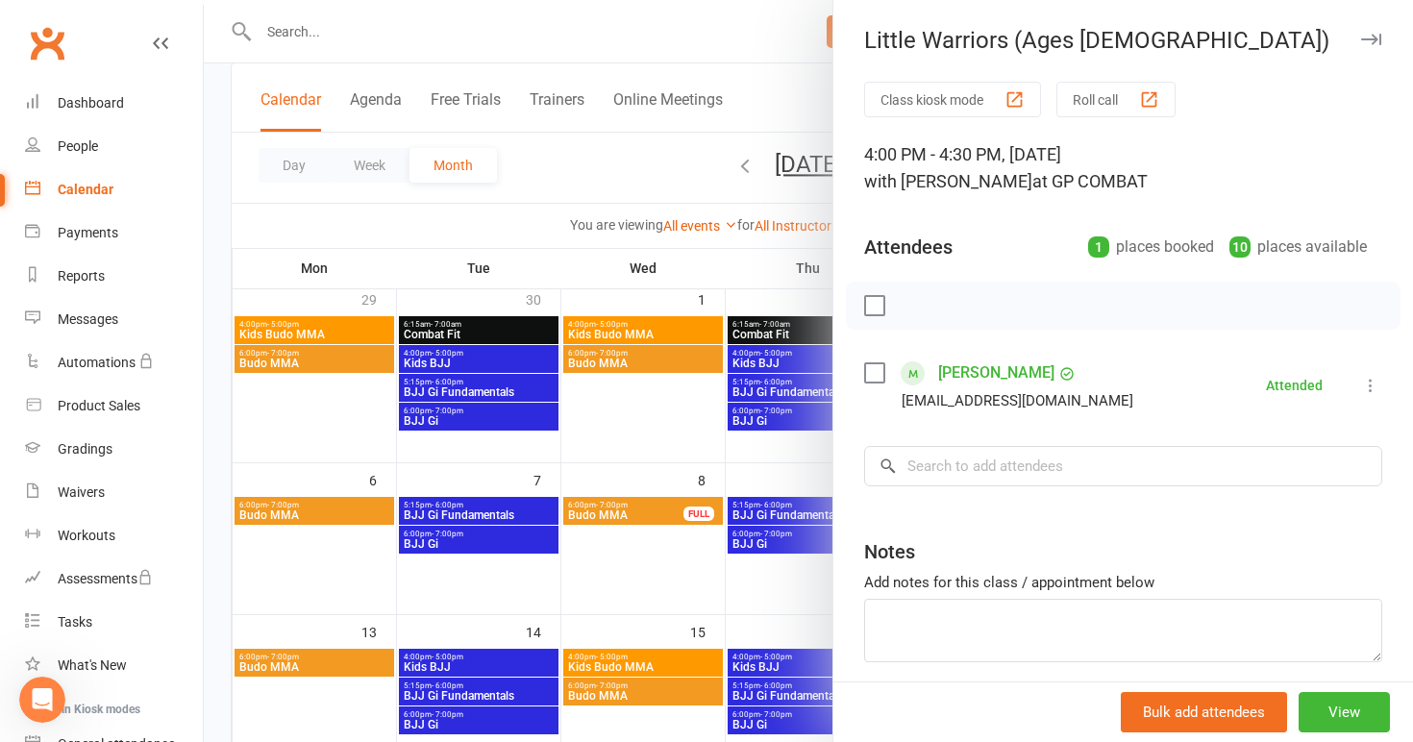
click at [817, 591] on div at bounding box center [808, 371] width 1209 height 742
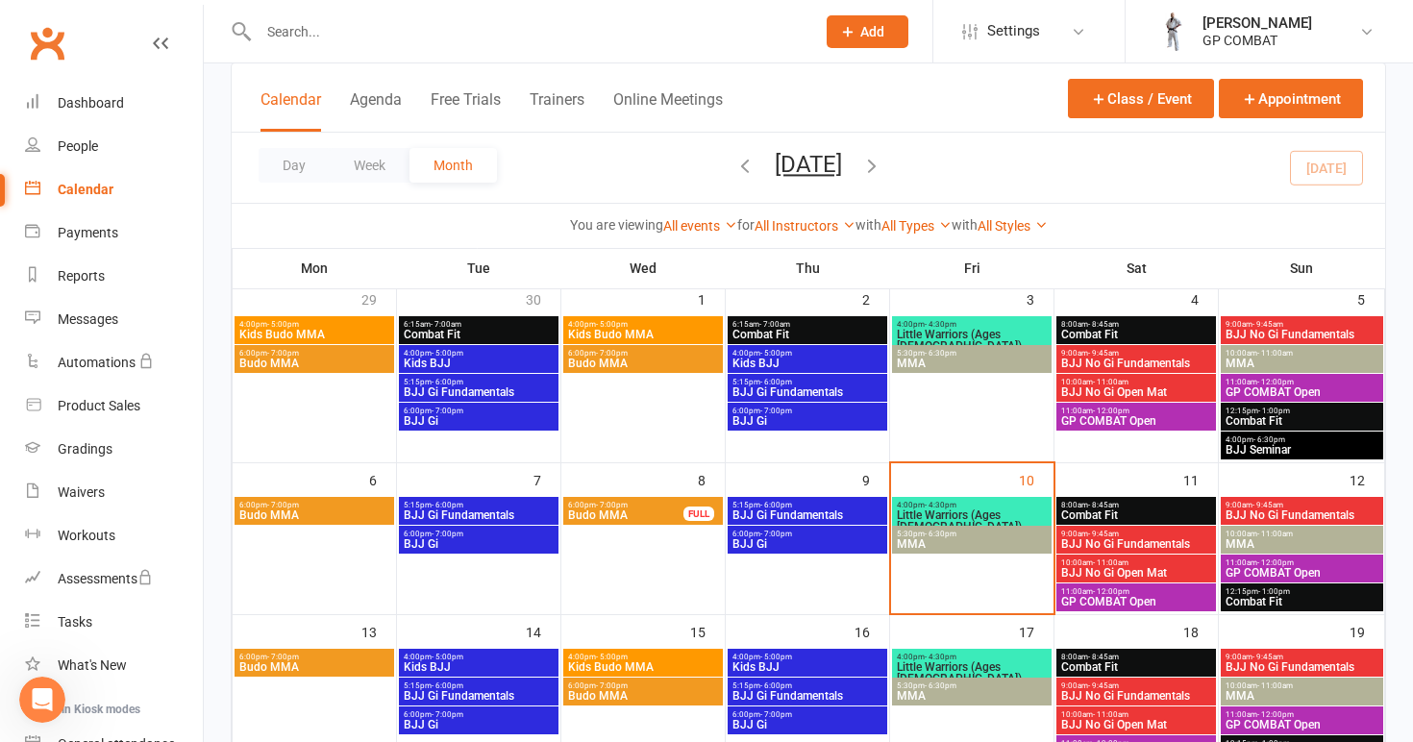
click at [959, 542] on span "MMA" at bounding box center [972, 544] width 152 height 12
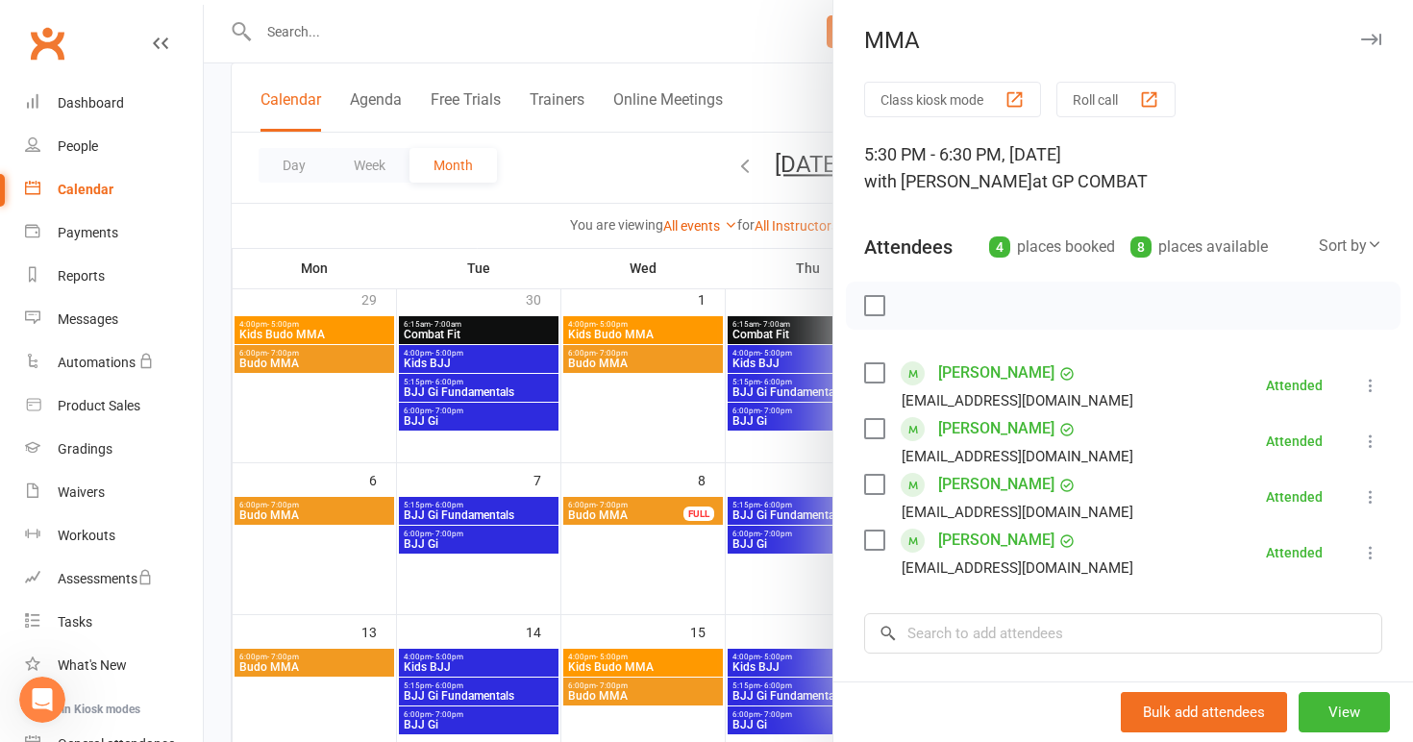
click at [975, 376] on link "[PERSON_NAME]" at bounding box center [996, 373] width 116 height 31
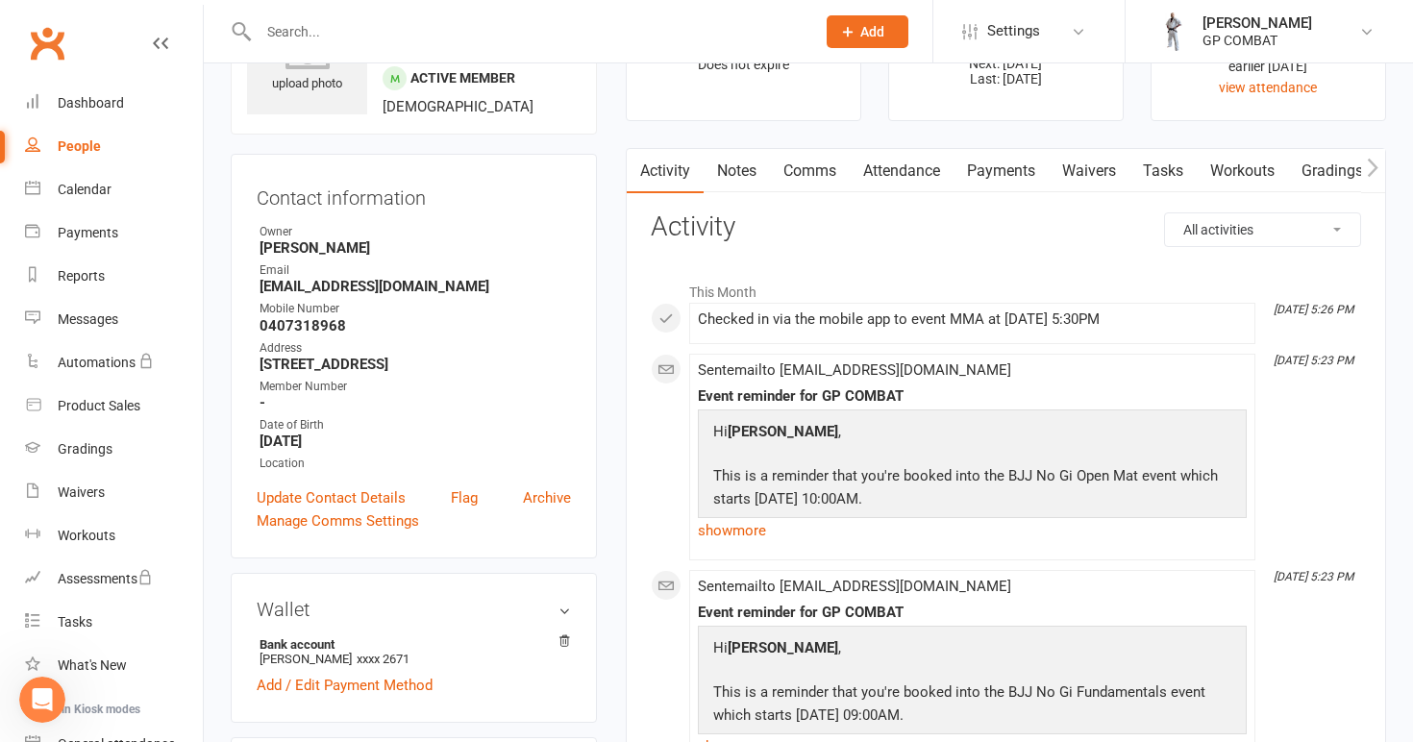
scroll to position [122, 0]
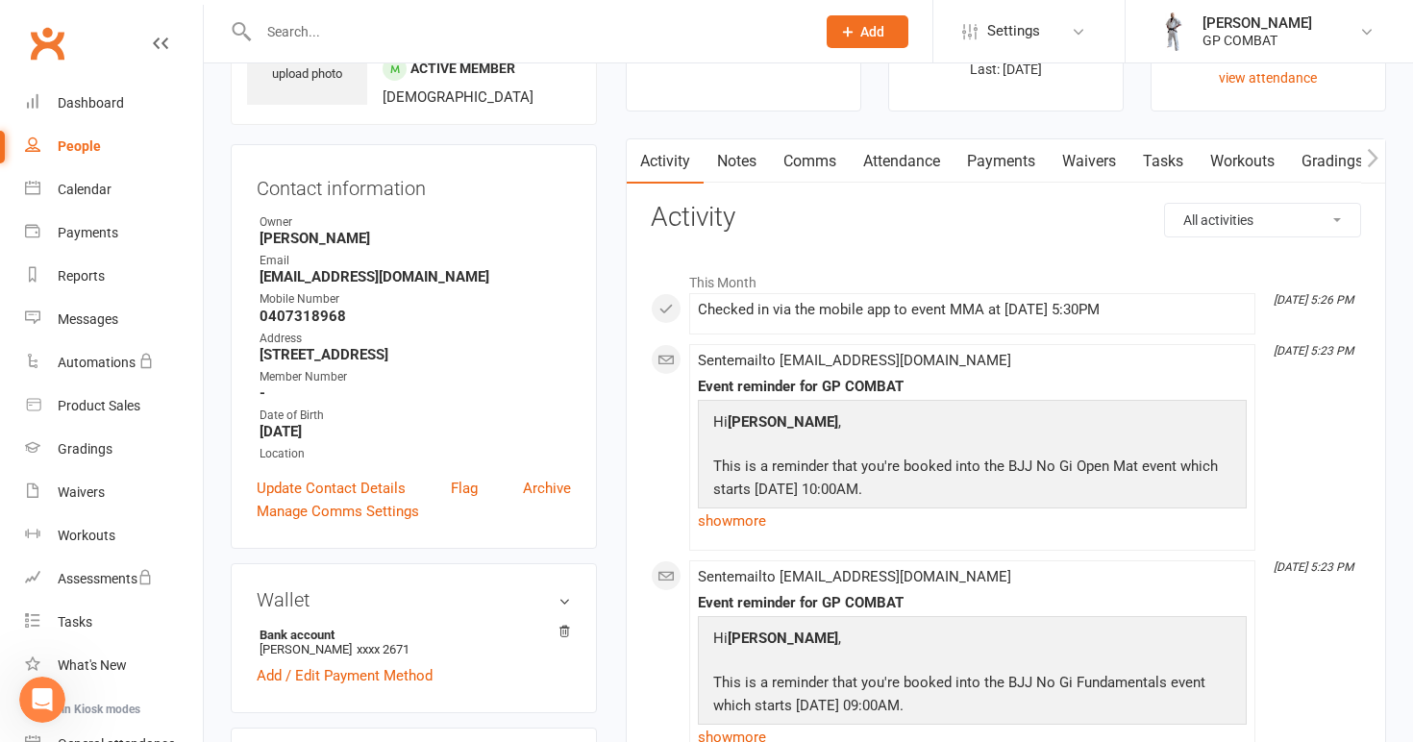
click at [755, 407] on td "Hi [PERSON_NAME] , This is a reminder that you're booked into the BJJ No Gi Ope…" at bounding box center [972, 608] width 535 height 402
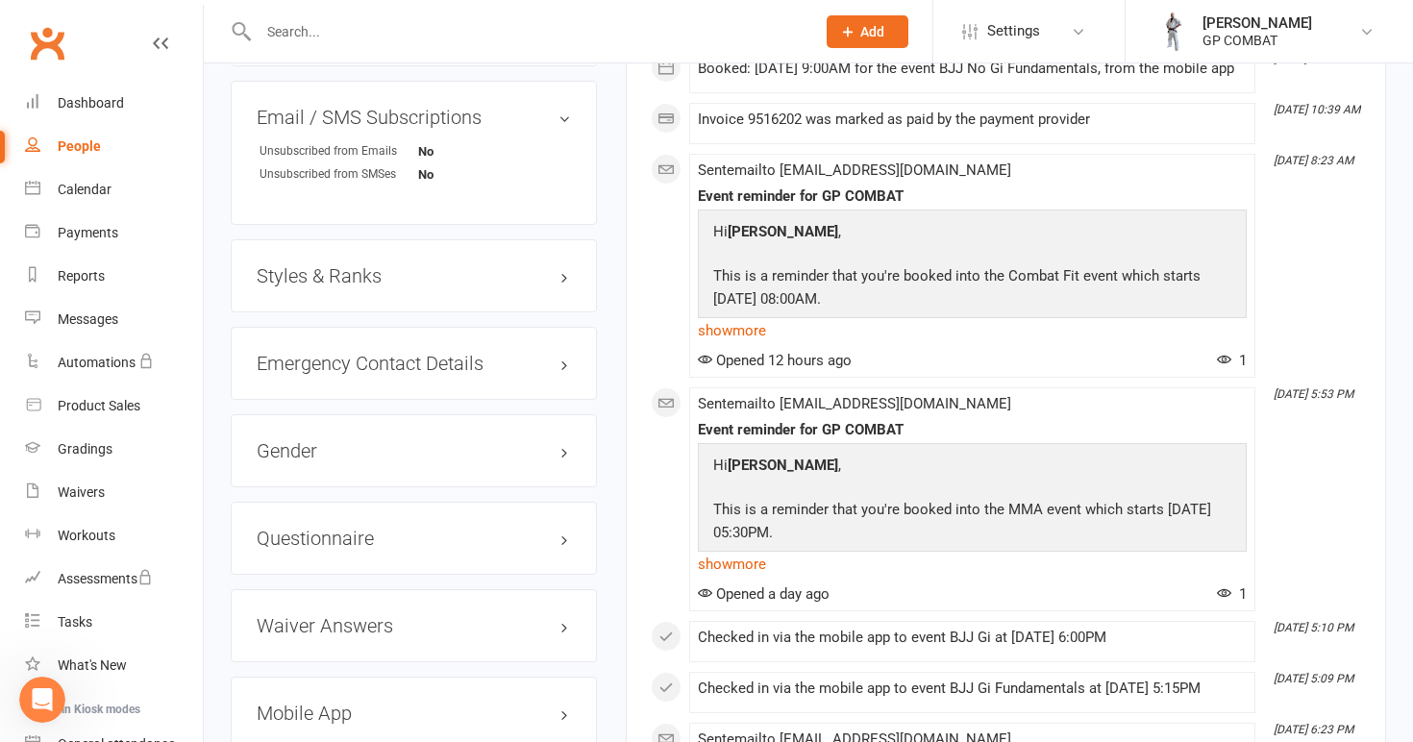
scroll to position [1330, 0]
click at [342, 278] on h3 "Styles & Ranks" at bounding box center [414, 275] width 314 height 21
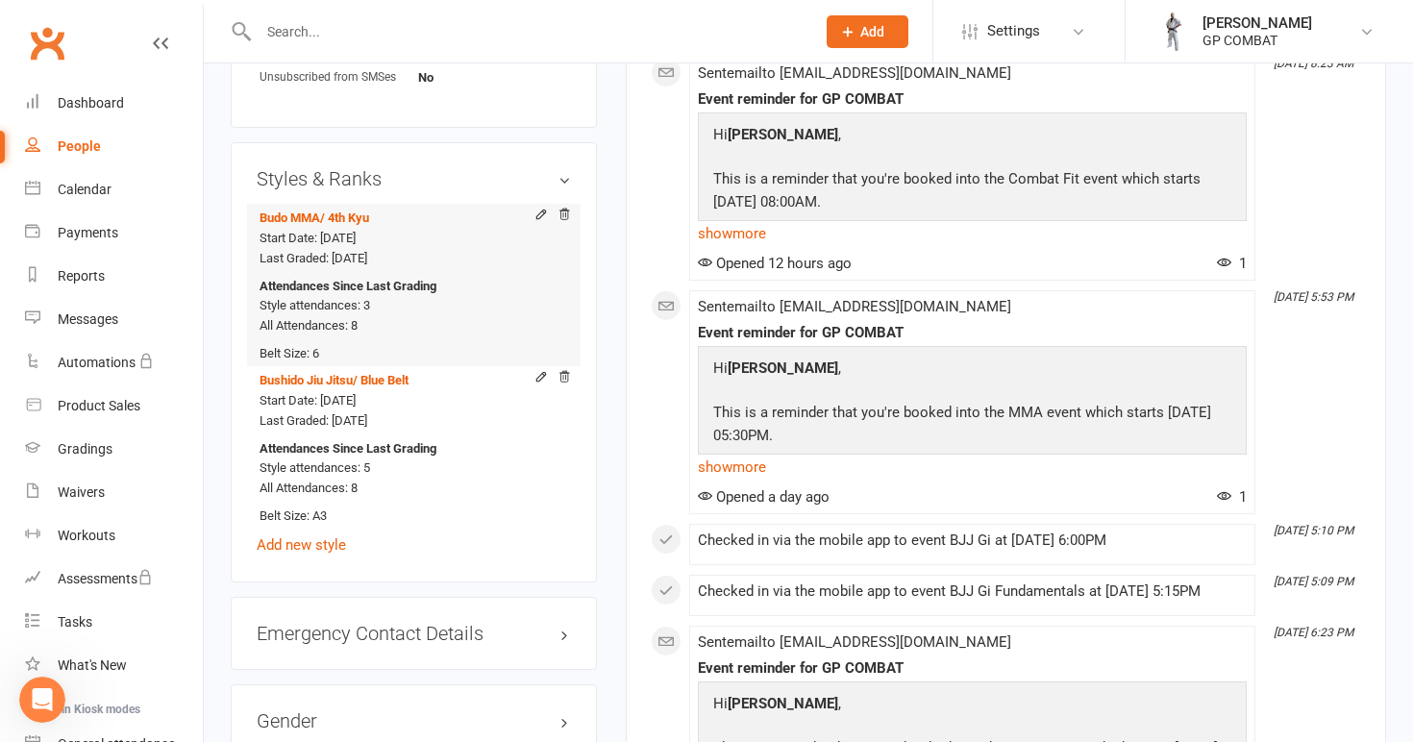
scroll to position [1432, 0]
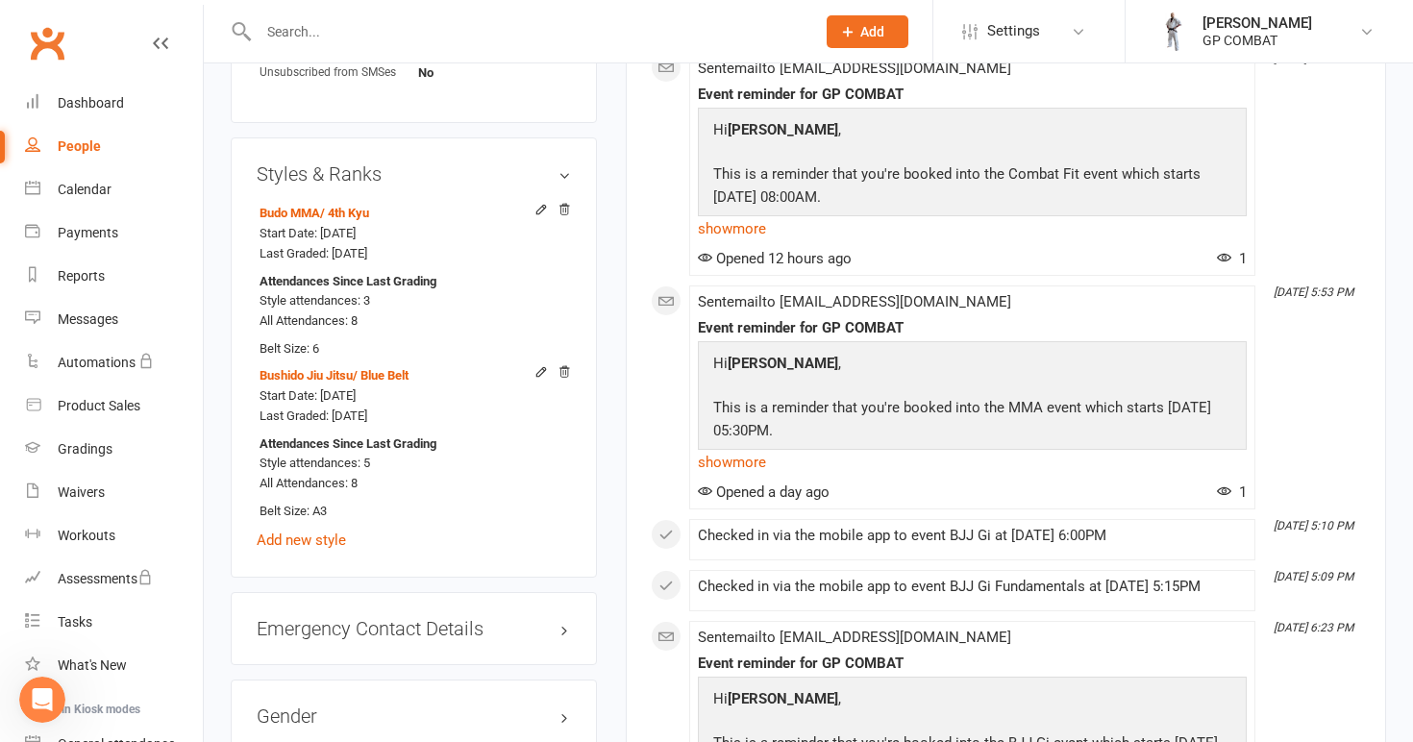
click at [86, 146] on div "People" at bounding box center [79, 145] width 43 height 15
select select "100"
